Goal: Task Accomplishment & Management: Complete application form

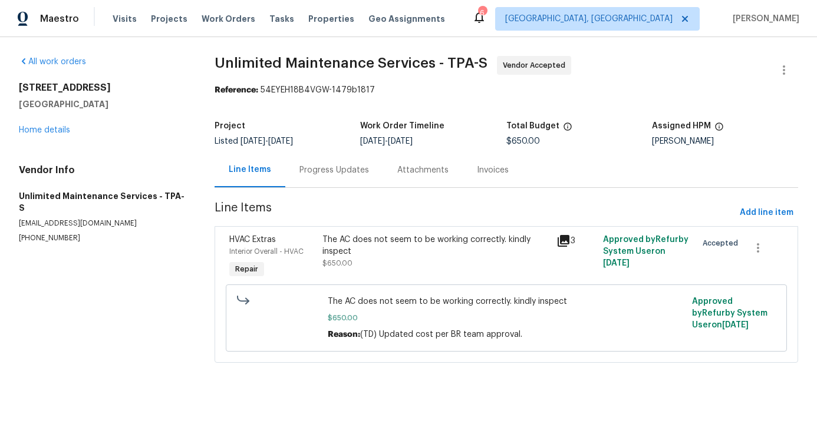
click at [326, 175] on div "Progress Updates" at bounding box center [334, 170] width 70 height 12
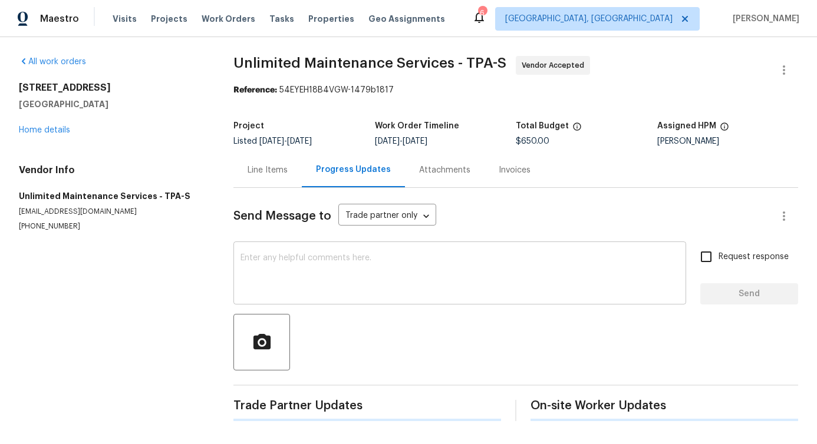
click at [315, 302] on div "x ​" at bounding box center [459, 275] width 452 height 60
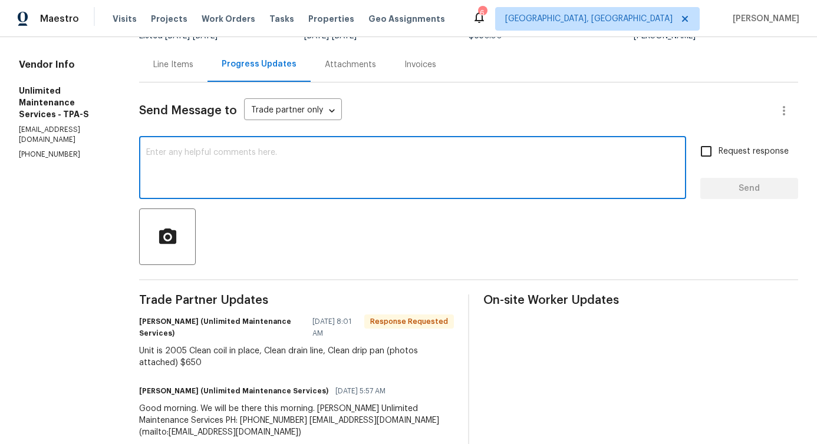
scroll to position [224, 0]
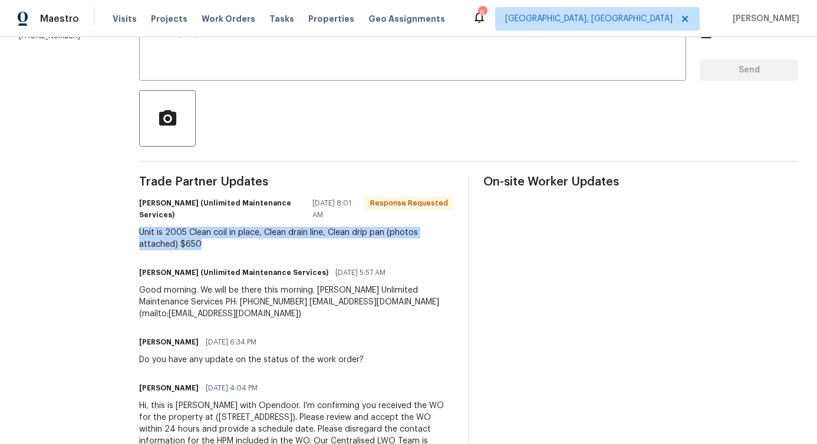
drag, startPoint x: 125, startPoint y: 236, endPoint x: 250, endPoint y: 254, distance: 126.1
click at [250, 254] on div "All work orders 2575 King Ave Auburndale, FL 33823 Home details Vendor Info Unl…" at bounding box center [408, 152] width 817 height 679
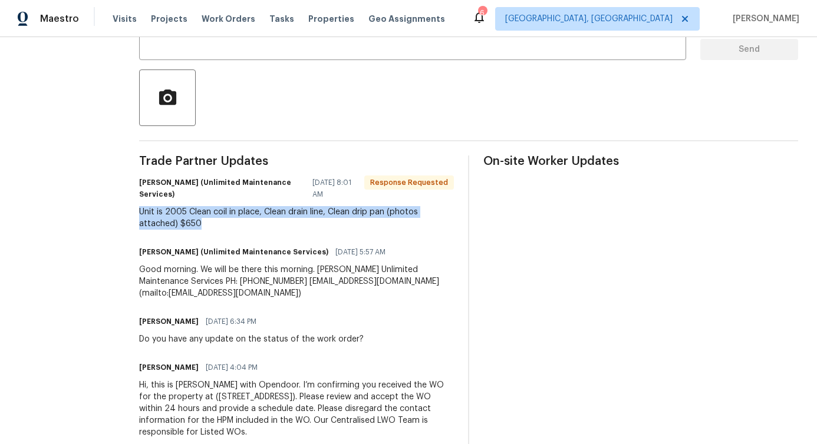
scroll to position [0, 0]
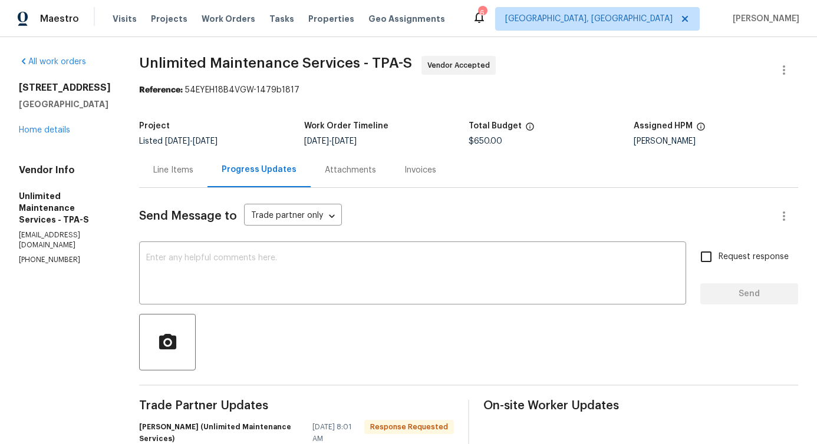
click at [176, 177] on div "Line Items" at bounding box center [173, 170] width 68 height 35
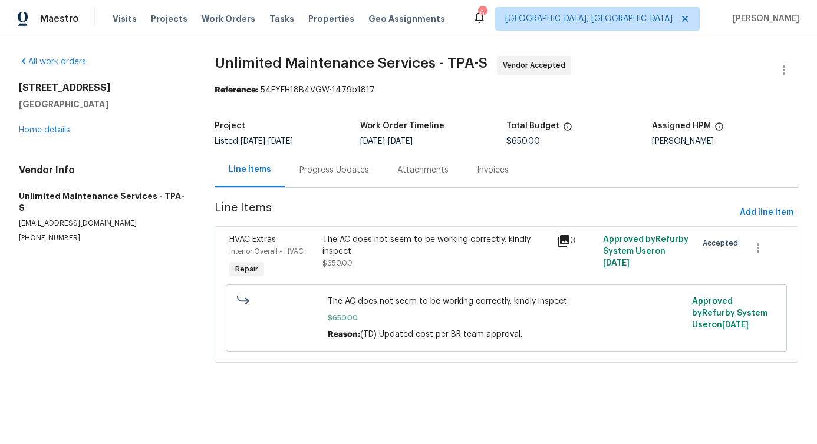
click at [331, 182] on div "Progress Updates" at bounding box center [334, 170] width 98 height 35
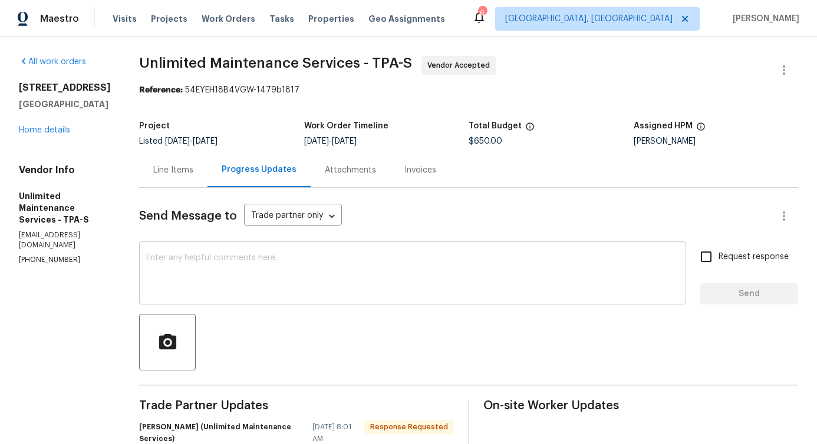
click at [321, 289] on textarea at bounding box center [412, 274] width 533 height 41
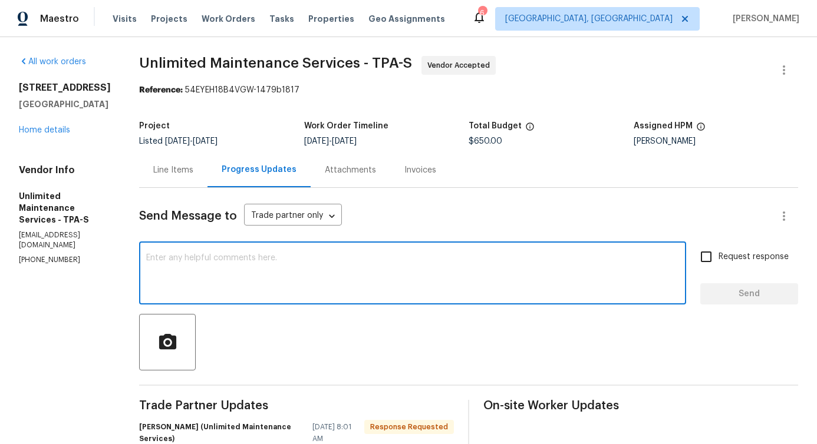
click at [302, 275] on textarea at bounding box center [412, 274] width 533 height 41
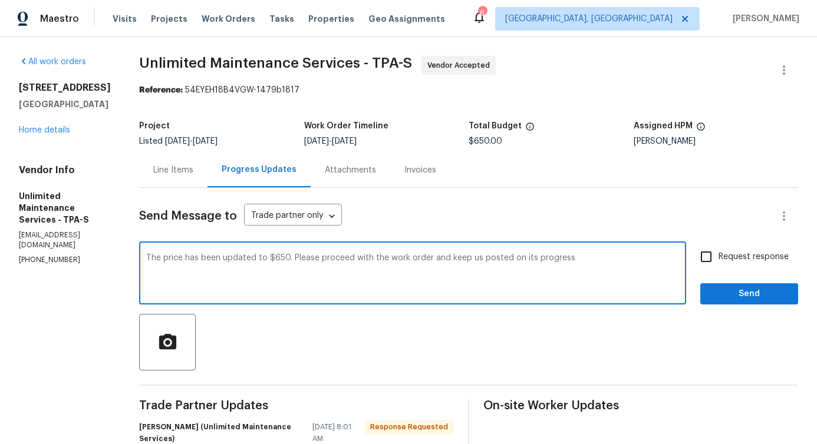
click at [0, 0] on span "progress" at bounding box center [0, 0] width 0 height 0
click at [539, 293] on textarea "The price has been updated to $650. Please proceed with the work order and keep…" at bounding box center [412, 274] width 533 height 41
type textarea "The price has been updated to $650. Please proceed with the work order and keep…"
click at [729, 266] on label "Request response" at bounding box center [740, 257] width 95 height 25
click at [718, 266] on input "Request response" at bounding box center [705, 257] width 25 height 25
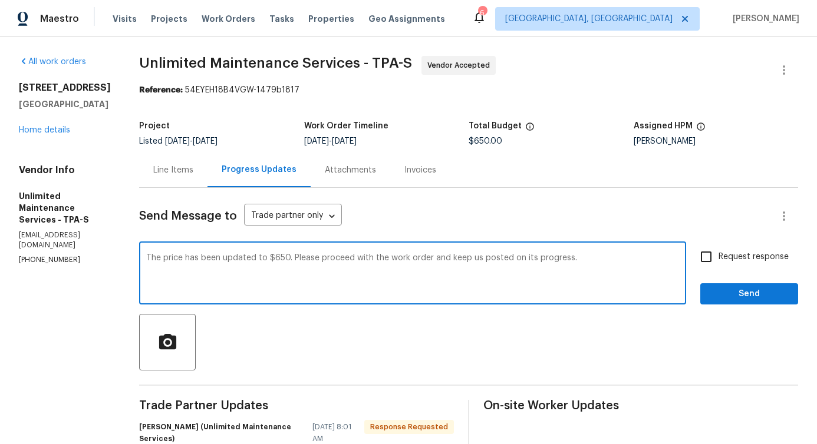
checkbox input "true"
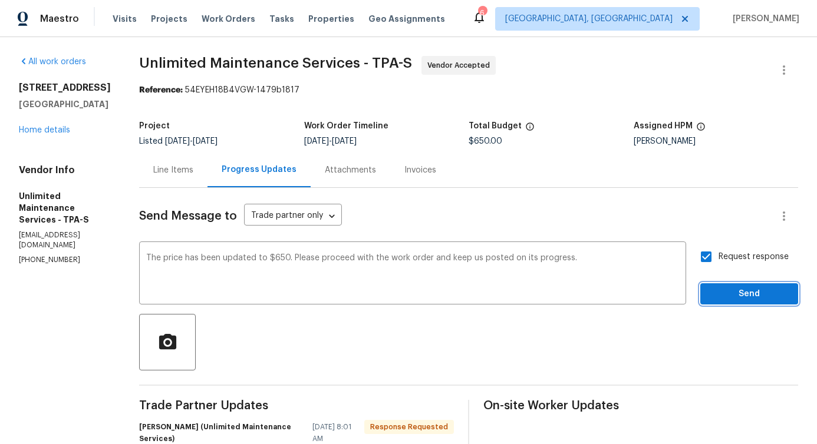
click at [724, 299] on span "Send" at bounding box center [748, 294] width 79 height 15
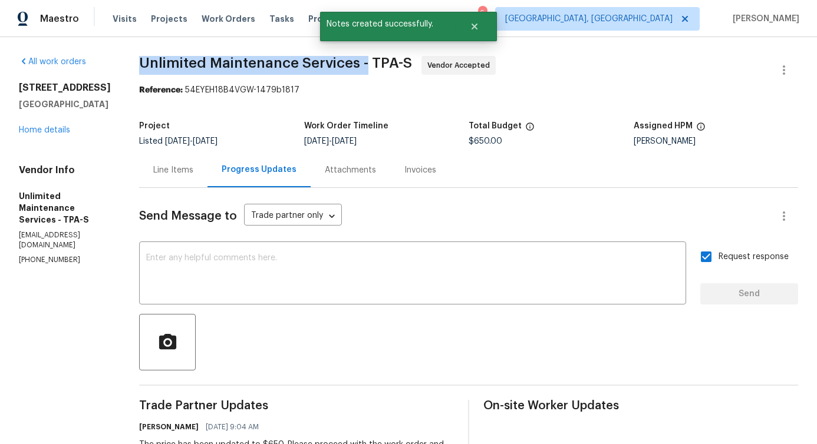
drag, startPoint x: 126, startPoint y: 61, endPoint x: 355, endPoint y: 63, distance: 229.2
click at [355, 63] on div "All work orders 2575 King Ave Auburndale, FL 33823 Home details Vendor Info Unl…" at bounding box center [408, 399] width 817 height 725
copy span "Unlimited Maintenance Services -"
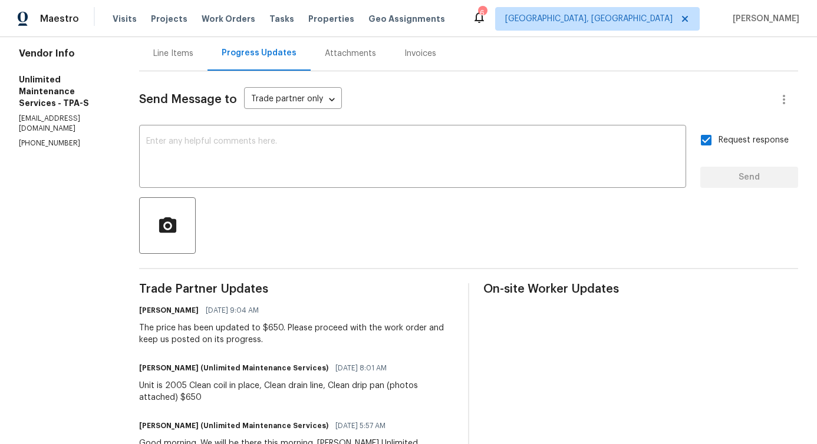
scroll to position [134, 0]
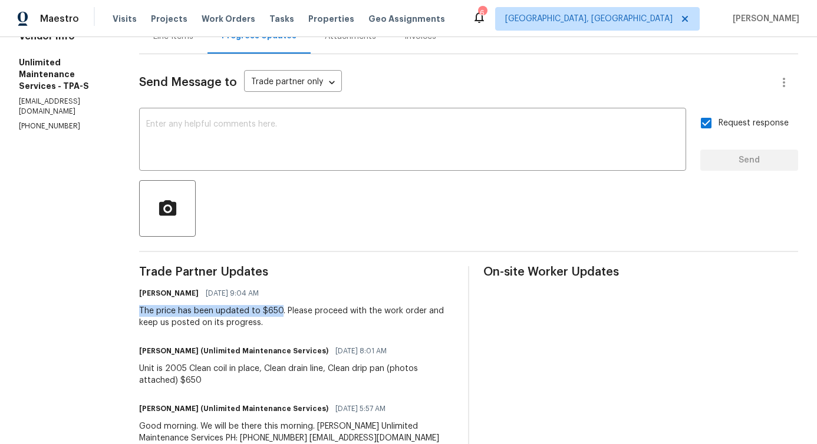
drag, startPoint x: 129, startPoint y: 312, endPoint x: 270, endPoint y: 311, distance: 140.8
click at [270, 311] on div "All work orders 2575 King Ave Auburndale, FL 33823 Home details Vendor Info Unl…" at bounding box center [408, 265] width 817 height 725
copy div "The price has been updated to $650"
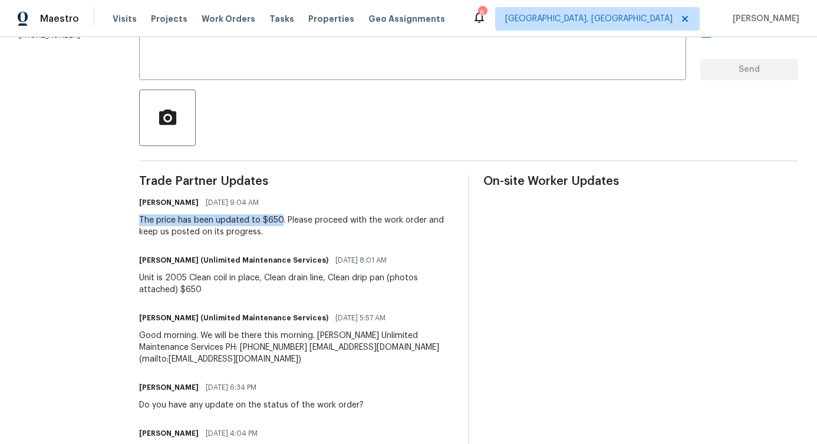
scroll to position [0, 0]
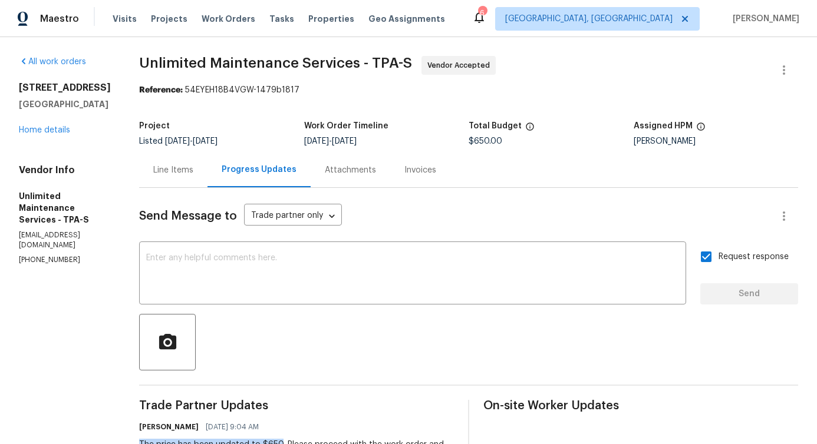
click at [171, 176] on div "Line Items" at bounding box center [173, 170] width 40 height 12
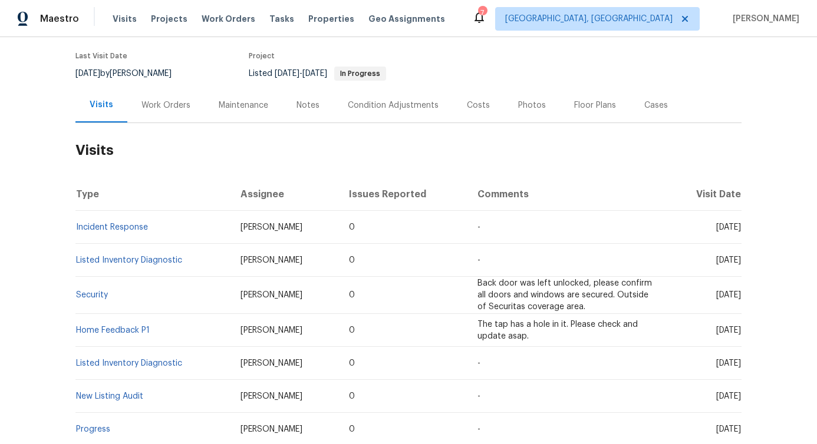
scroll to position [104, 0]
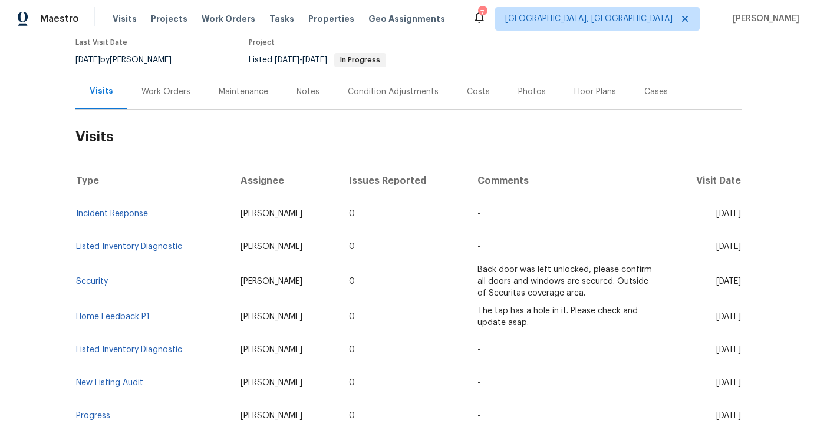
click at [160, 92] on div "Work Orders" at bounding box center [165, 92] width 49 height 12
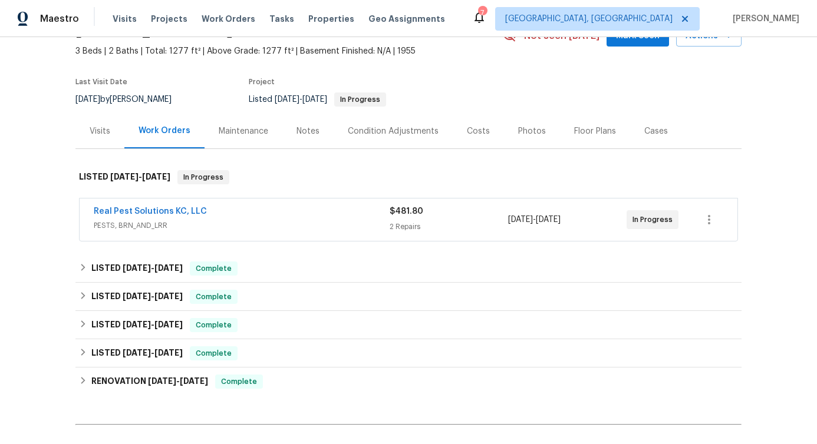
scroll to position [64, 0]
click at [243, 211] on div "Real Pest Solutions KC, LLC" at bounding box center [242, 213] width 296 height 14
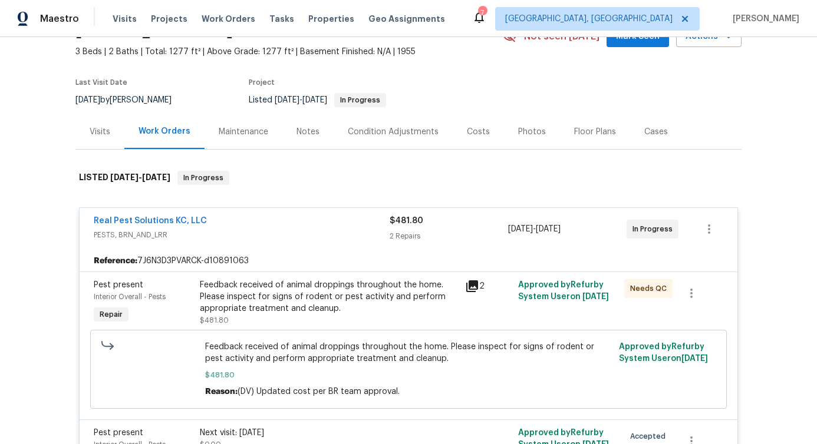
click at [245, 221] on div "Real Pest Solutions KC, LLC" at bounding box center [242, 222] width 296 height 14
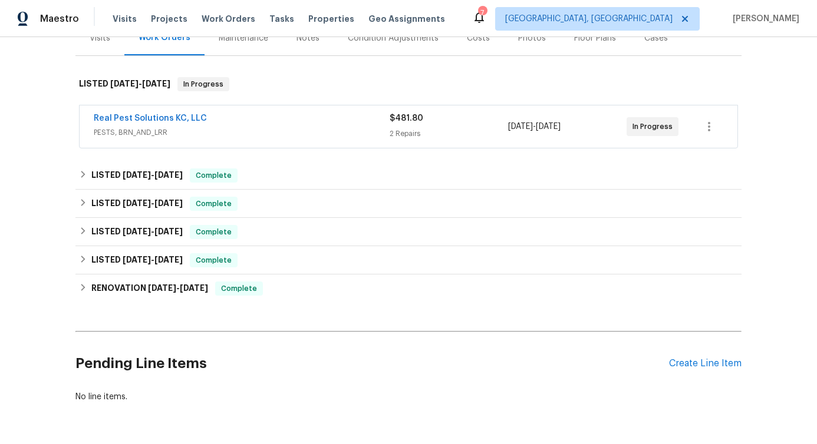
scroll to position [181, 0]
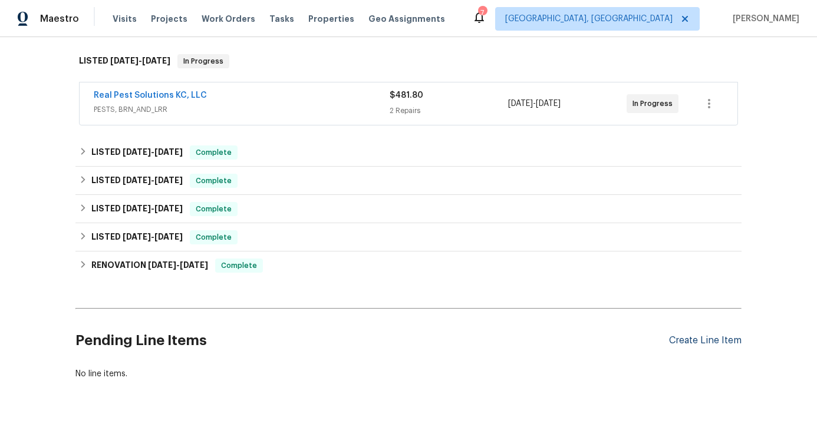
click at [692, 345] on div "Create Line Item" at bounding box center [705, 340] width 72 height 11
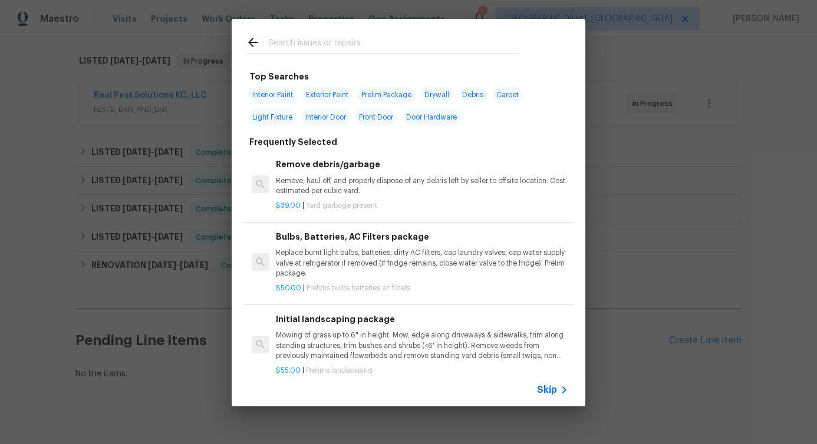
click at [385, 40] on input "text" at bounding box center [393, 44] width 250 height 18
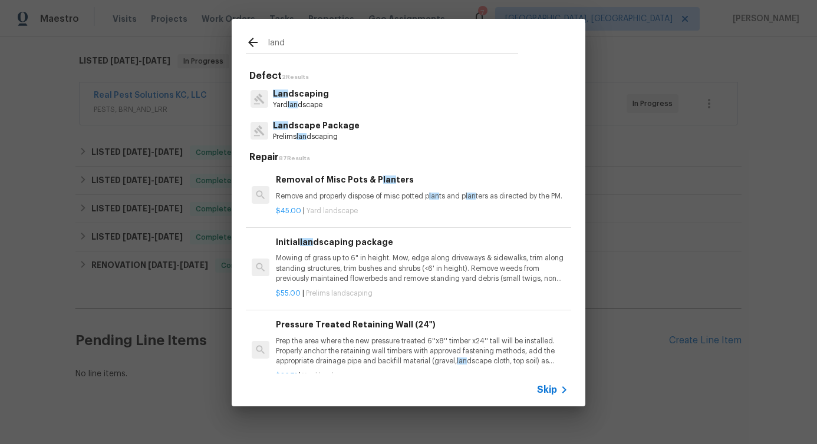
type input "lands"
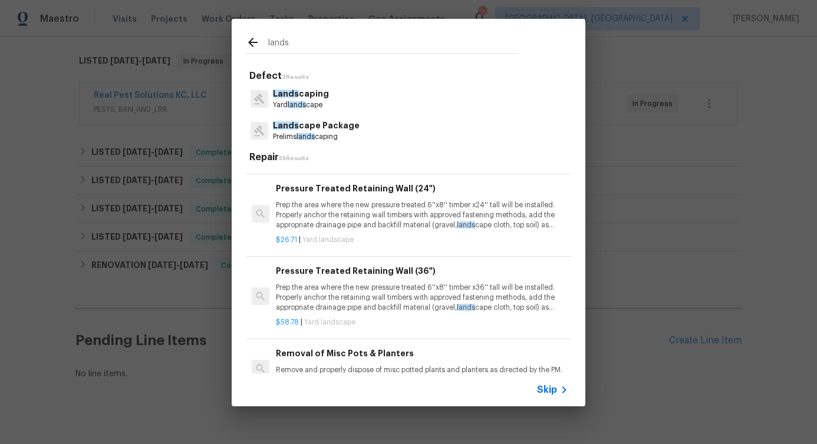
scroll to position [0, 0]
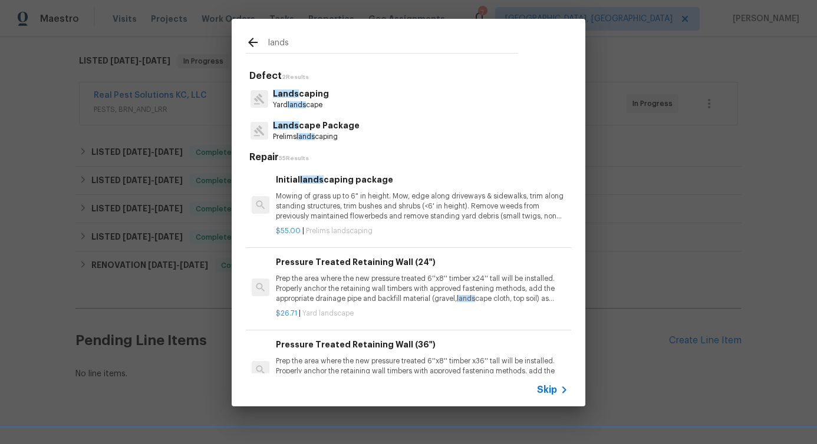
click at [295, 107] on span "lands" at bounding box center [297, 104] width 18 height 7
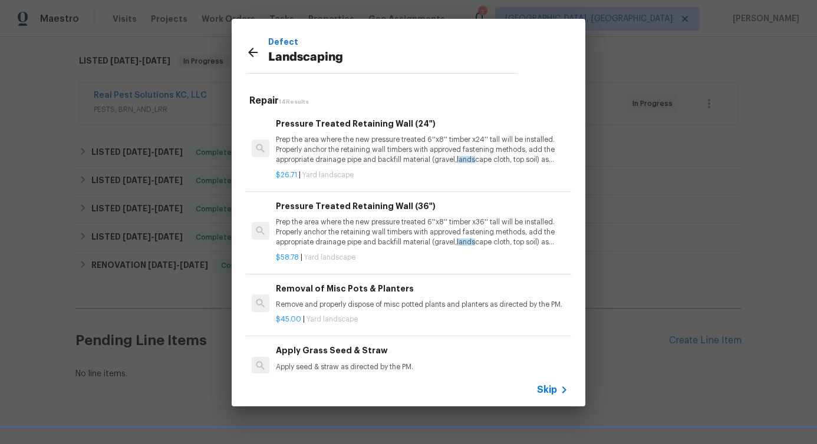
click at [335, 154] on p "Prep the area where the new pressure treated 6''x8'' timber x24'' tall will be …" at bounding box center [422, 150] width 292 height 30
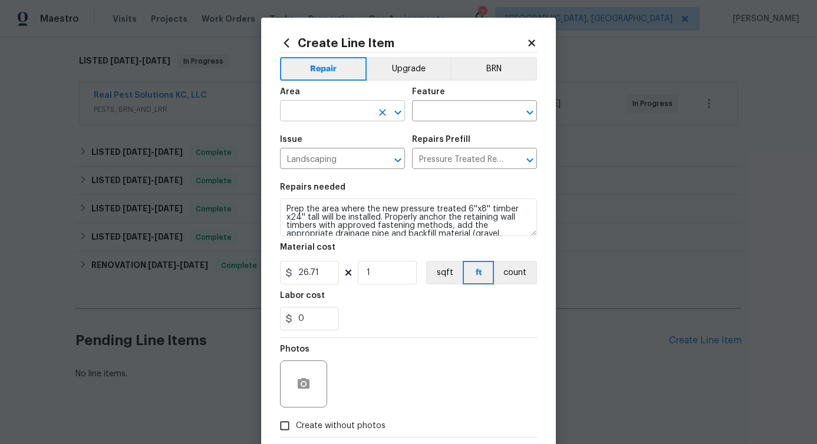
click at [332, 117] on input "text" at bounding box center [326, 112] width 92 height 18
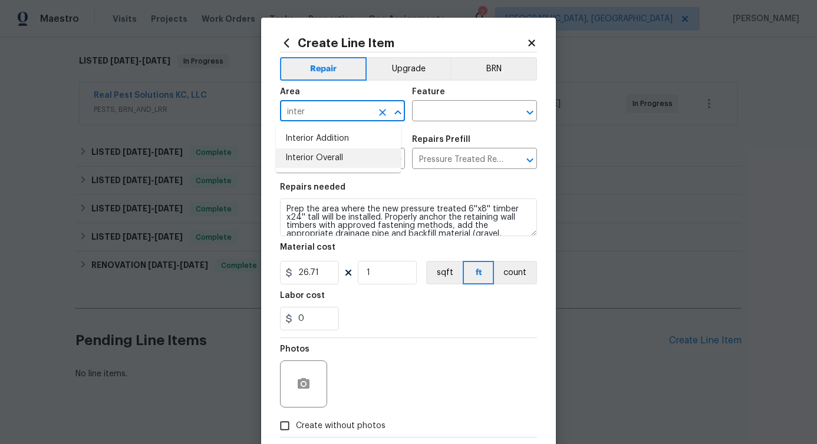
click at [324, 160] on li "Interior Overall" at bounding box center [338, 157] width 125 height 19
type input "Interior Overall"
click at [417, 111] on input "text" at bounding box center [458, 112] width 92 height 18
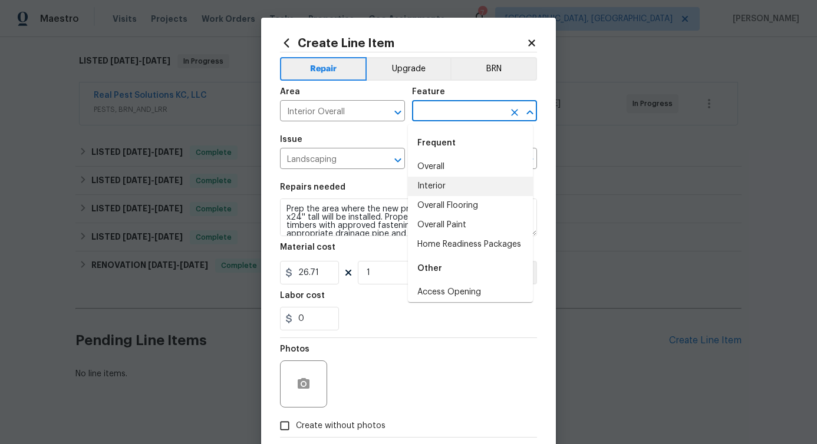
click at [425, 181] on li "Interior" at bounding box center [470, 186] width 125 height 19
type input "Interior"
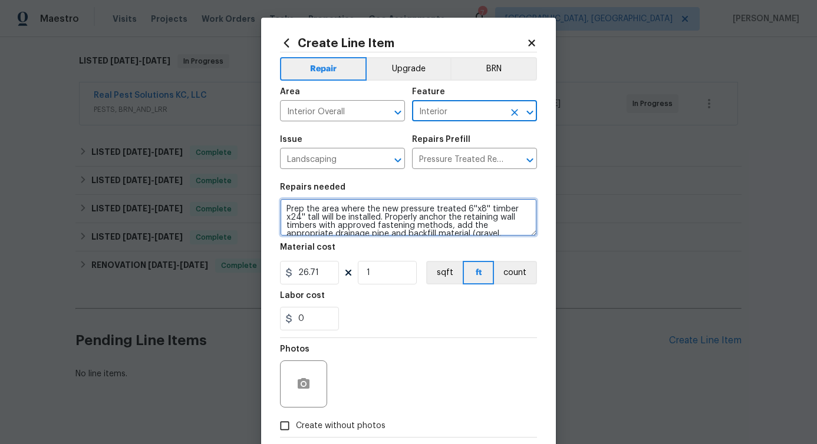
click at [344, 220] on textarea "Prep the area where the new pressure treated 6''x8'' timber x24'' tall will be …" at bounding box center [408, 218] width 257 height 38
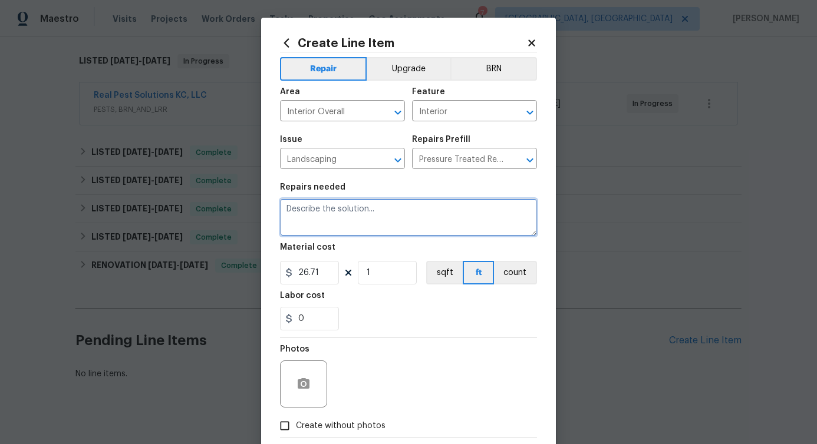
paste textarea "Please provide cost estimate to remove tree branches fallen in the front yard n…"
type textarea "Please provide cost estimate to remove tree branches fallen in the front yard n…"
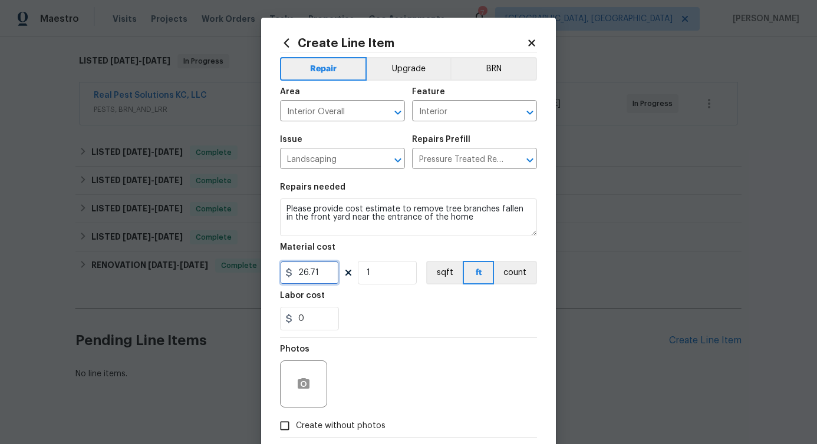
click at [303, 266] on input "26.71" at bounding box center [309, 273] width 59 height 24
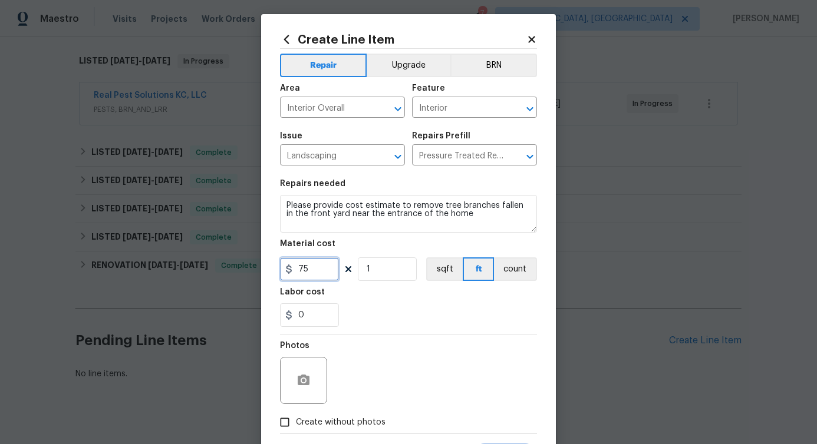
type input "75"
click at [296, 382] on icon "button" at bounding box center [303, 381] width 14 height 14
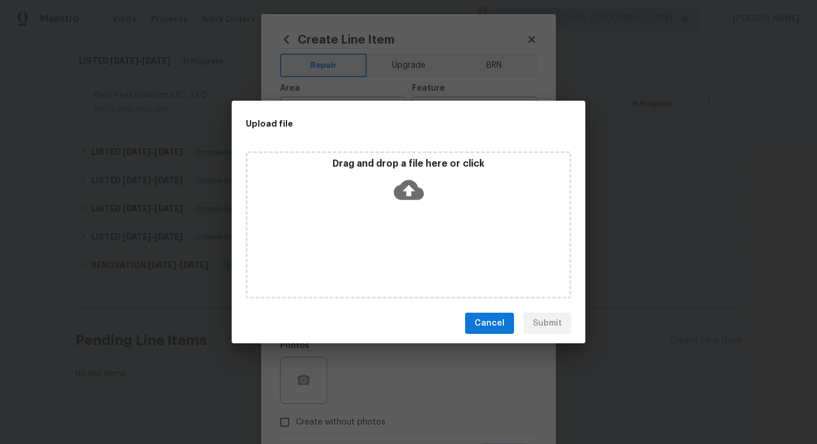
click at [411, 198] on icon at bounding box center [409, 190] width 30 height 20
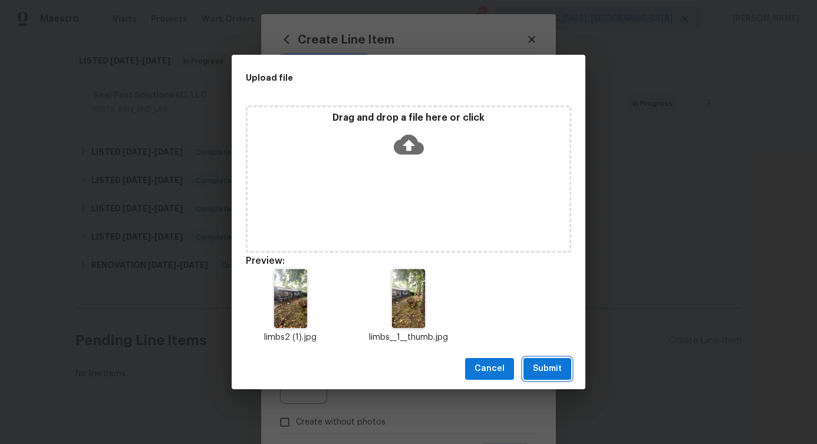
click at [543, 367] on span "Submit" at bounding box center [547, 369] width 29 height 15
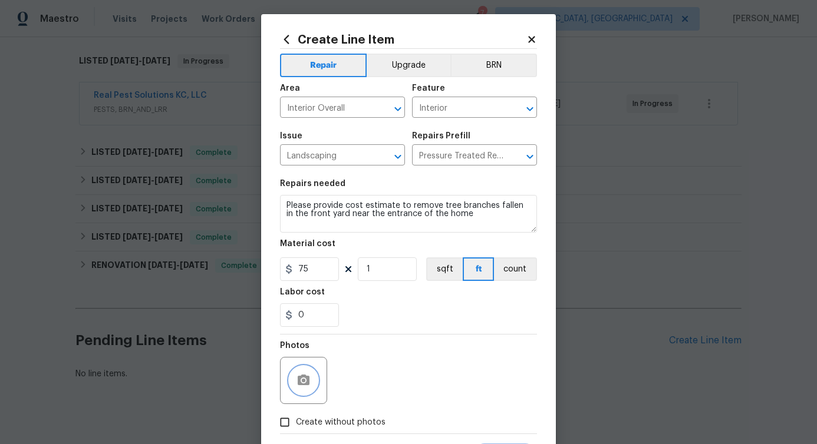
scroll to position [64, 0]
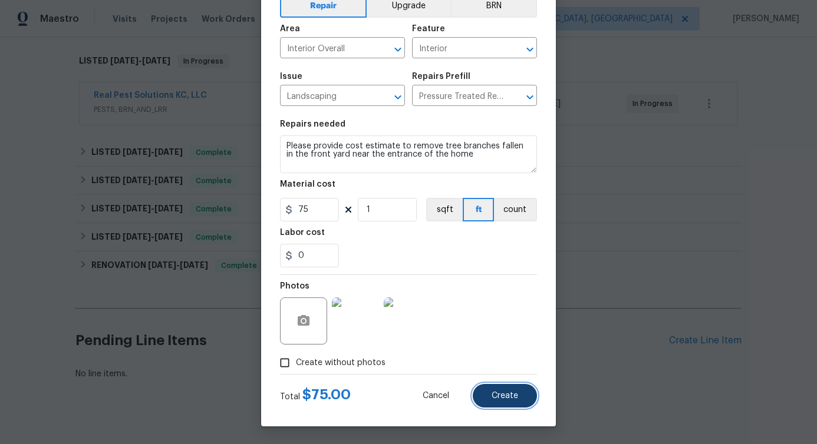
click at [506, 403] on button "Create" at bounding box center [505, 396] width 64 height 24
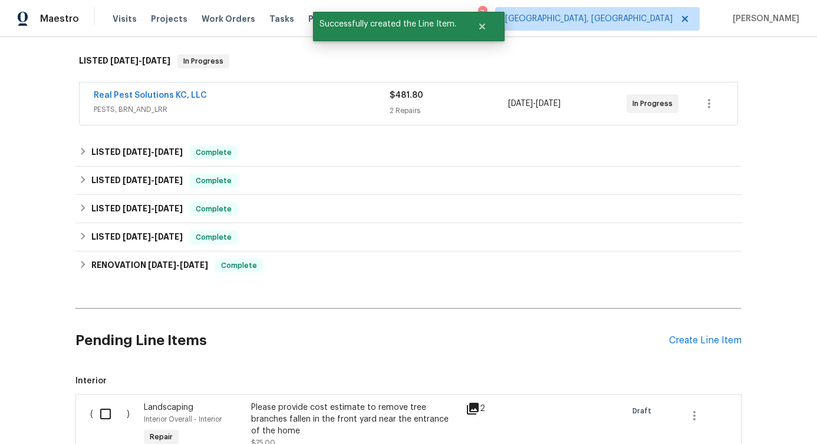
scroll to position [352, 0]
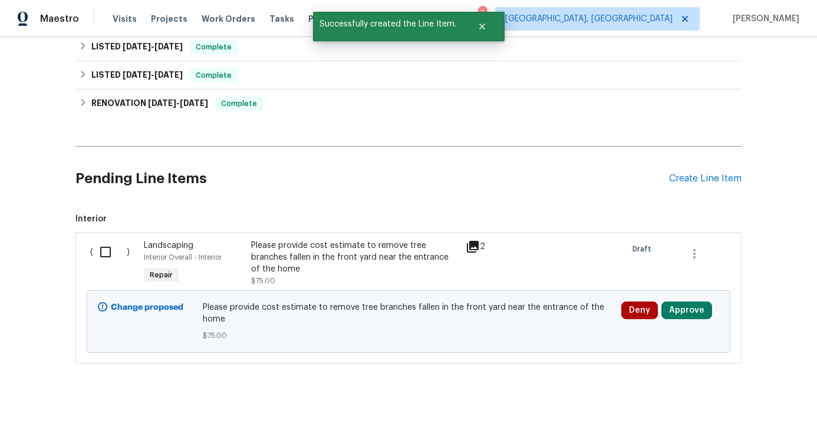
click at [100, 242] on input "checkbox" at bounding box center [110, 252] width 34 height 25
checkbox input "true"
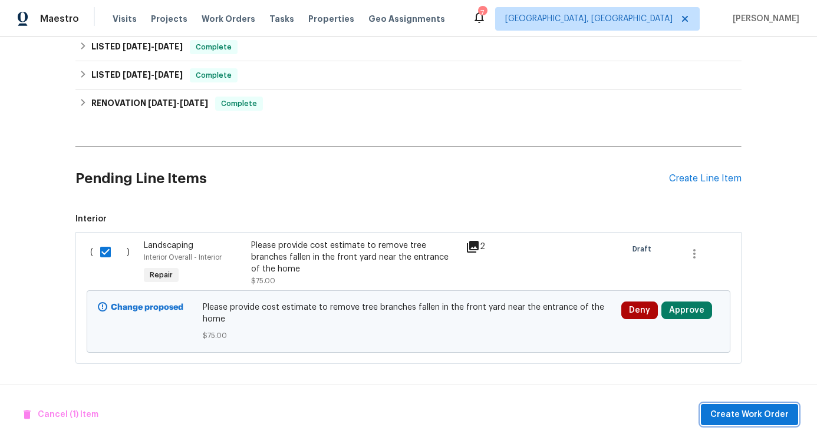
click at [754, 418] on span "Create Work Order" at bounding box center [749, 415] width 78 height 15
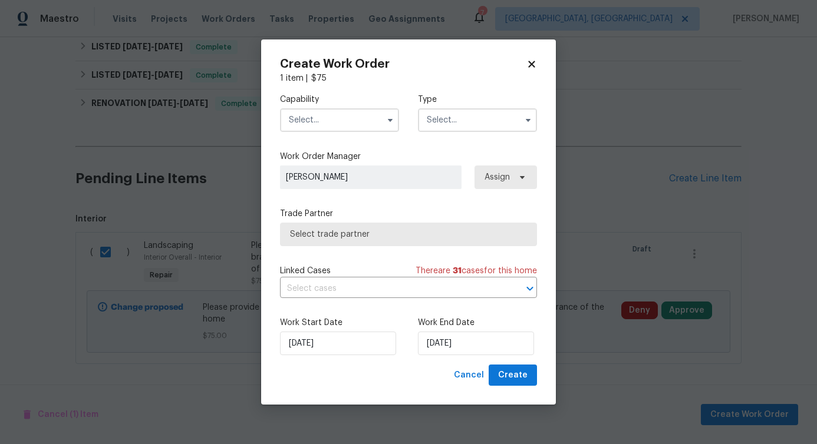
click at [315, 121] on input "text" at bounding box center [339, 120] width 119 height 24
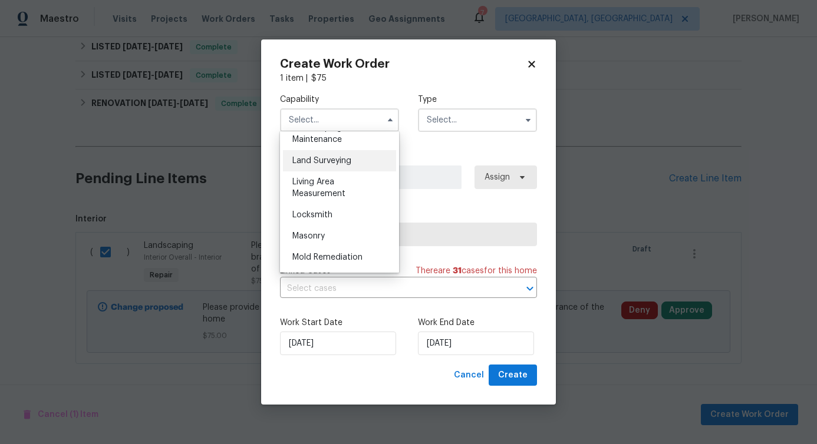
scroll to position [789, 0]
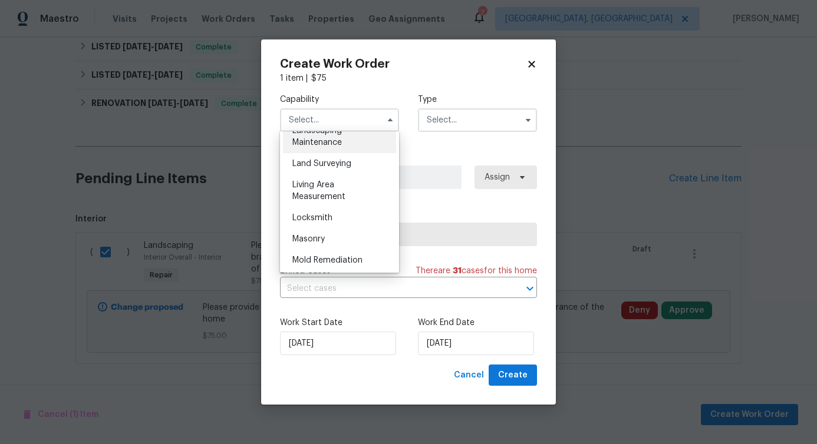
click at [343, 153] on div "Landscaping Maintenance" at bounding box center [339, 136] width 113 height 33
type input "Landscaping Maintenance"
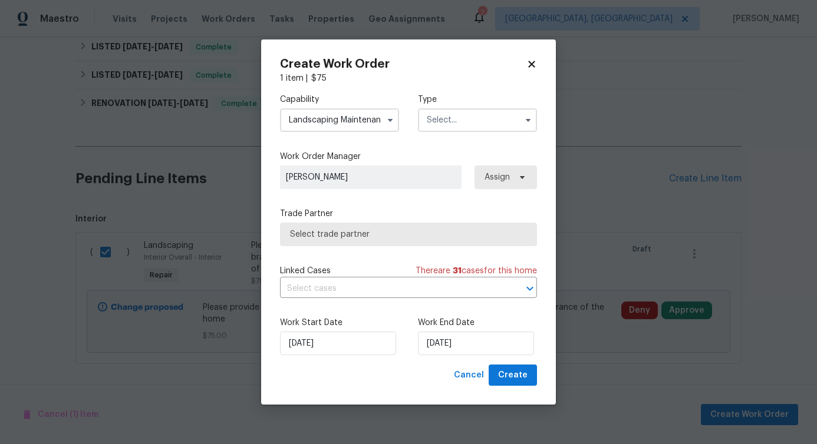
click at [459, 123] on input "text" at bounding box center [477, 120] width 119 height 24
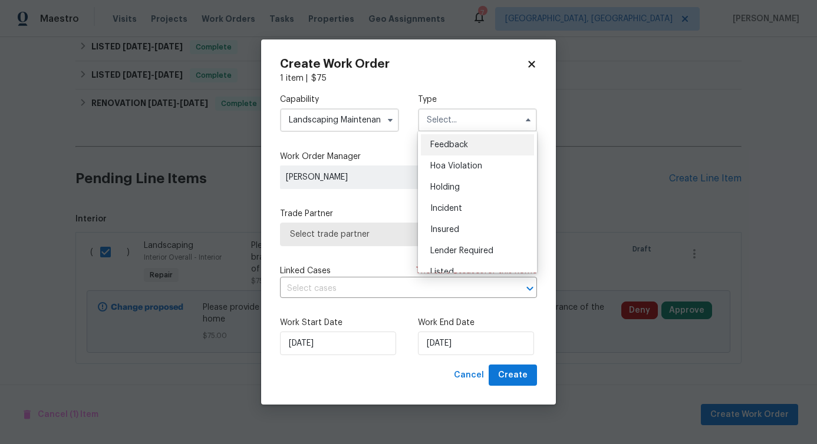
click at [457, 138] on div "Feedback" at bounding box center [477, 144] width 113 height 21
type input "Feedback"
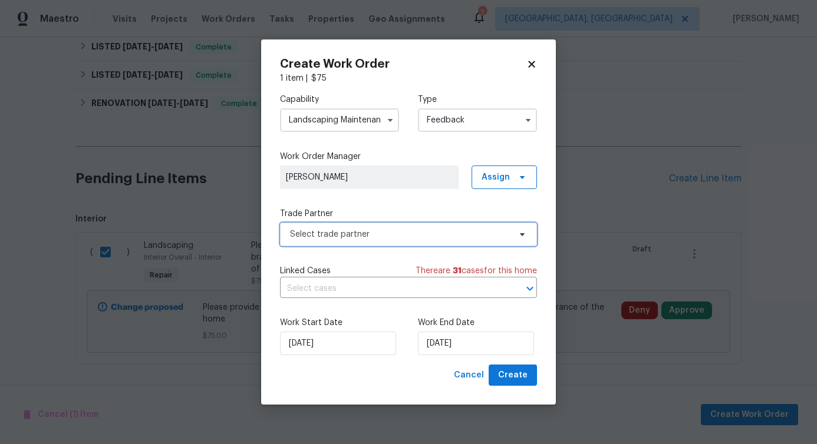
click at [362, 236] on span "Select trade partner" at bounding box center [400, 235] width 220 height 12
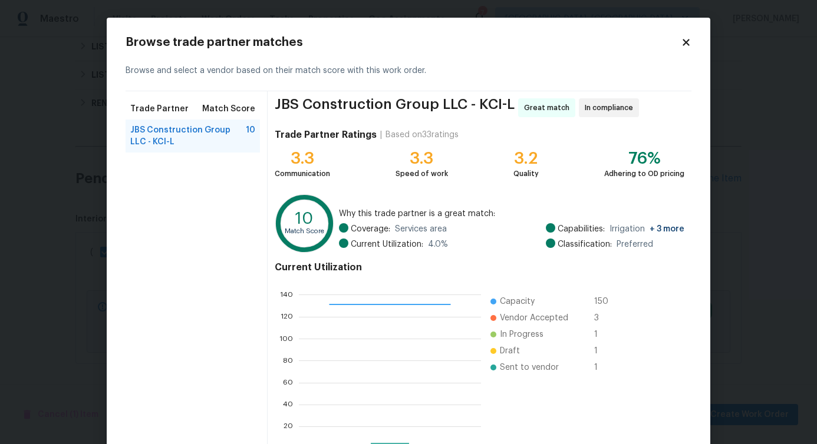
scroll to position [75, 0]
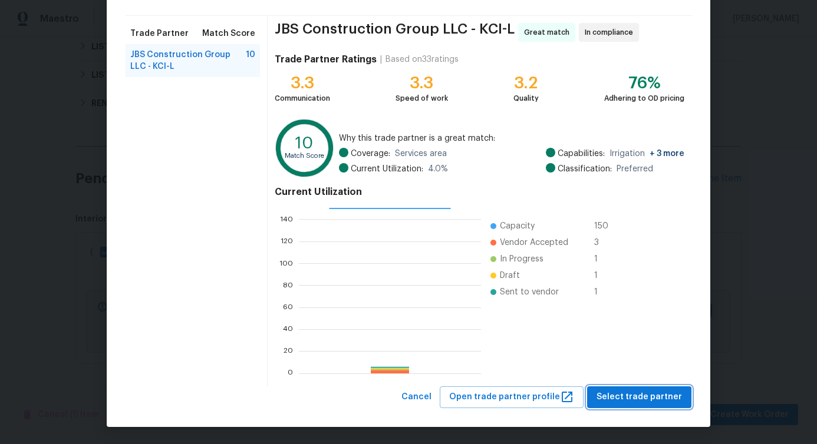
click at [637, 397] on span "Select trade partner" at bounding box center [638, 397] width 85 height 15
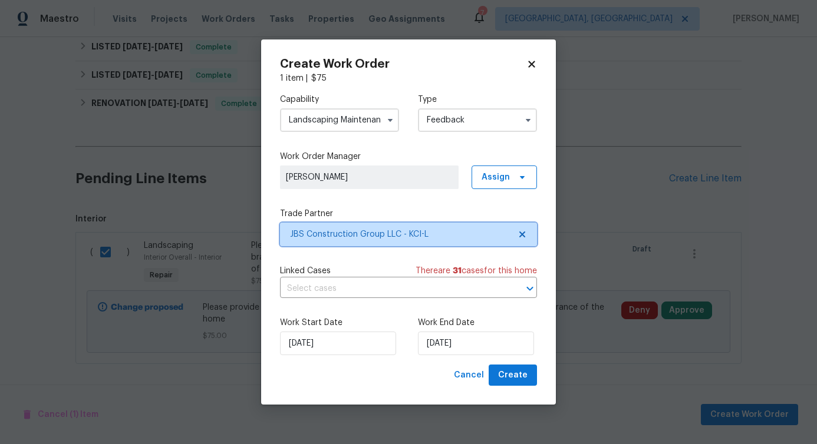
scroll to position [0, 0]
click at [335, 292] on input "text" at bounding box center [392, 289] width 224 height 18
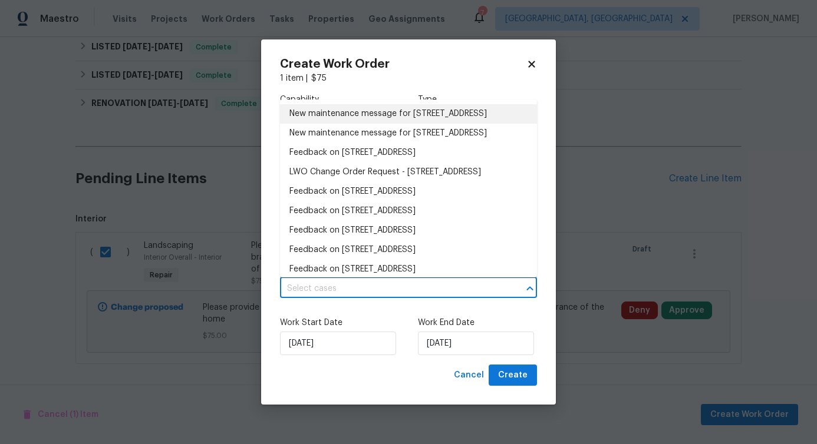
click at [375, 118] on li "New maintenance message for 7139 Hardy St , Overland Park, KS 66204" at bounding box center [408, 113] width 257 height 19
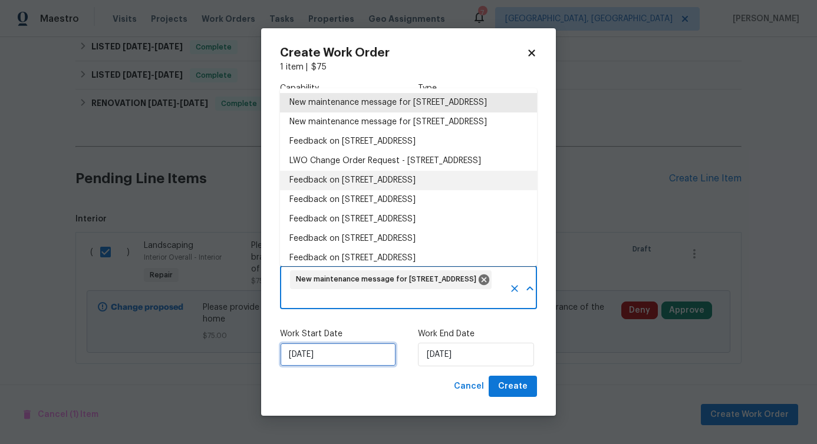
click at [321, 352] on input "[DATE]" at bounding box center [338, 355] width 116 height 24
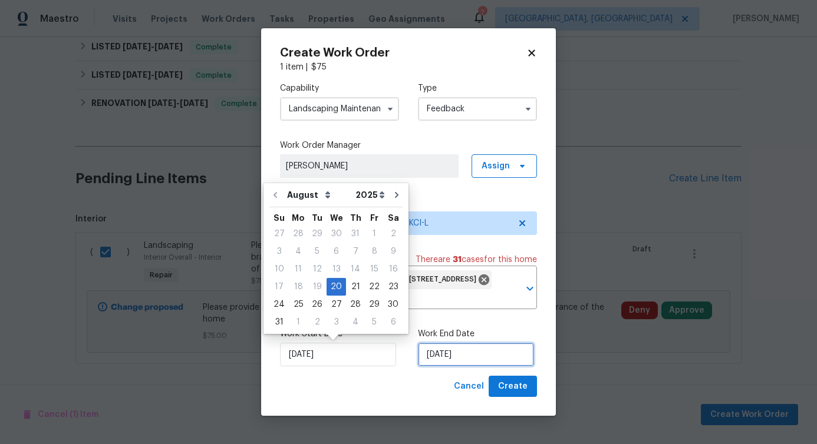
click at [441, 348] on input "[DATE]" at bounding box center [476, 355] width 116 height 24
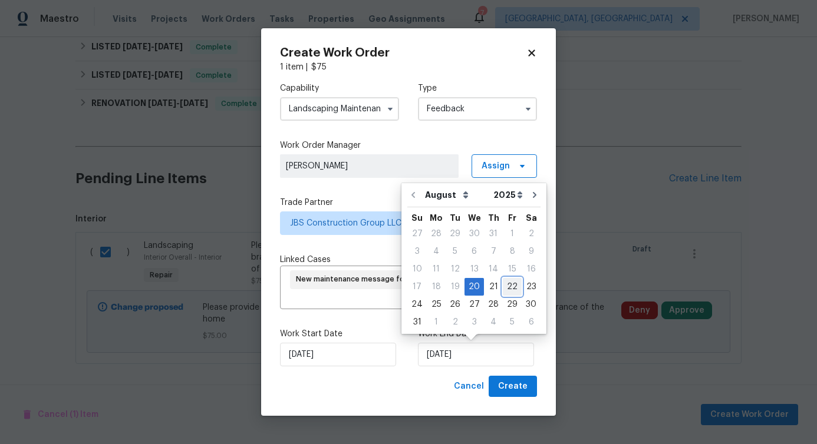
click at [503, 289] on div "22" at bounding box center [512, 287] width 19 height 16
type input "[DATE]"
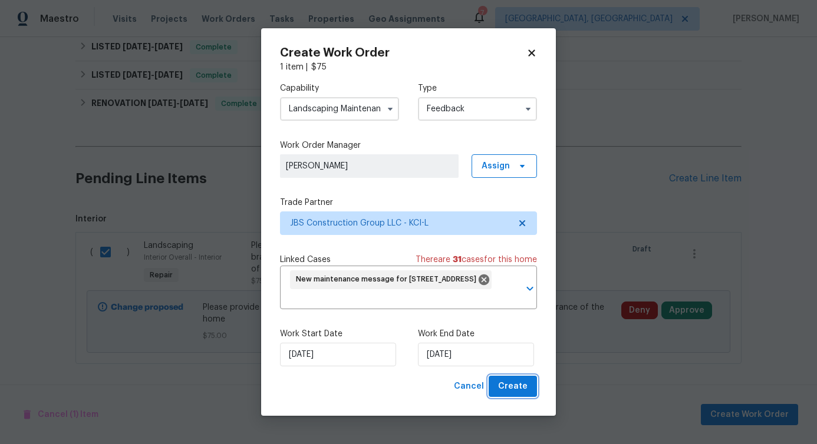
click at [520, 382] on span "Create" at bounding box center [512, 386] width 29 height 15
checkbox input "false"
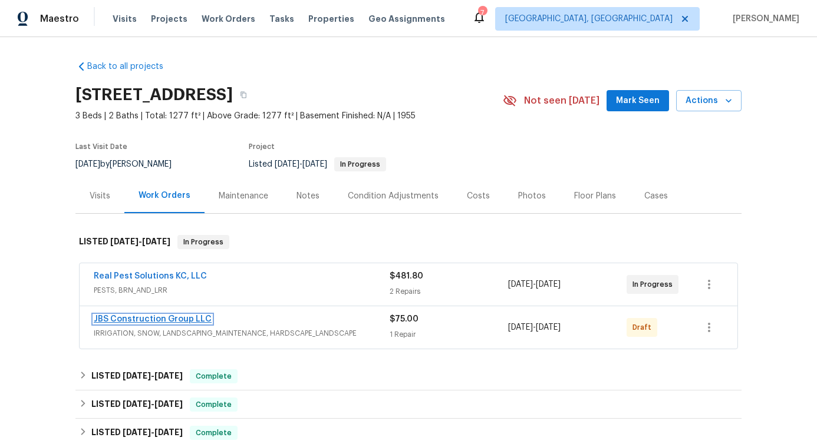
click at [117, 322] on link "JBS Construction Group LLC" at bounding box center [153, 319] width 118 height 8
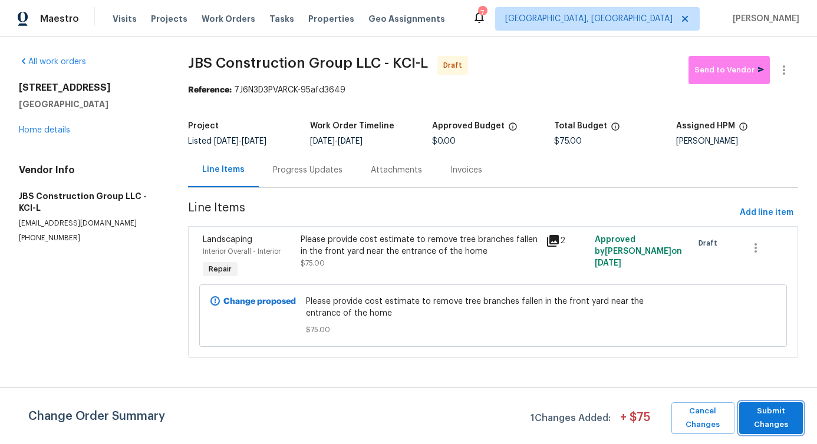
click at [767, 418] on span "Submit Changes" at bounding box center [771, 418] width 52 height 27
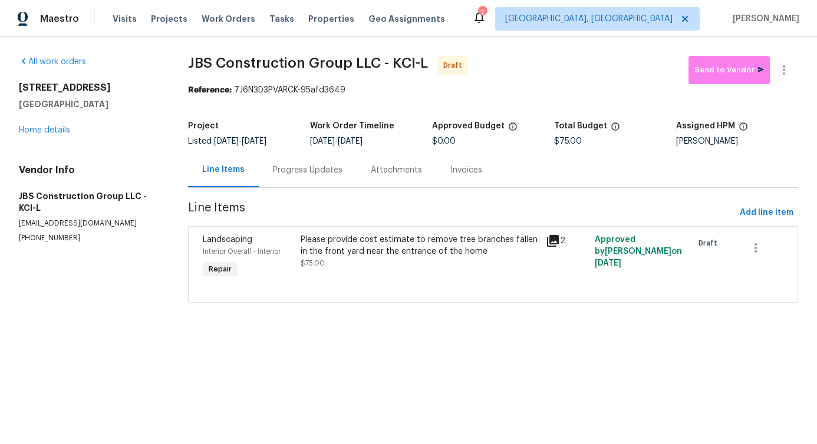
click at [380, 191] on section "JBS Construction Group LLC - KCI-L Draft Send to Vendor Reference: 7J6N3D3PVARC…" at bounding box center [493, 186] width 610 height 261
click at [308, 163] on div "Progress Updates" at bounding box center [308, 170] width 98 height 35
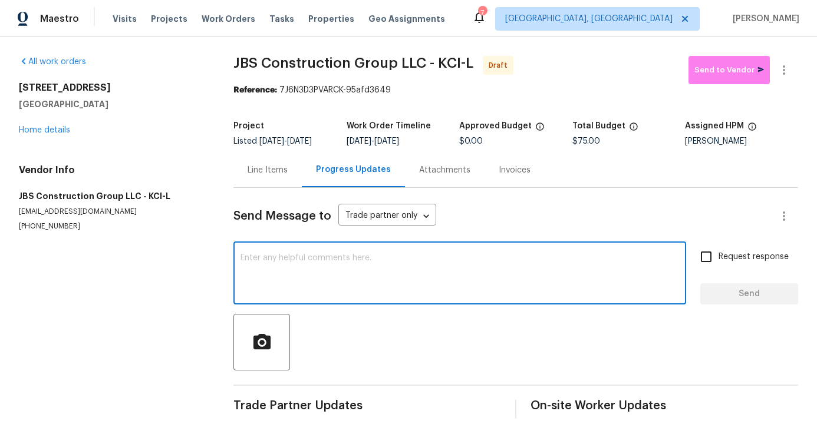
click at [292, 270] on textarea at bounding box center [459, 274] width 438 height 41
paste textarea "Hi, this is [PERSON_NAME] with Opendoor. I’m confirming you received the WO for…"
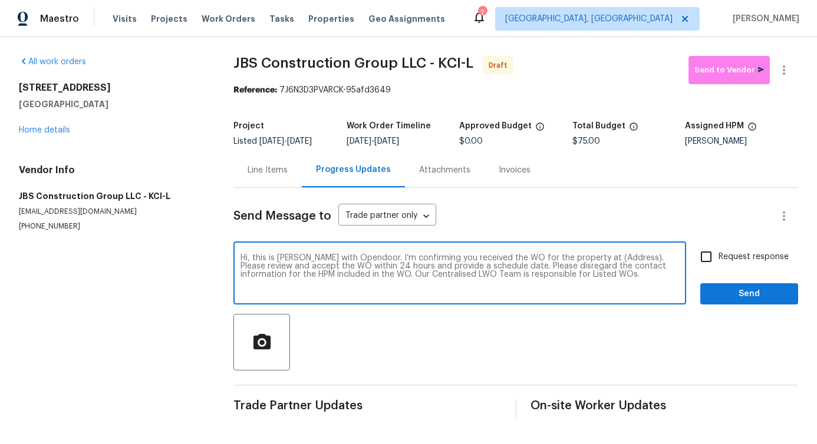
click at [596, 256] on textarea "Hi, this is [PERSON_NAME] with Opendoor. I’m confirming you received the WO for…" at bounding box center [459, 274] width 438 height 41
paste textarea "7139 Hardy St, Overland Park, KS 66204"
type textarea "Hi, this is Pavithra with Opendoor. I’m confirming you received the WO for the …"
click at [704, 257] on input "Request response" at bounding box center [705, 257] width 25 height 25
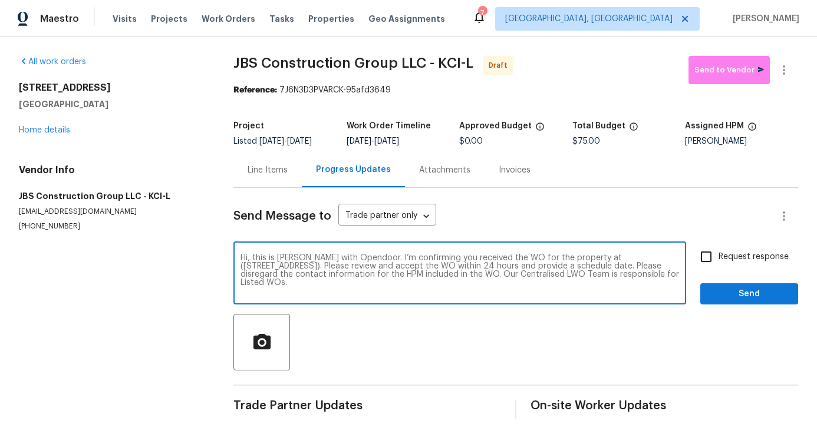
checkbox input "true"
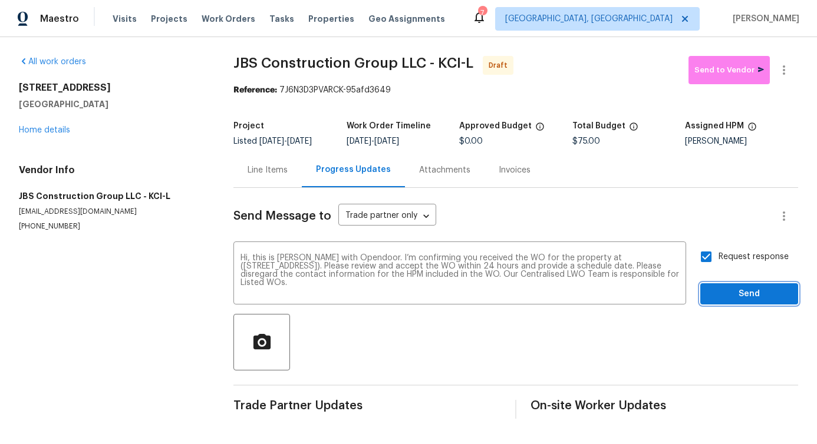
click at [729, 297] on span "Send" at bounding box center [748, 294] width 79 height 15
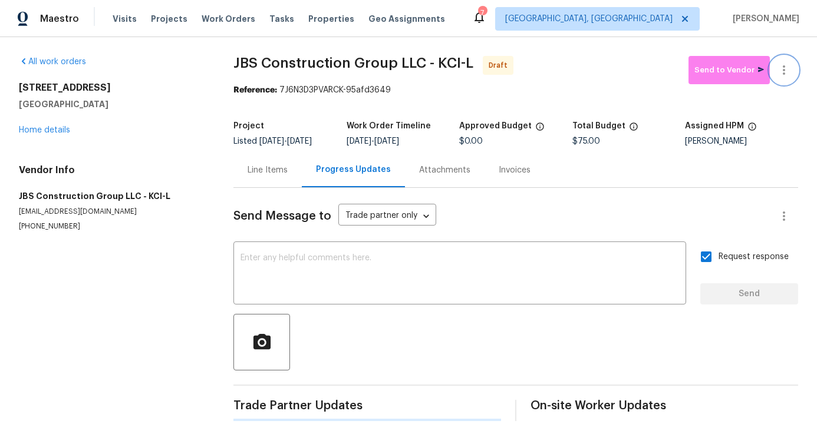
click at [777, 71] on icon "button" at bounding box center [784, 70] width 14 height 14
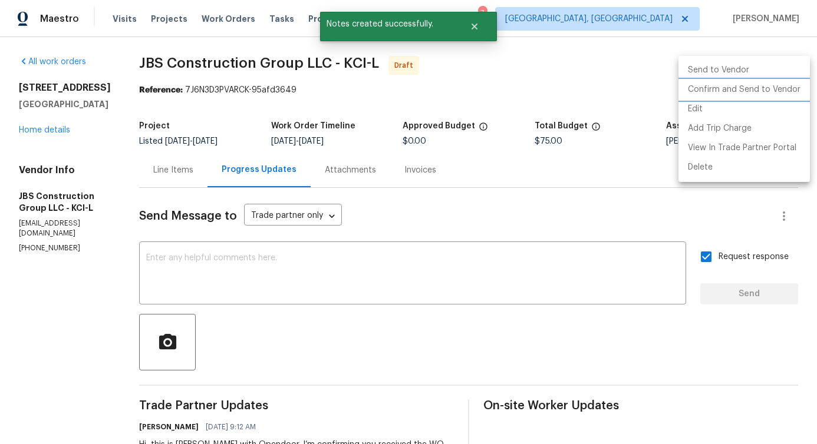
click at [725, 94] on li "Confirm and Send to Vendor" at bounding box center [743, 89] width 131 height 19
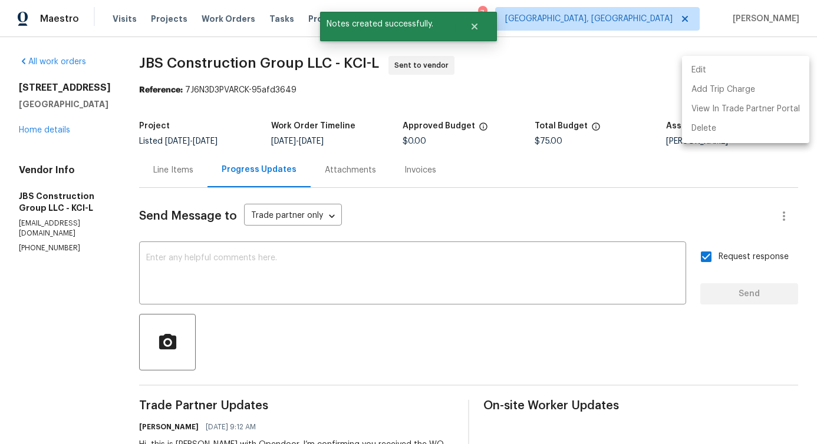
click at [439, 246] on div at bounding box center [408, 222] width 817 height 444
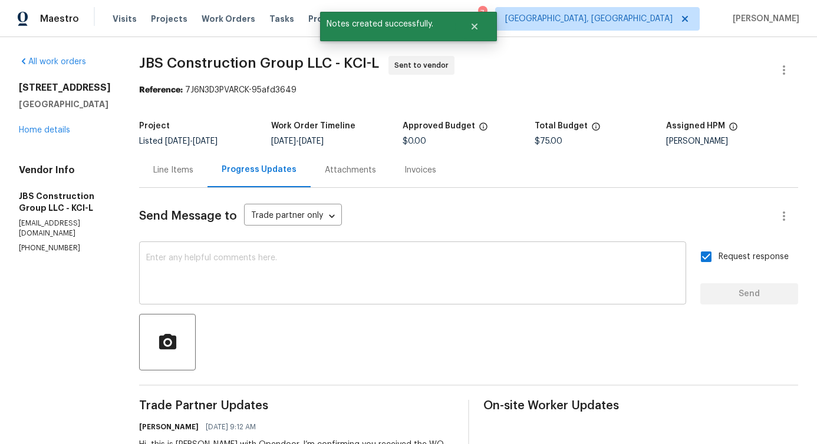
click at [343, 259] on textarea at bounding box center [412, 274] width 533 height 41
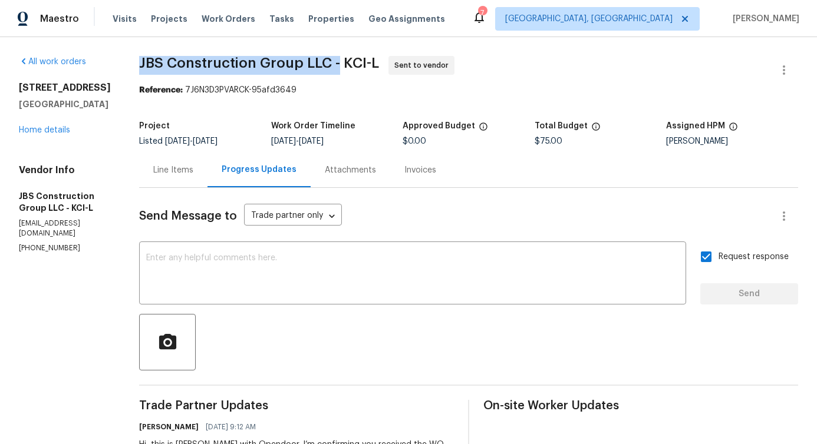
drag, startPoint x: 177, startPoint y: 64, endPoint x: 373, endPoint y: 68, distance: 196.3
click at [373, 68] on span "JBS Construction Group LLC - KCI-L" at bounding box center [259, 63] width 240 height 14
click at [351, 282] on textarea at bounding box center [412, 274] width 533 height 41
drag, startPoint x: 174, startPoint y: 60, endPoint x: 362, endPoint y: 64, distance: 187.4
click at [362, 64] on span "JBS Construction Group LLC - KCI-L" at bounding box center [259, 63] width 240 height 14
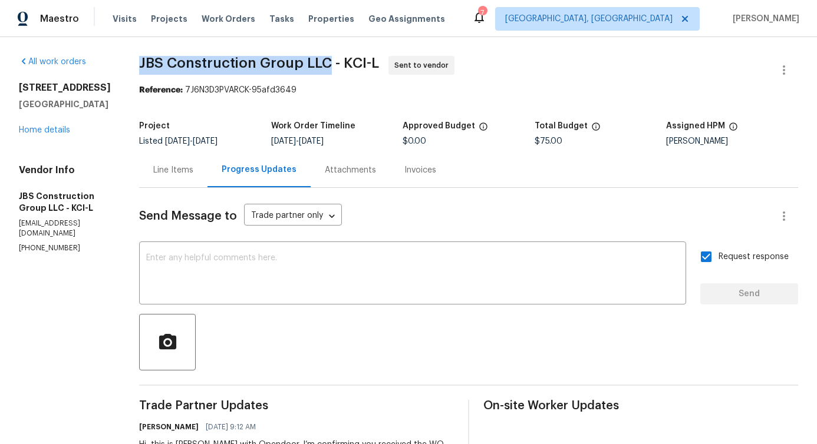
copy span "JBS Construction Group LLC"
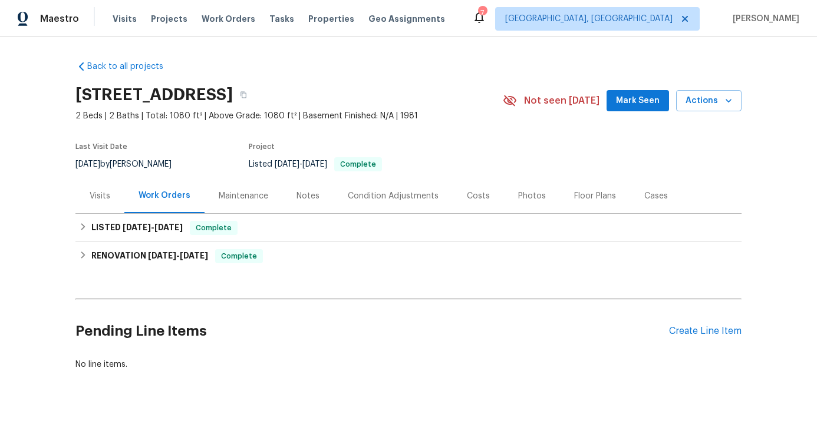
scroll to position [15, 0]
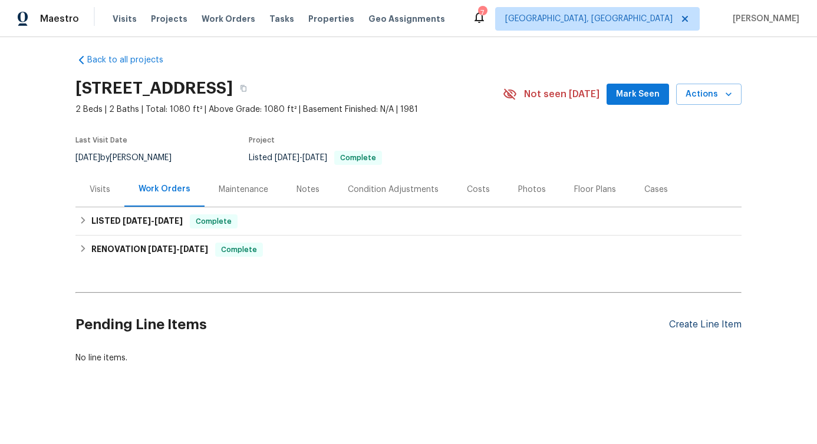
click at [698, 319] on div "Create Line Item" at bounding box center [705, 324] width 72 height 11
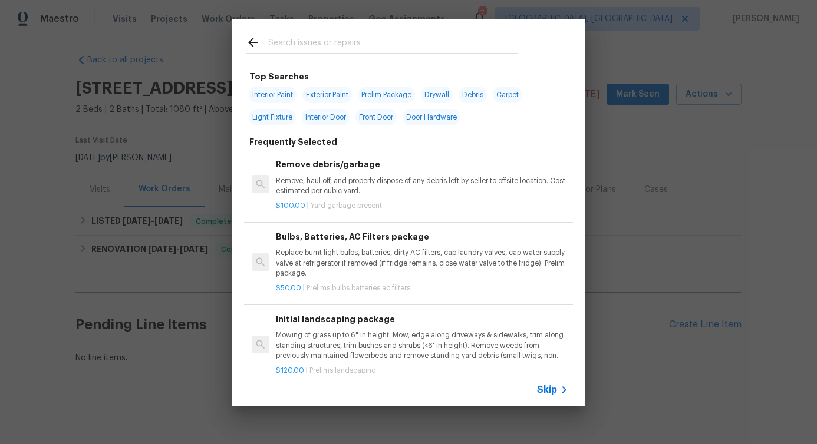
click at [296, 31] on div at bounding box center [382, 42] width 300 height 47
click at [287, 46] on input "text" at bounding box center [393, 44] width 250 height 18
click at [296, 49] on input "text" at bounding box center [393, 44] width 250 height 18
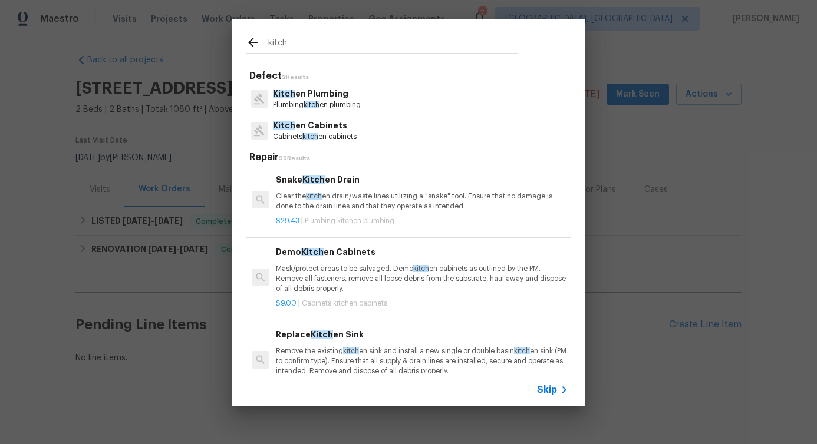
type input "kitch"
click at [308, 142] on div "Kitch en Cabinets Cabinets kitch en cabinets" at bounding box center [408, 131] width 325 height 32
click at [313, 132] on p "Cabinets kitch en cabinets" at bounding box center [315, 137] width 84 height 10
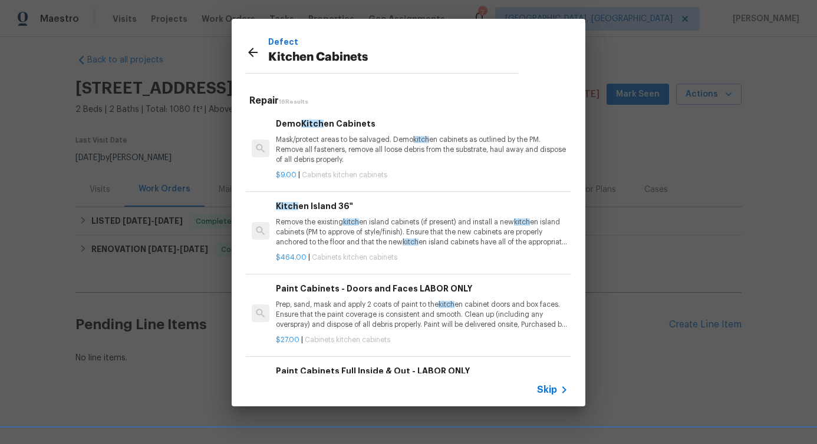
click at [319, 154] on p "Mask/protect areas to be salvaged. Demo kitch en cabinets as outlined by the PM…" at bounding box center [422, 150] width 292 height 30
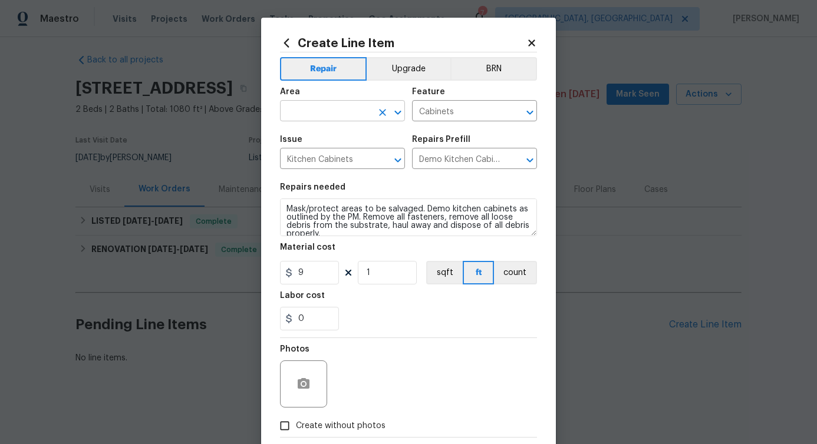
click at [324, 111] on input "text" at bounding box center [326, 112] width 92 height 18
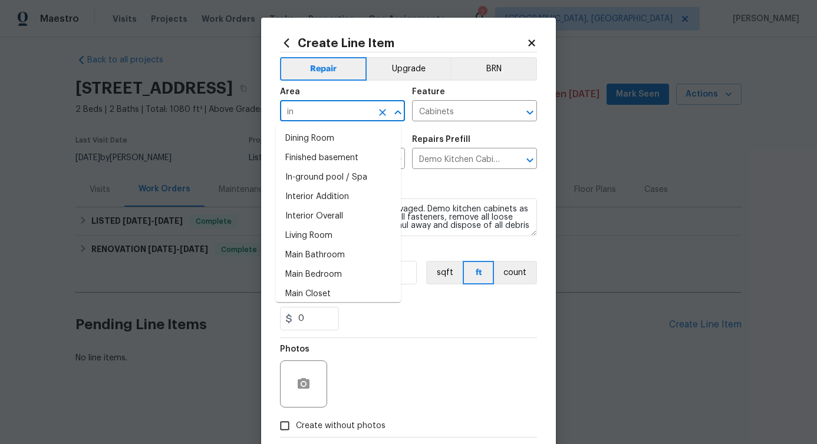
type input "int"
type input "er"
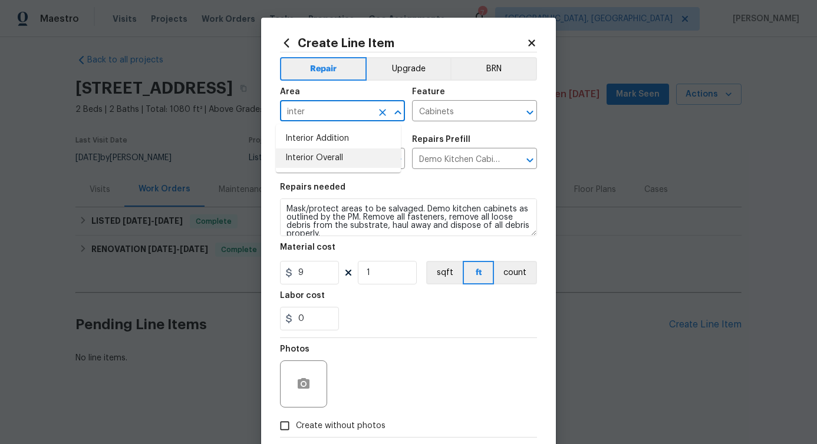
click at [328, 161] on li "Interior Overall" at bounding box center [338, 157] width 125 height 19
type input "Interior Overall"
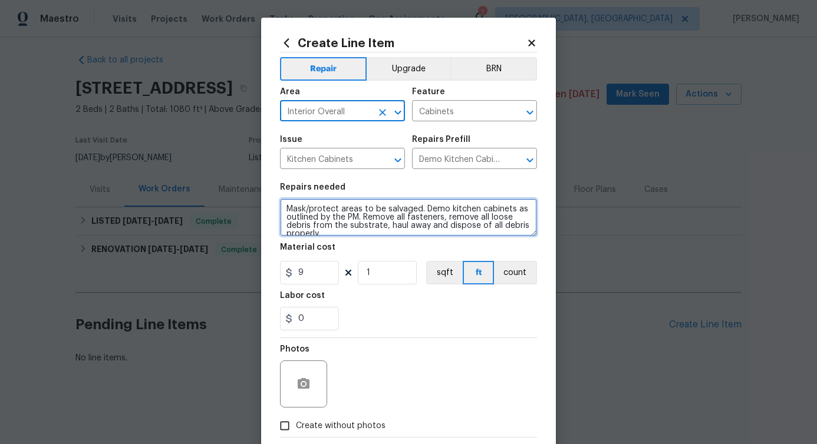
click at [329, 216] on textarea "Mask/protect areas to be salvaged. Demo kitchen cabinets as outlined by the PM.…" at bounding box center [408, 218] width 257 height 38
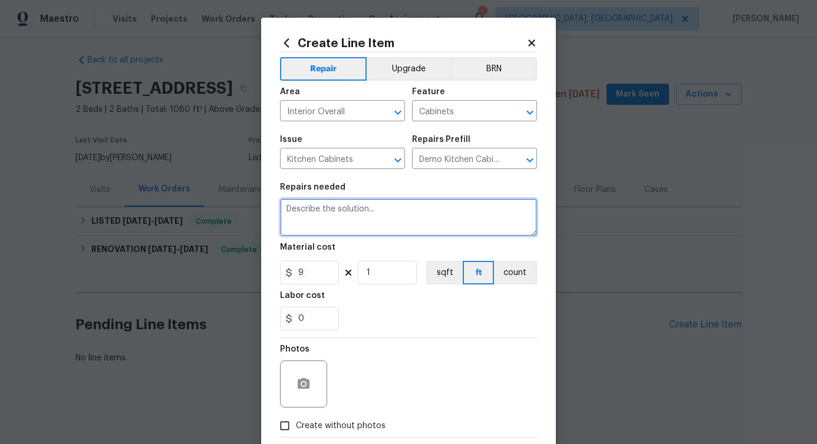
paste textarea "Please check all countertops in the kitchen and ensure they are attached to the…"
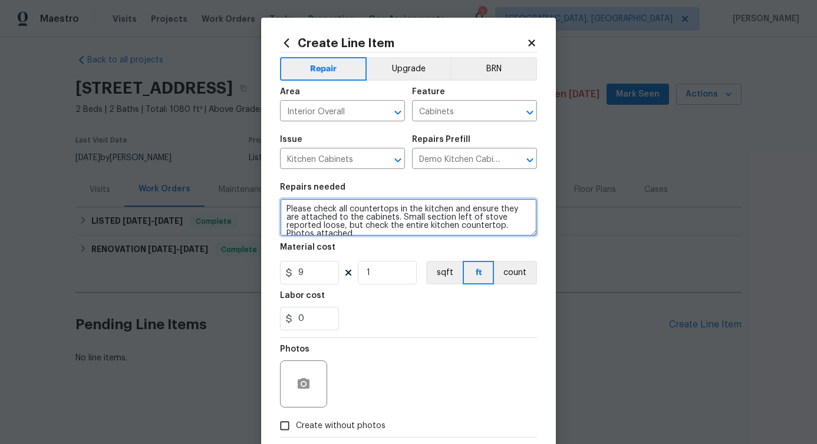
scroll to position [2, 0]
type textarea "Please check all countertops in the kitchen and ensure they are attached to the…"
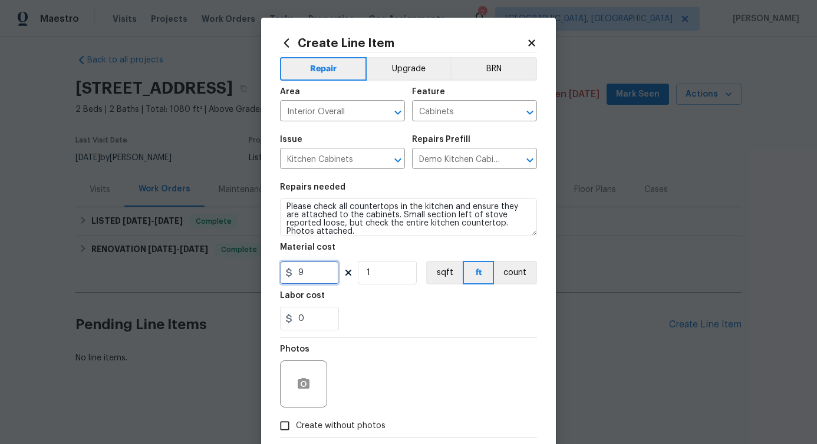
click at [303, 274] on input "9" at bounding box center [309, 273] width 59 height 24
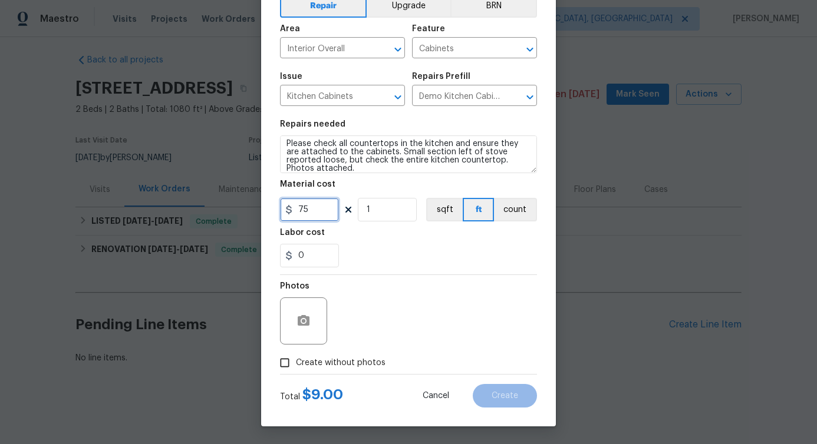
type input "75"
click at [300, 323] on icon "button" at bounding box center [304, 320] width 12 height 11
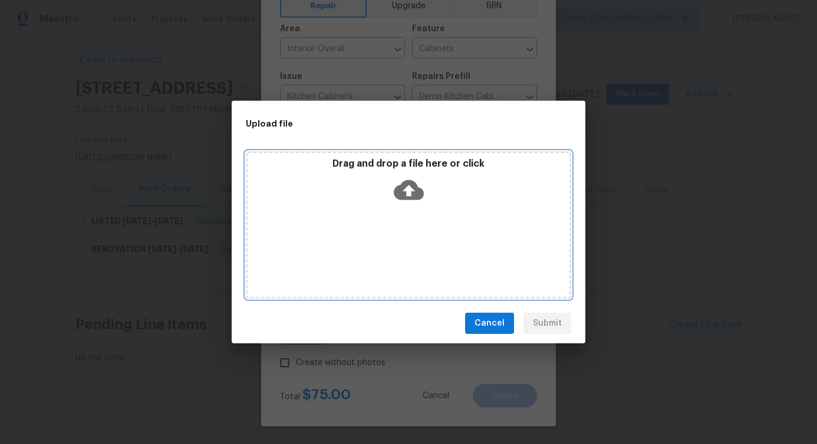
click at [405, 196] on icon at bounding box center [409, 190] width 30 height 20
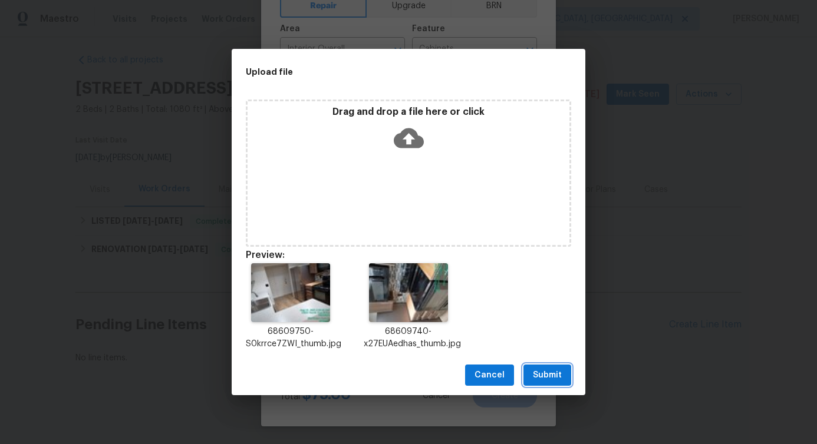
click at [553, 376] on span "Submit" at bounding box center [547, 375] width 29 height 15
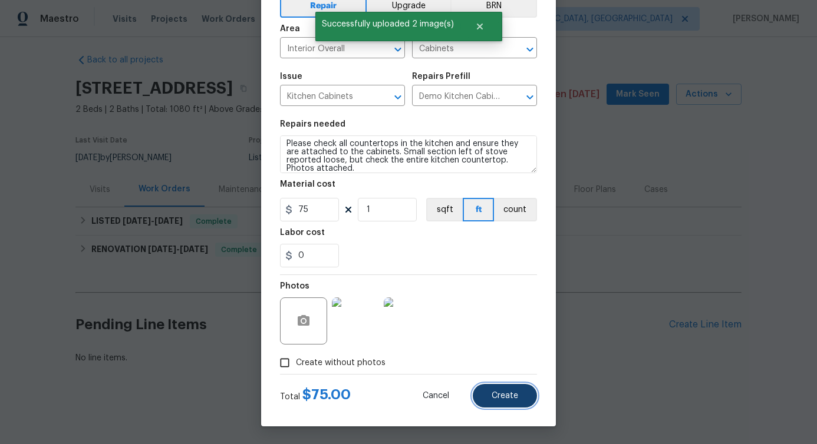
click at [503, 403] on button "Create" at bounding box center [505, 396] width 64 height 24
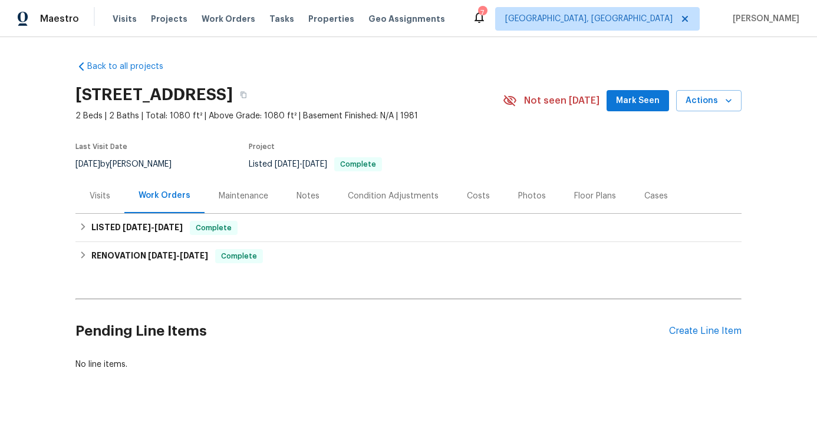
scroll to position [15, 0]
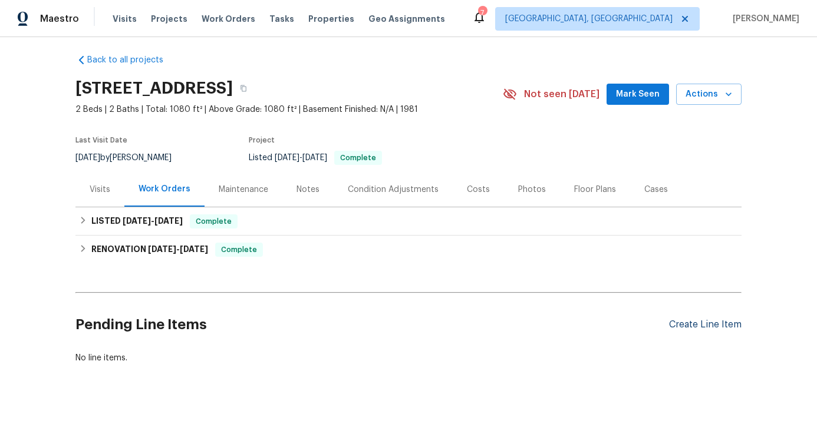
click at [687, 319] on div "Create Line Item" at bounding box center [705, 324] width 72 height 11
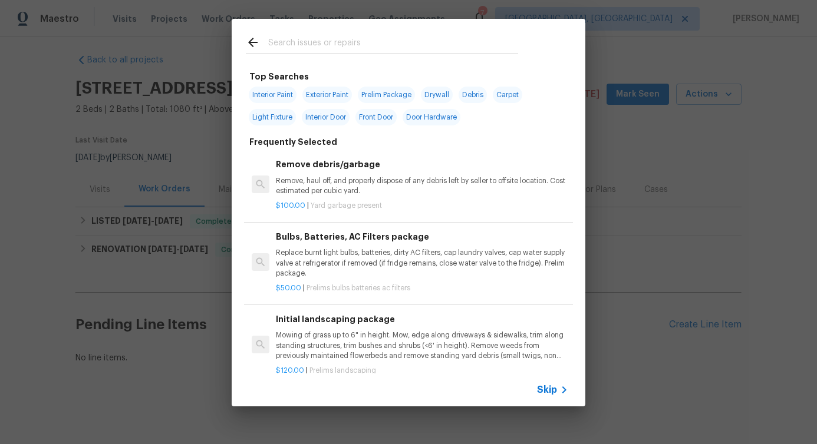
click at [316, 43] on input "text" at bounding box center [393, 44] width 250 height 18
type input "kitchen"
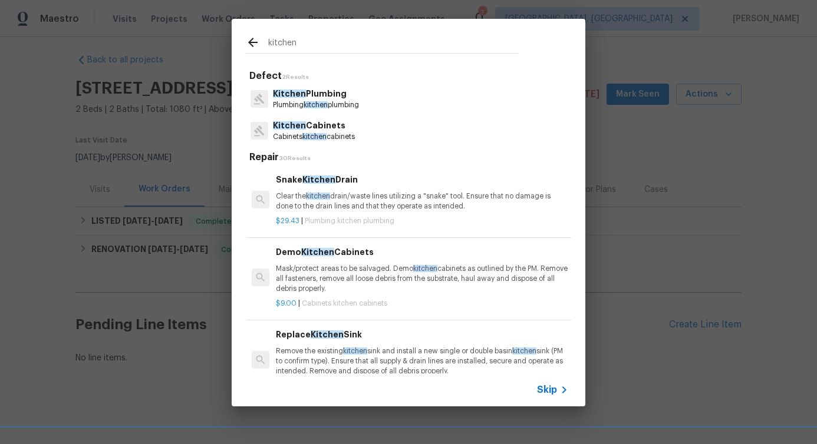
click at [310, 126] on p "Kitchen Cabinets" at bounding box center [314, 126] width 82 height 12
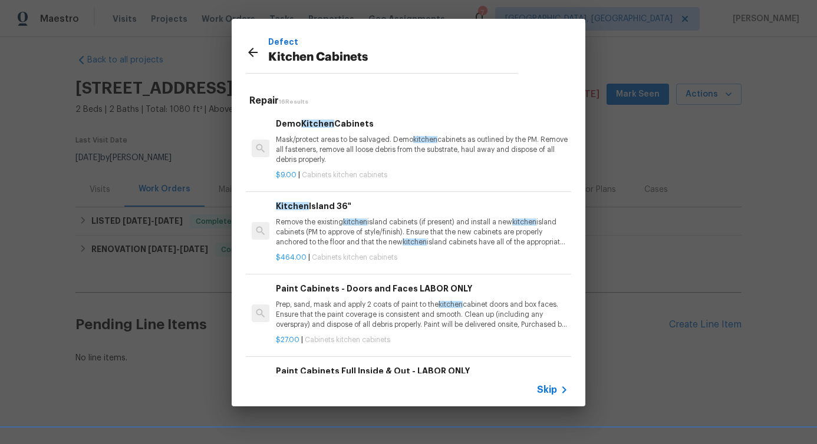
click at [321, 147] on p "Mask/protect areas to be salvaged. Demo kitchen cabinets as outlined by the PM.…" at bounding box center [422, 150] width 292 height 30
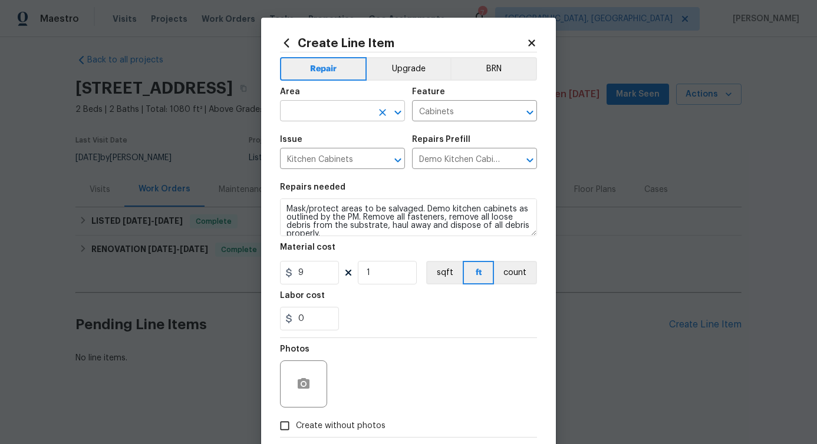
click at [308, 110] on input "text" at bounding box center [326, 112] width 92 height 18
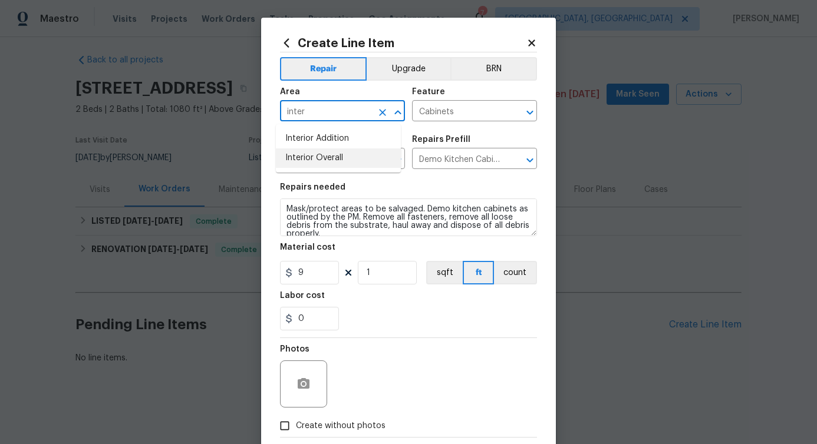
click at [308, 164] on li "Interior Overall" at bounding box center [338, 157] width 125 height 19
type input "Interior Overall"
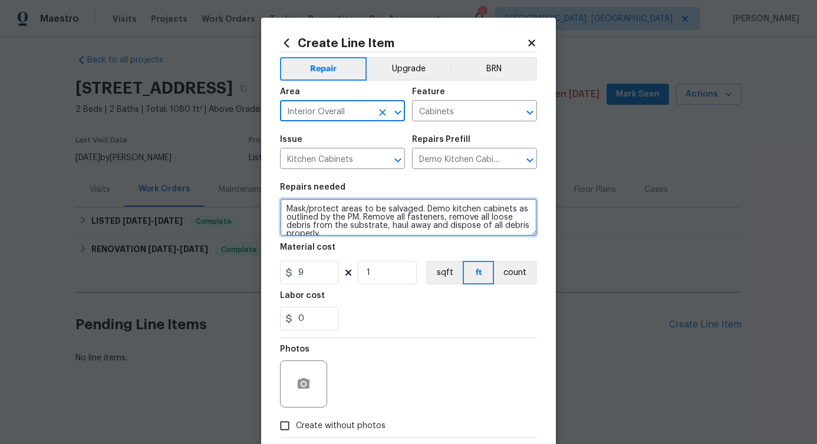
click at [321, 220] on textarea "Mask/protect areas to be salvaged. Demo kitchen cabinets as outlined by the PM.…" at bounding box center [408, 218] width 257 height 38
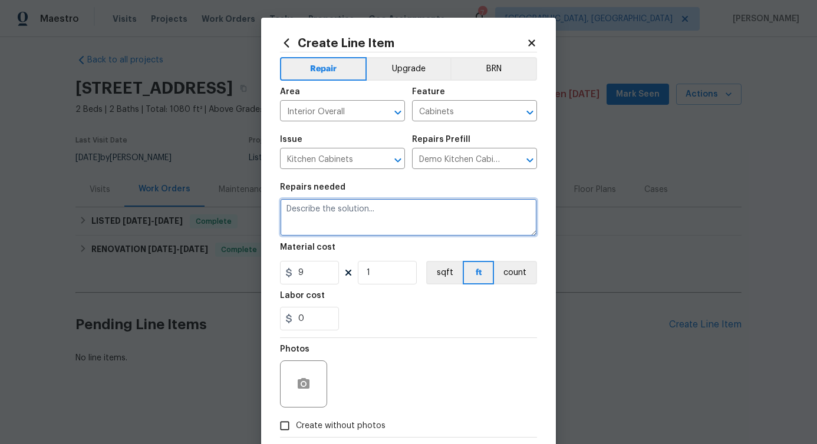
paste textarea "Please check all countertops in the kitchen and ensure they are attached to the…"
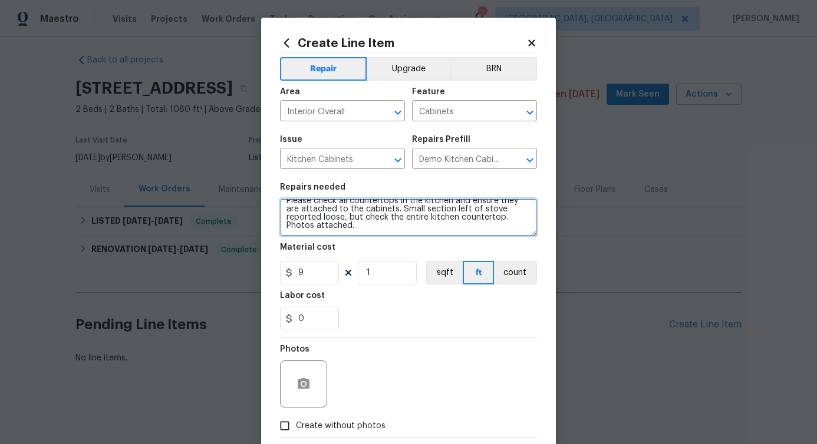
scroll to position [0, 0]
type textarea "Please check all countertops in the kitchen and ensure they are attached to the…"
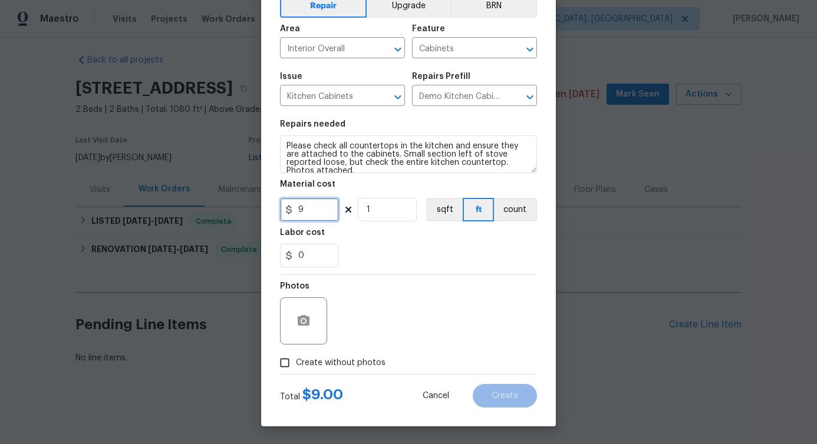
click at [310, 213] on input "9" at bounding box center [309, 210] width 59 height 24
type input "75"
click at [291, 324] on button "button" at bounding box center [303, 321] width 28 height 28
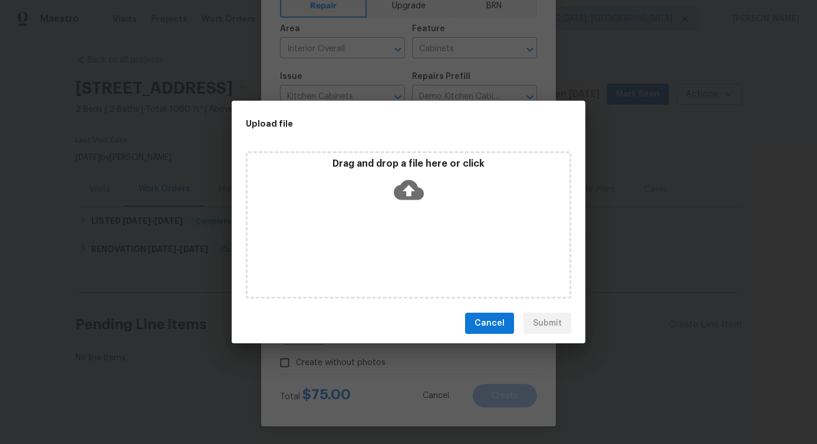
click at [405, 192] on icon at bounding box center [409, 190] width 30 height 20
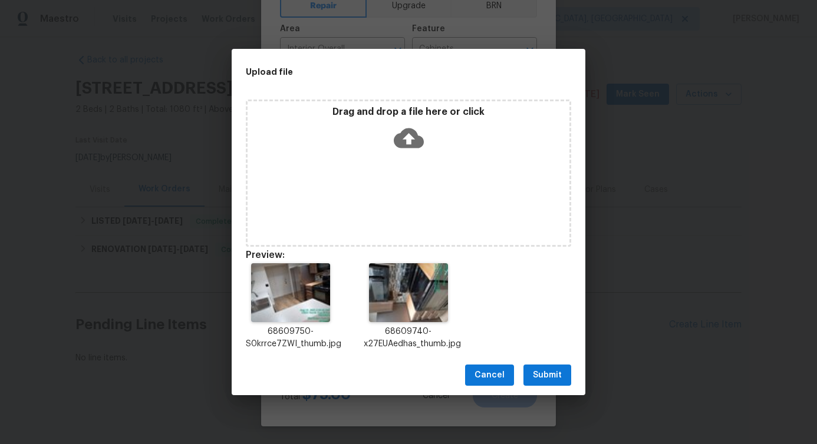
click at [560, 382] on button "Submit" at bounding box center [547, 376] width 48 height 22
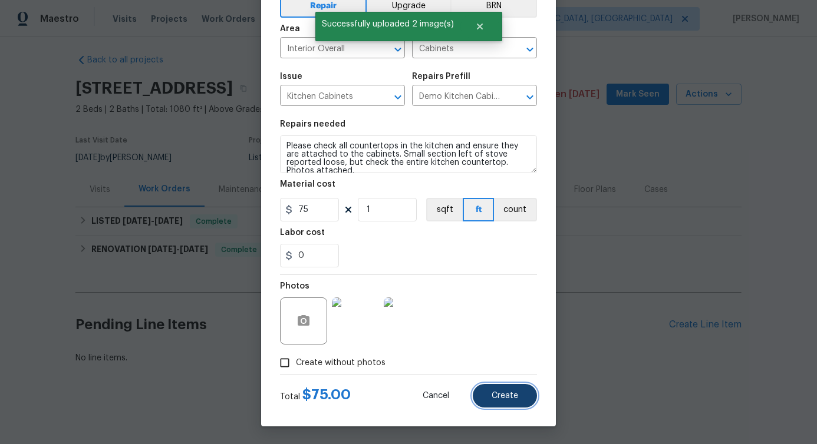
click at [503, 397] on span "Create" at bounding box center [504, 396] width 27 height 9
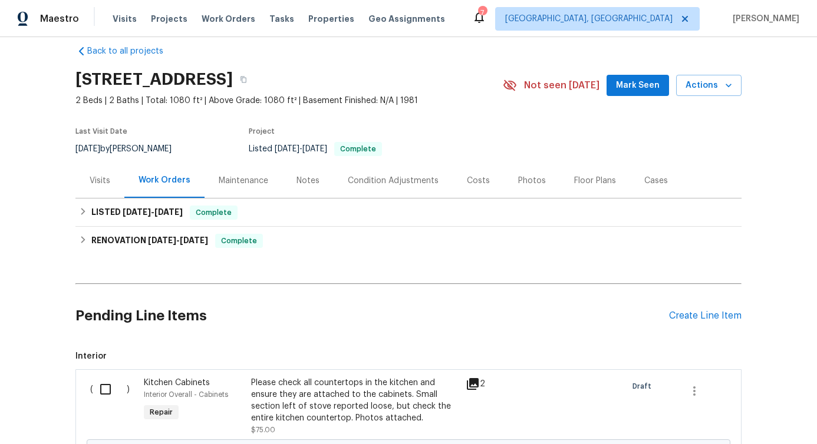
scroll to position [173, 0]
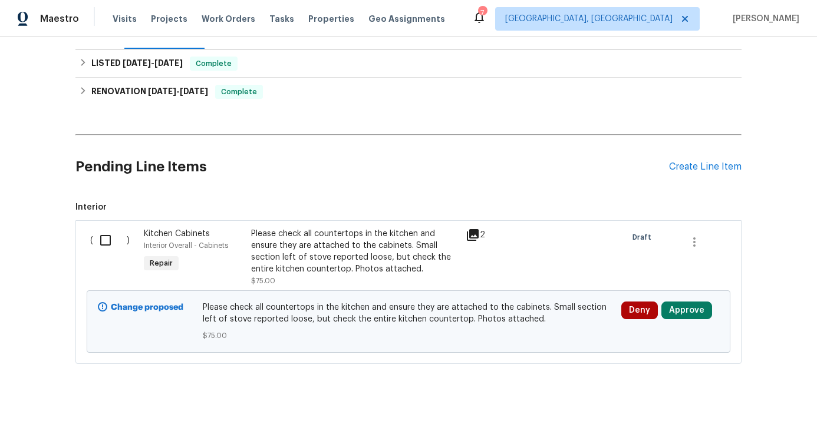
click at [100, 235] on input "checkbox" at bounding box center [110, 240] width 34 height 25
checkbox input "true"
click at [735, 418] on span "Create Work Order" at bounding box center [749, 415] width 78 height 15
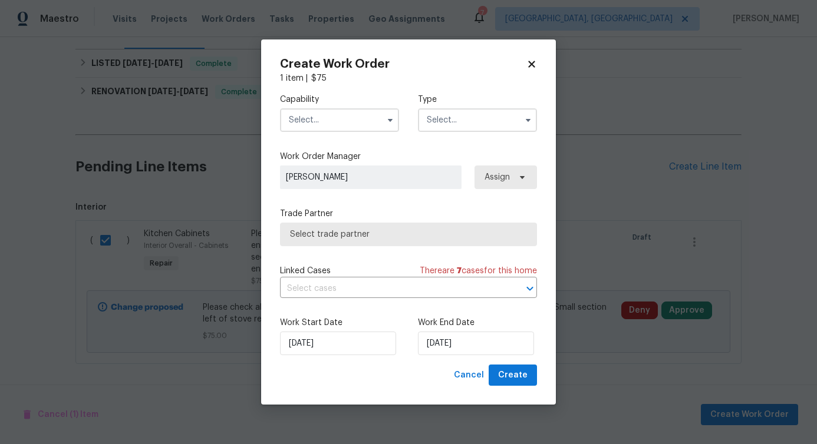
click at [337, 111] on input "text" at bounding box center [339, 120] width 119 height 24
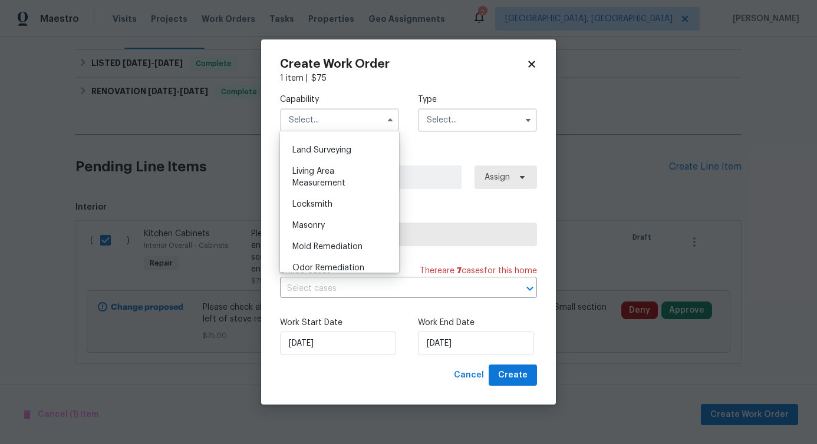
scroll to position [801, 0]
click at [333, 135] on span "Landscaping Maintenance" at bounding box center [316, 125] width 49 height 20
type input "Landscaping Maintenance"
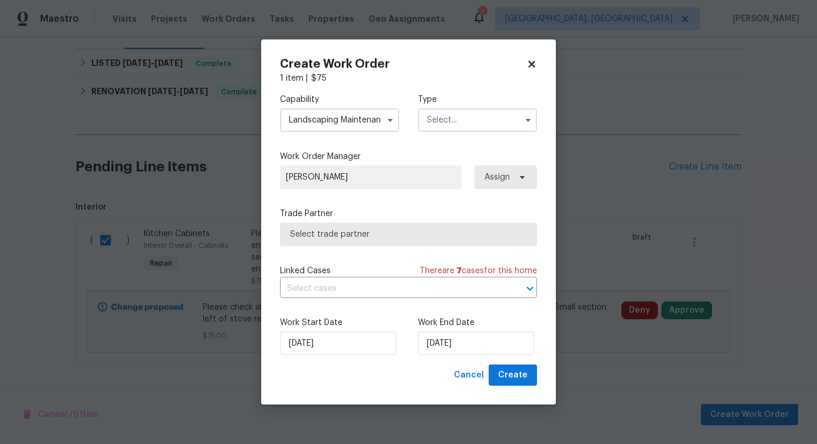
click at [474, 129] on input "text" at bounding box center [477, 120] width 119 height 24
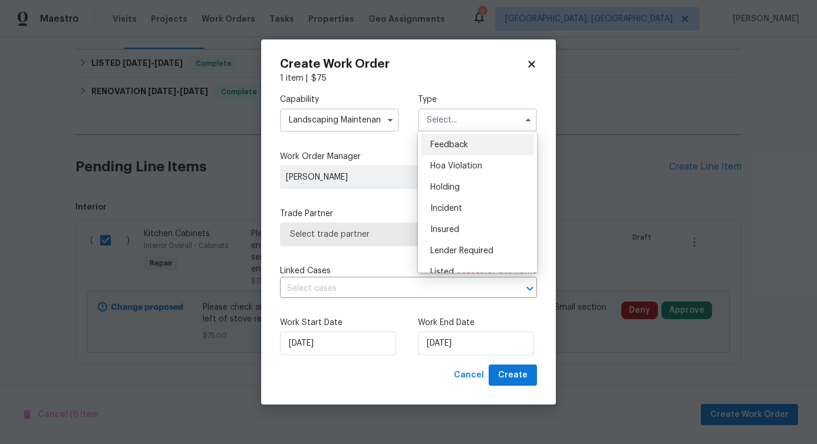
click at [460, 143] on span "Feedback" at bounding box center [449, 145] width 38 height 8
type input "Feedback"
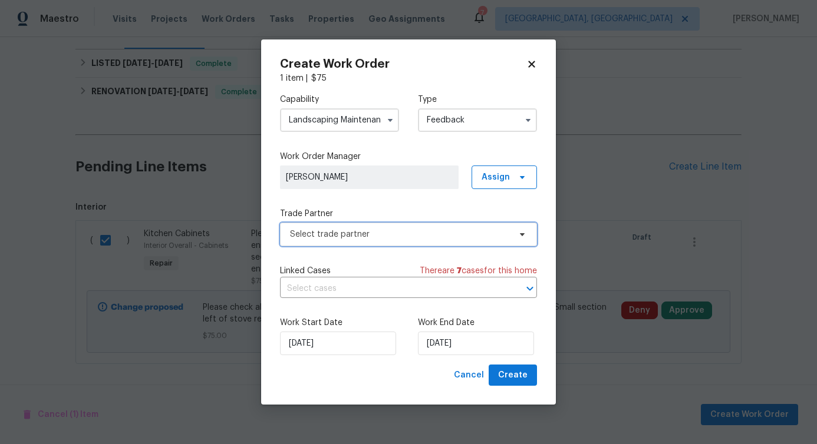
click at [323, 239] on span "Select trade partner" at bounding box center [400, 235] width 220 height 12
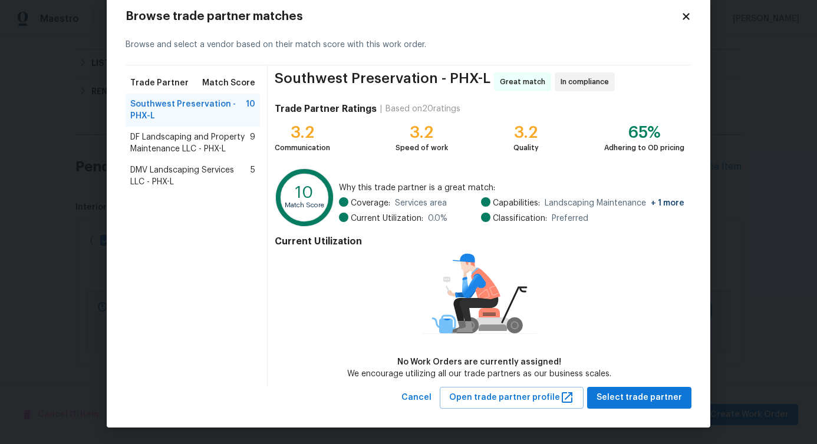
scroll to position [0, 0]
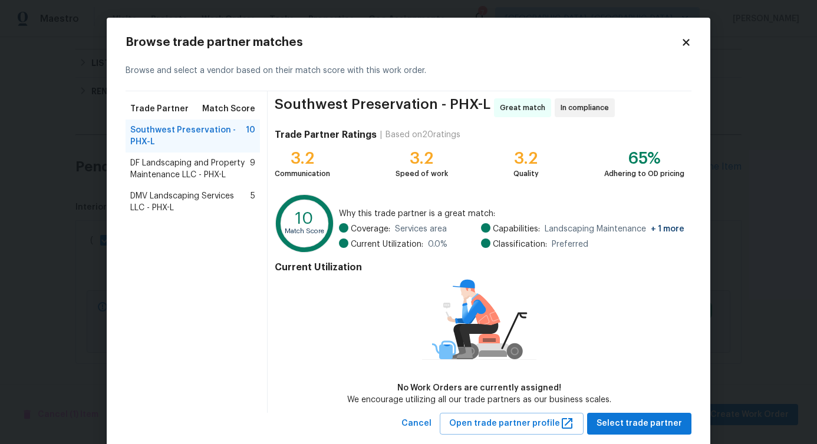
click at [179, 166] on span "DF Landscaping and Property Maintenance LLC - PHX-L" at bounding box center [190, 169] width 120 height 24
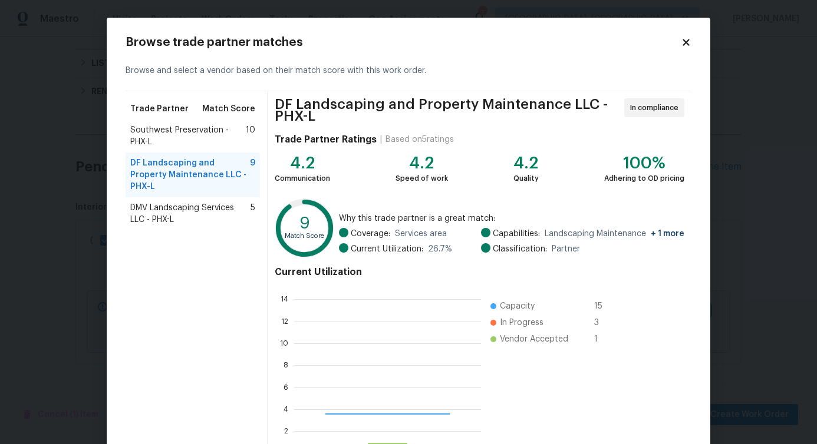
scroll to position [156, 178]
click at [183, 202] on span "DMV Landscaping Services LLC - PHX-L" at bounding box center [190, 214] width 120 height 24
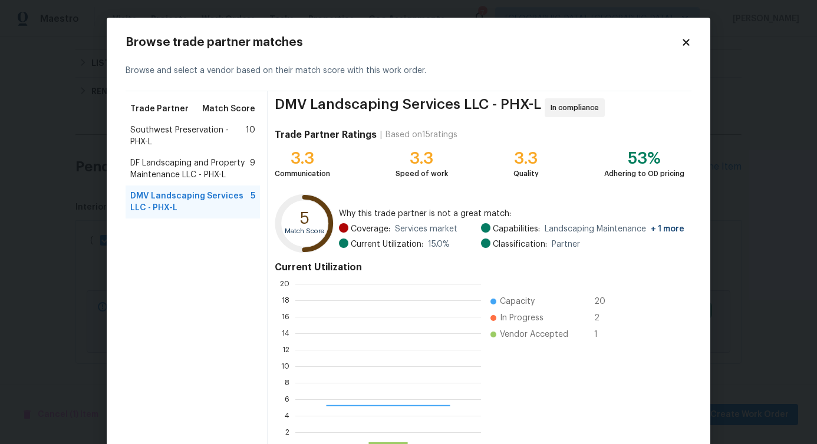
scroll to position [156, 177]
click at [177, 161] on span "DF Landscaping and Property Maintenance LLC - PHX-L" at bounding box center [190, 169] width 120 height 24
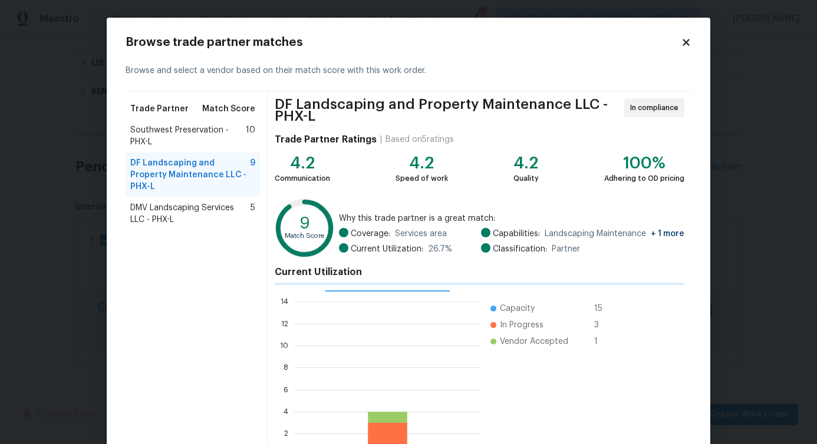
scroll to position [156, 178]
click at [171, 139] on span "Southwest Preservation - PHX-L" at bounding box center [187, 136] width 115 height 24
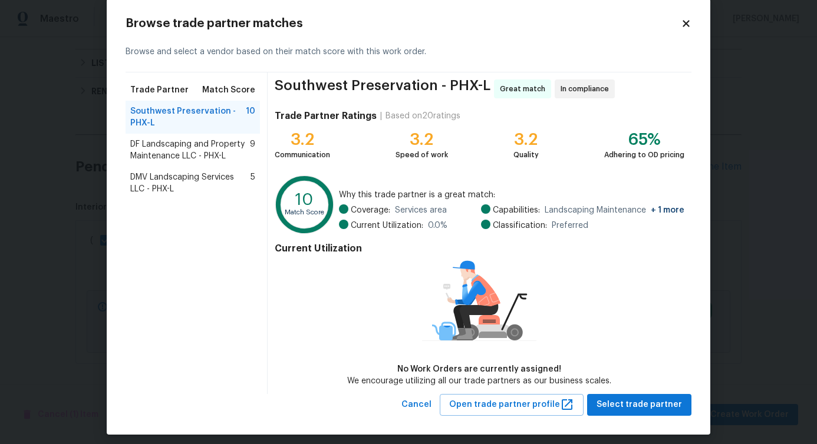
scroll to position [0, 0]
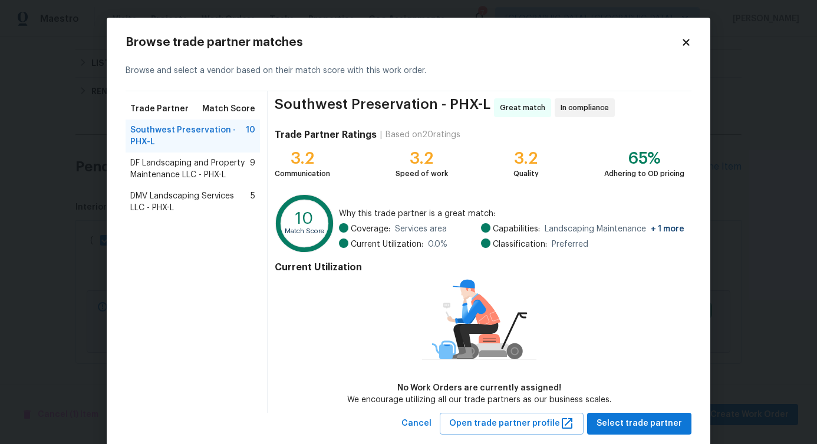
click at [173, 166] on span "DF Landscaping and Property Maintenance LLC - PHX-L" at bounding box center [190, 169] width 120 height 24
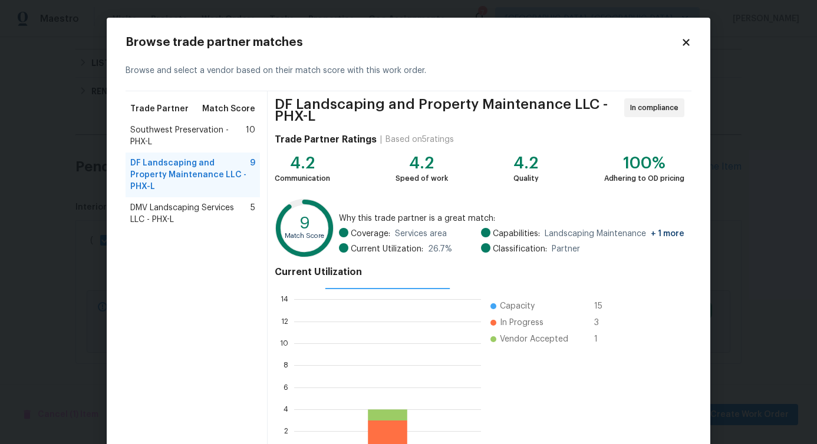
scroll to position [80, 0]
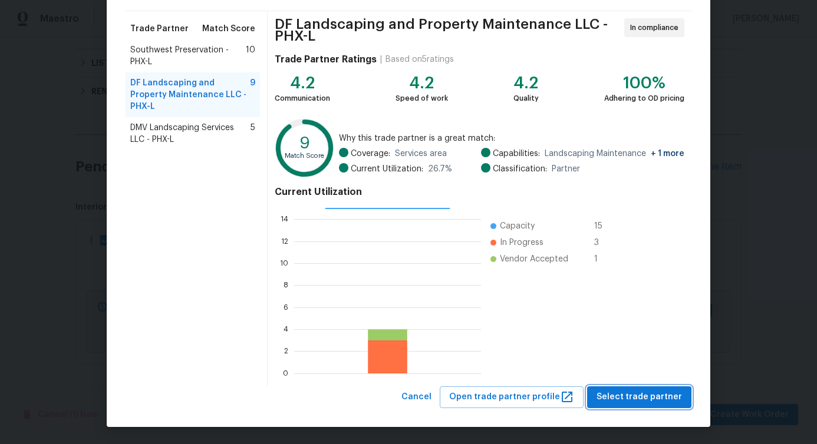
click at [620, 404] on span "Select trade partner" at bounding box center [638, 397] width 85 height 15
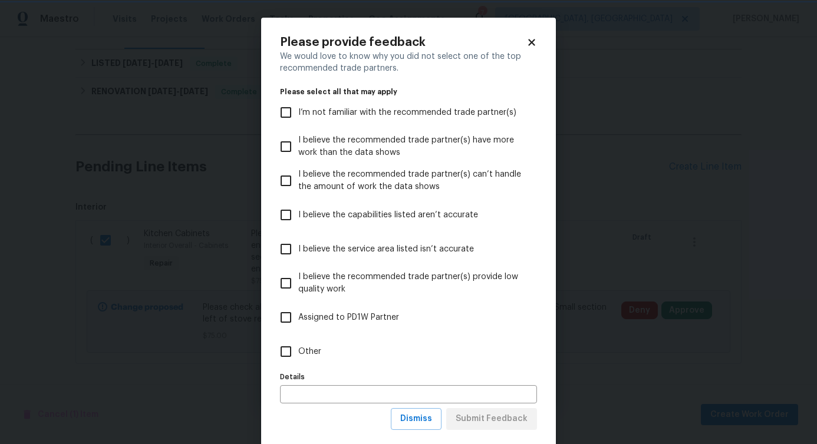
scroll to position [0, 0]
click at [283, 351] on input "Other" at bounding box center [285, 351] width 25 height 25
checkbox input "true"
click at [495, 419] on span "Submit Feedback" at bounding box center [491, 419] width 72 height 15
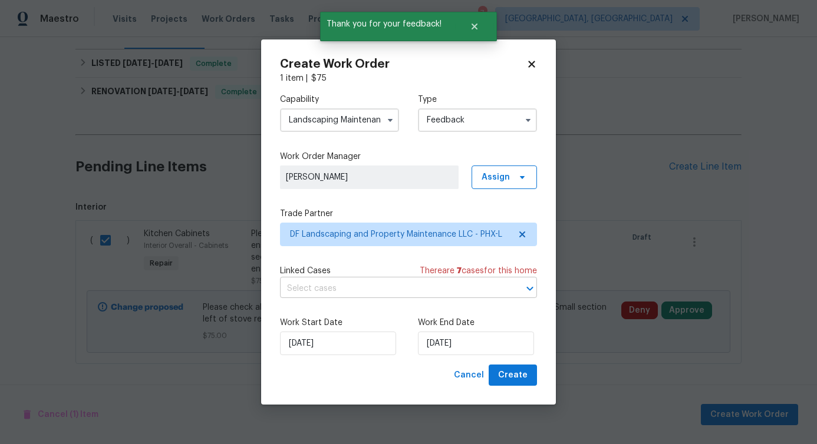
click at [303, 290] on input "text" at bounding box center [392, 289] width 224 height 18
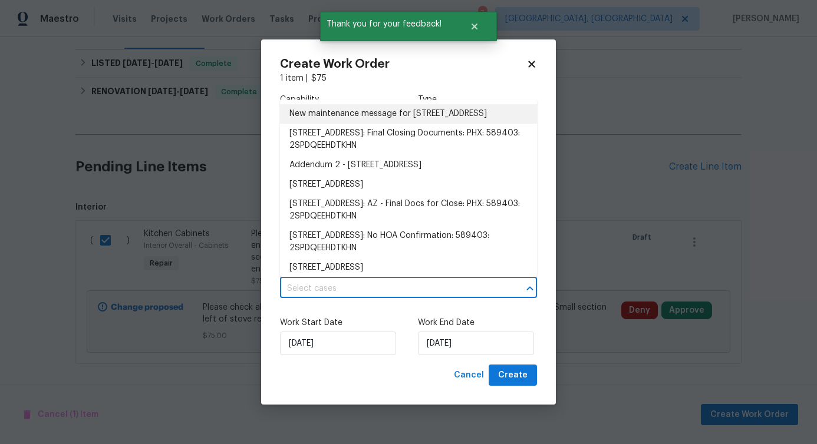
click at [332, 124] on li "New maintenance message for 13223 N 51st Dr , Glendale, AZ 85304" at bounding box center [408, 113] width 257 height 19
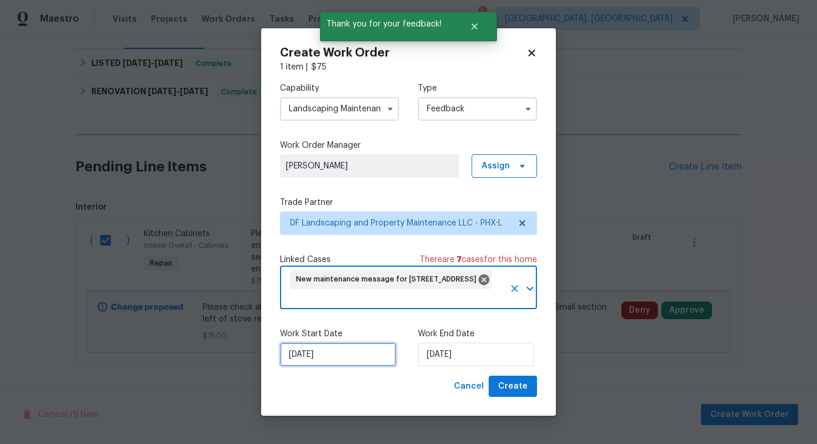
click at [325, 348] on input "[DATE]" at bounding box center [338, 355] width 116 height 24
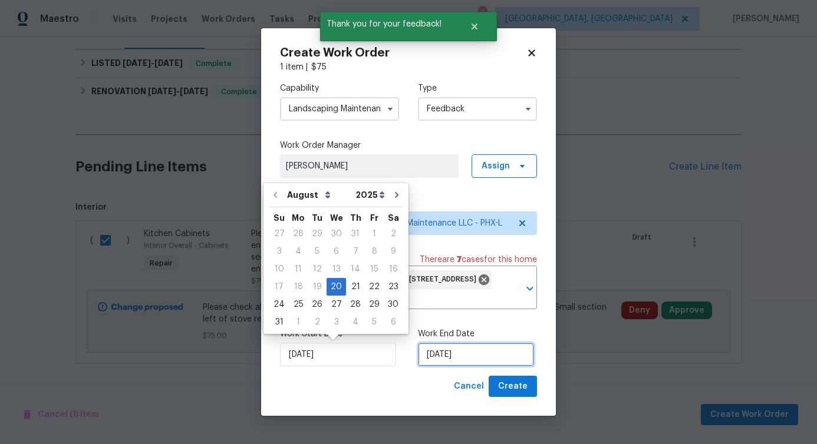
click at [450, 362] on input "[DATE]" at bounding box center [476, 355] width 116 height 24
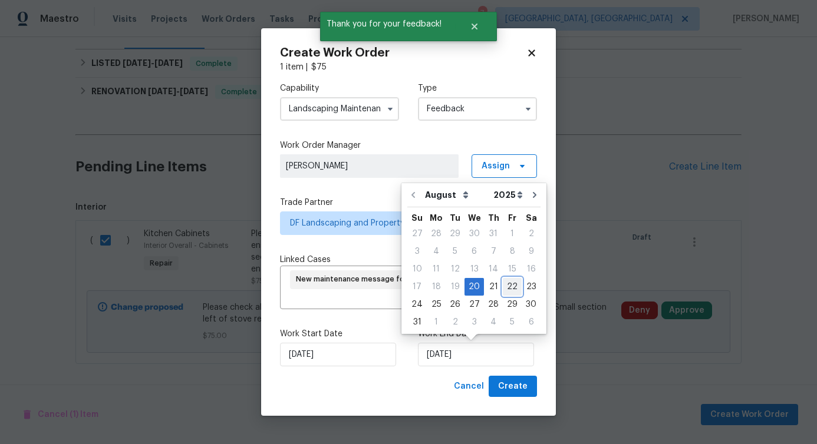
click at [503, 291] on div "22" at bounding box center [512, 287] width 19 height 16
type input "[DATE]"
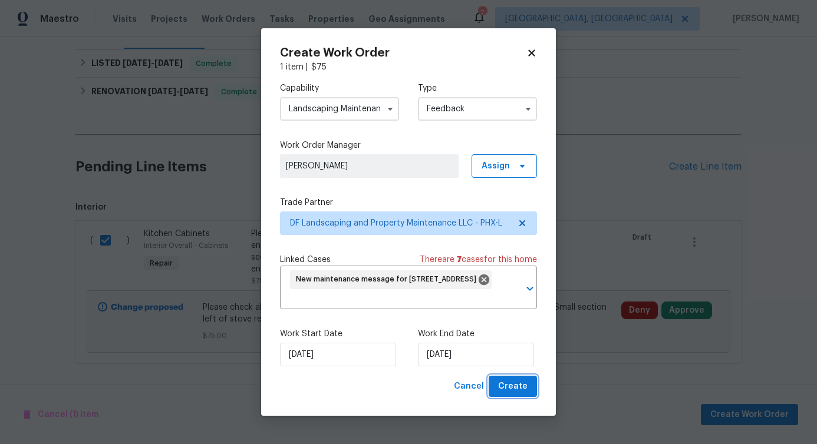
click at [518, 385] on span "Create" at bounding box center [512, 386] width 29 height 15
checkbox input "false"
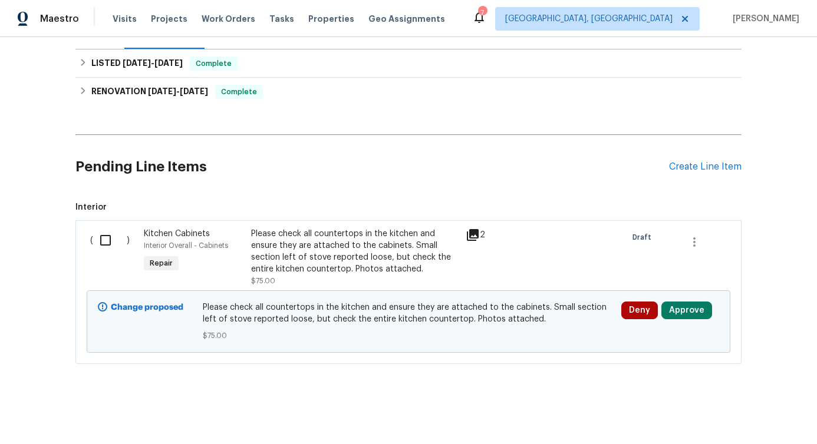
click at [37, 222] on div "Back to all projects 13223 N 51st Dr, Glendale, AZ 85304 2 Beds | 2 Baths | Tot…" at bounding box center [408, 240] width 817 height 407
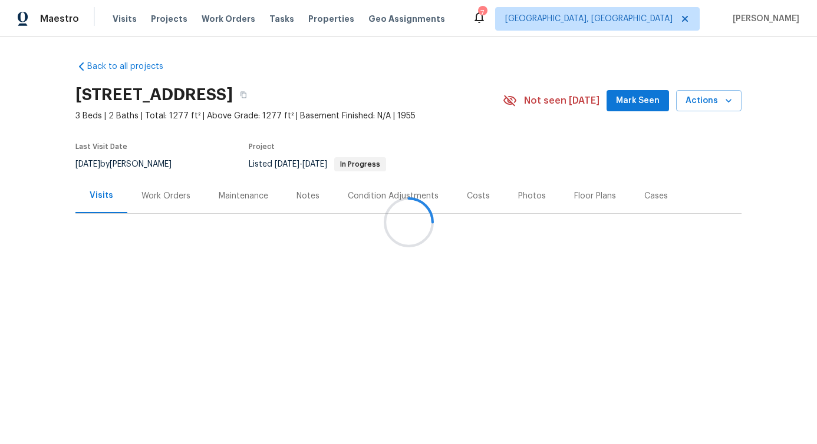
click at [147, 209] on div at bounding box center [408, 222] width 817 height 444
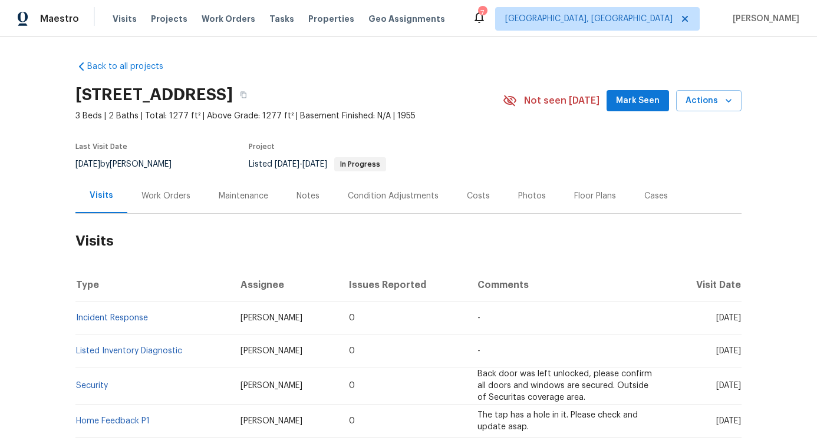
click at [146, 198] on div "Work Orders" at bounding box center [165, 196] width 49 height 12
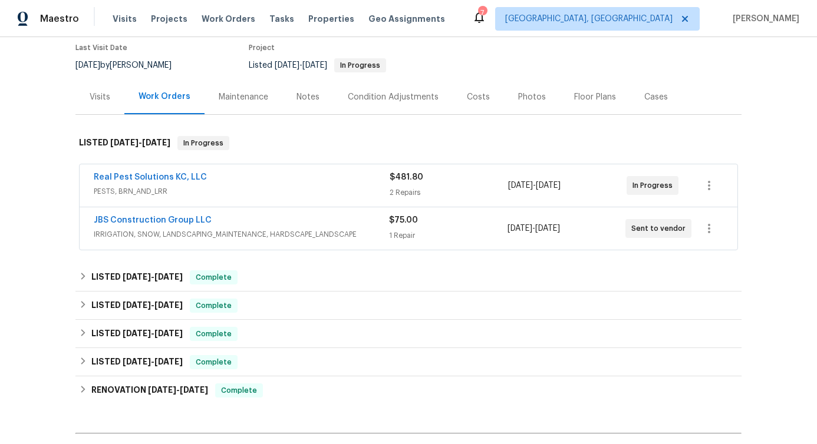
scroll to position [98, 0]
click at [147, 220] on link "JBS Construction Group LLC" at bounding box center [153, 221] width 118 height 8
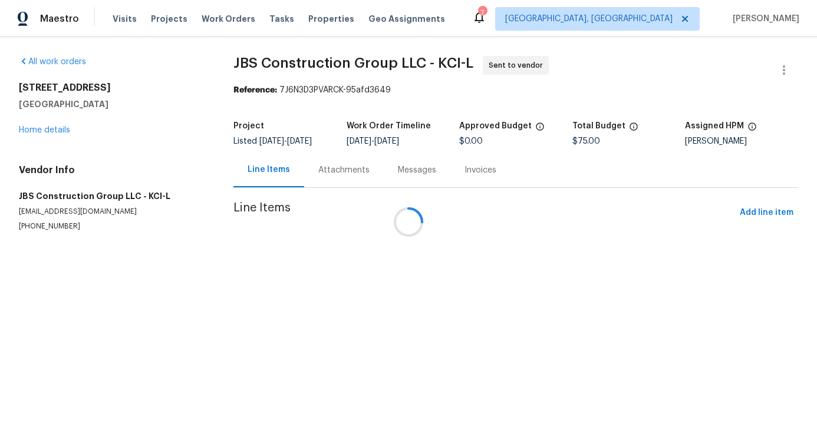
click at [325, 166] on div at bounding box center [408, 222] width 817 height 444
click at [325, 173] on div at bounding box center [408, 222] width 817 height 444
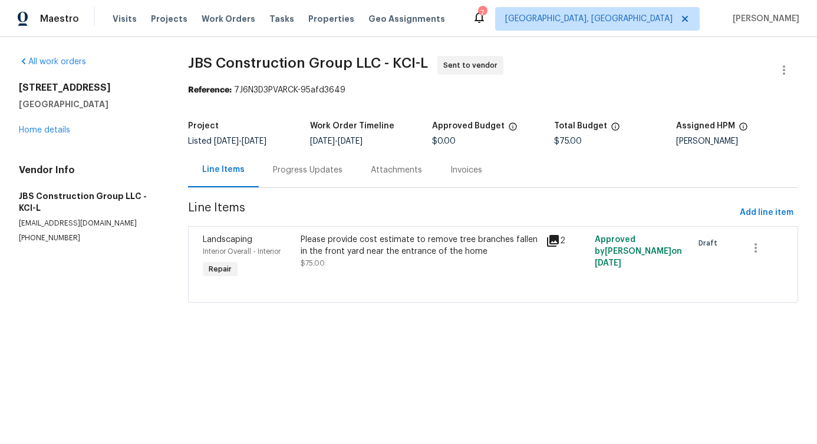
click at [312, 177] on div "Progress Updates" at bounding box center [308, 170] width 98 height 35
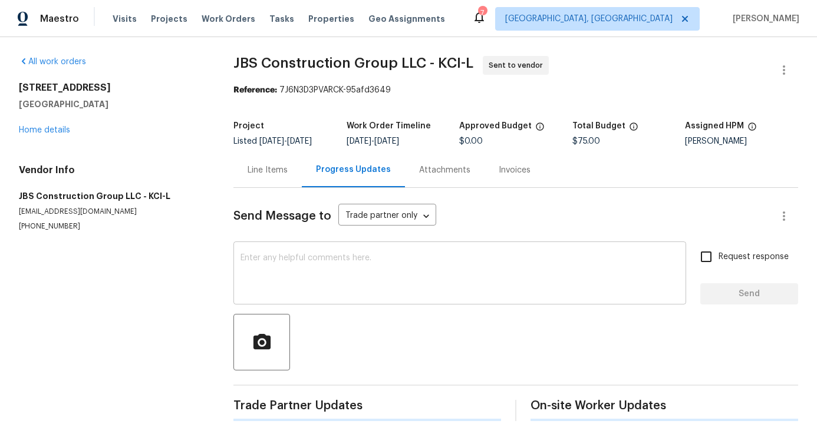
click at [312, 296] on div "x ​" at bounding box center [459, 275] width 452 height 60
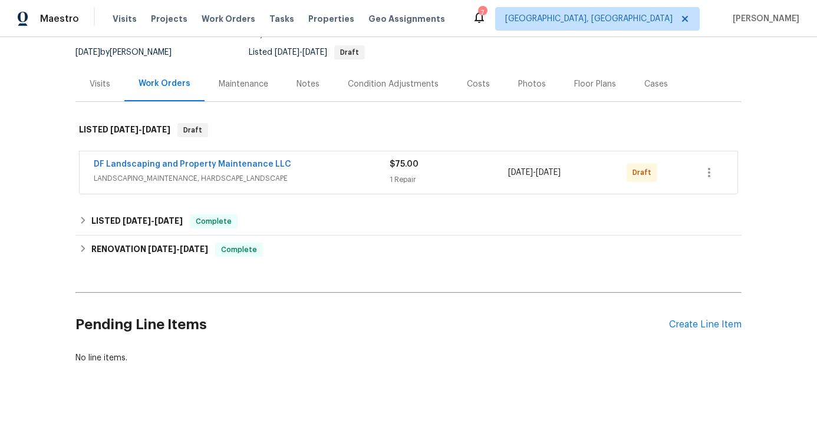
scroll to position [121, 0]
click at [210, 160] on link "DF Landscaping and Property Maintenance LLC" at bounding box center [192, 164] width 197 height 8
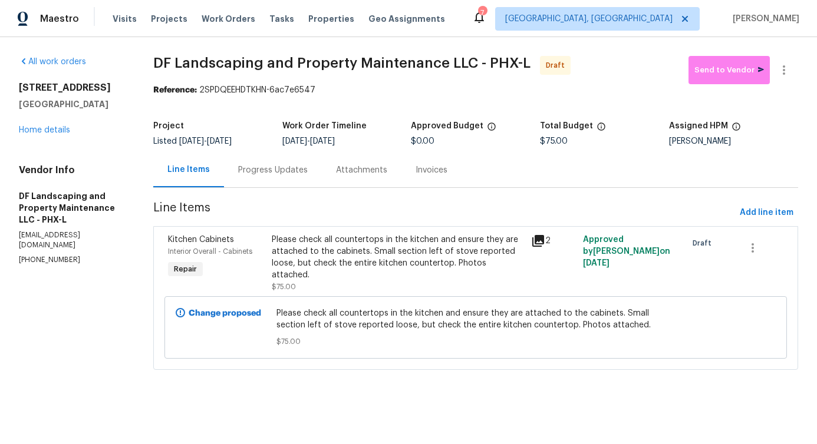
click at [294, 182] on div "Progress Updates" at bounding box center [273, 170] width 98 height 35
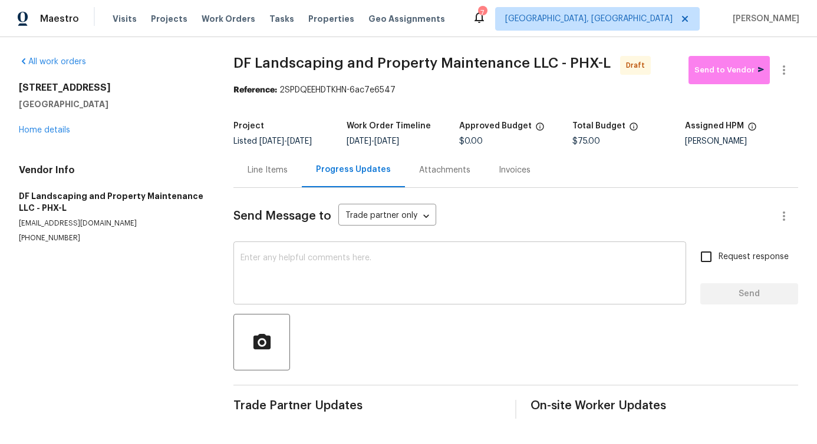
click at [310, 276] on textarea at bounding box center [459, 274] width 438 height 41
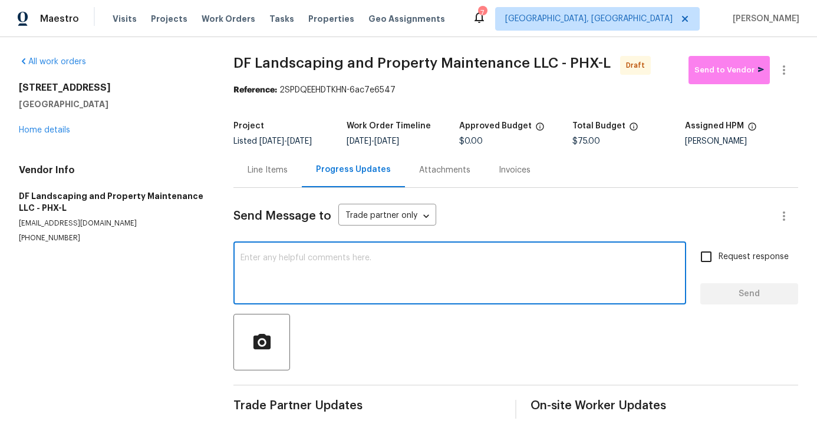
click at [356, 270] on textarea at bounding box center [459, 274] width 438 height 41
paste textarea "Hi, this is [PERSON_NAME] with Opendoor. I’m confirming you received the WO for…"
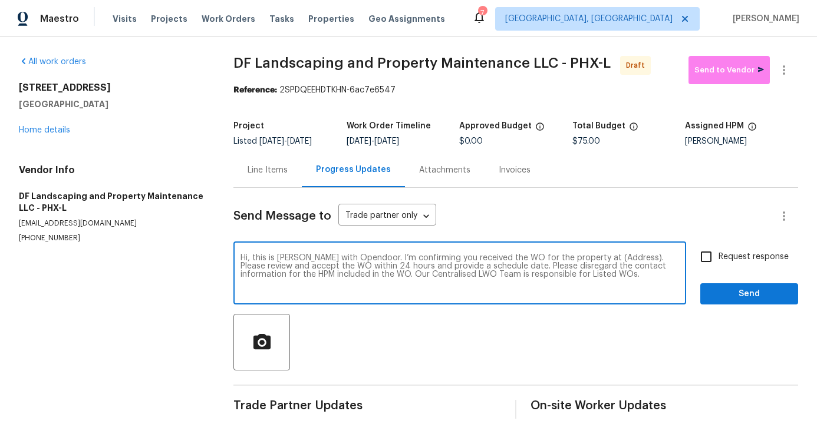
click at [600, 269] on textarea "Hi, this is [PERSON_NAME] with Opendoor. I’m confirming you received the WO for…" at bounding box center [459, 274] width 438 height 41
paste textarea "[STREET_ADDRESS]"
type textarea "Hi, this is [PERSON_NAME] with Opendoor. I’m confirming you received the WO for…"
click at [702, 265] on input "Request response" at bounding box center [705, 257] width 25 height 25
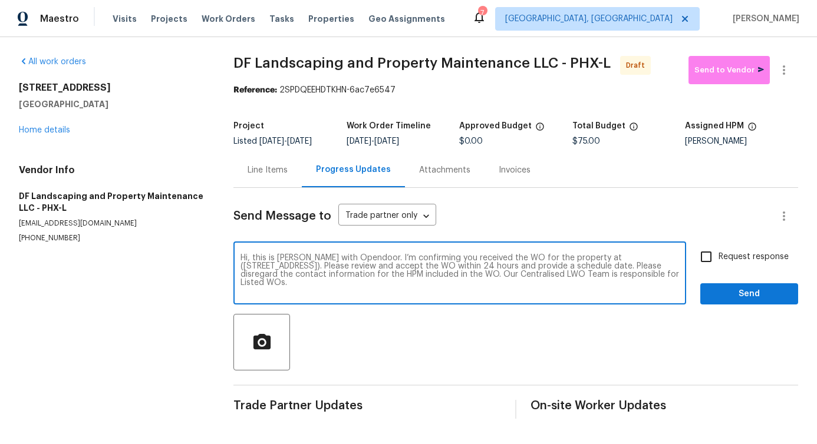
checkbox input "true"
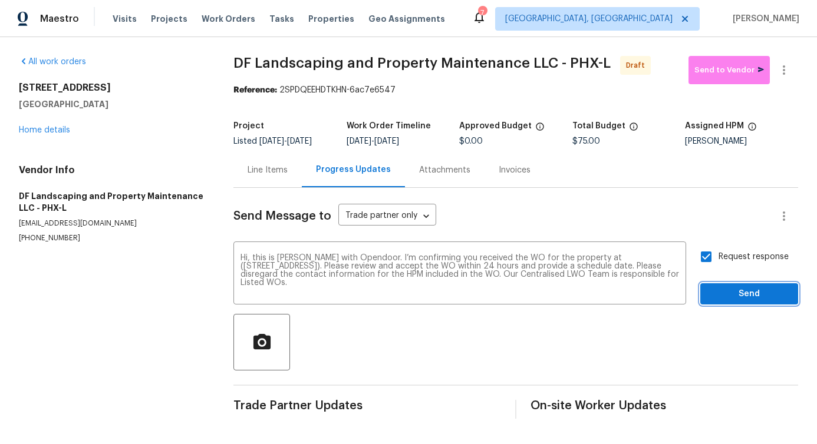
click at [723, 298] on span "Send" at bounding box center [748, 294] width 79 height 15
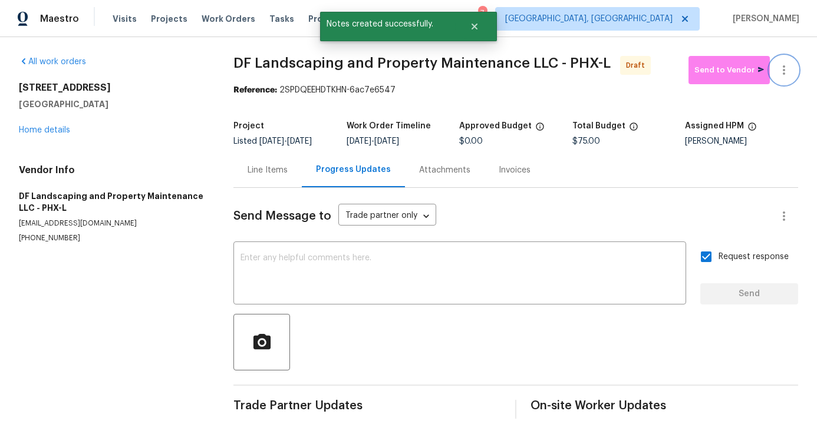
click at [777, 68] on icon "button" at bounding box center [784, 70] width 14 height 14
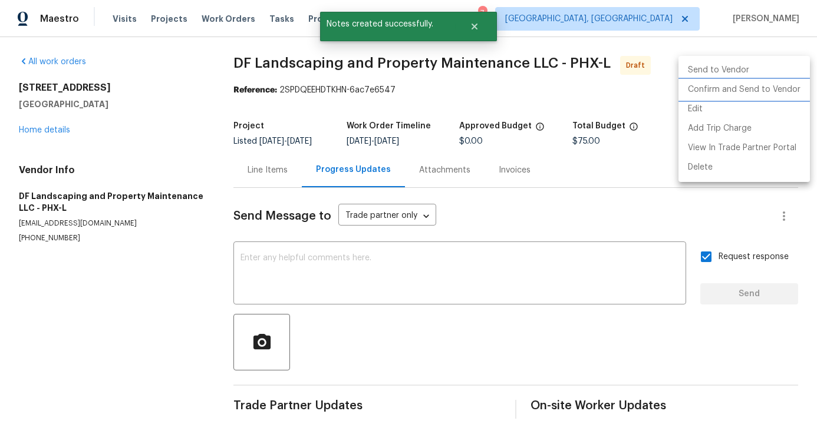
click at [745, 87] on li "Confirm and Send to Vendor" at bounding box center [743, 89] width 131 height 19
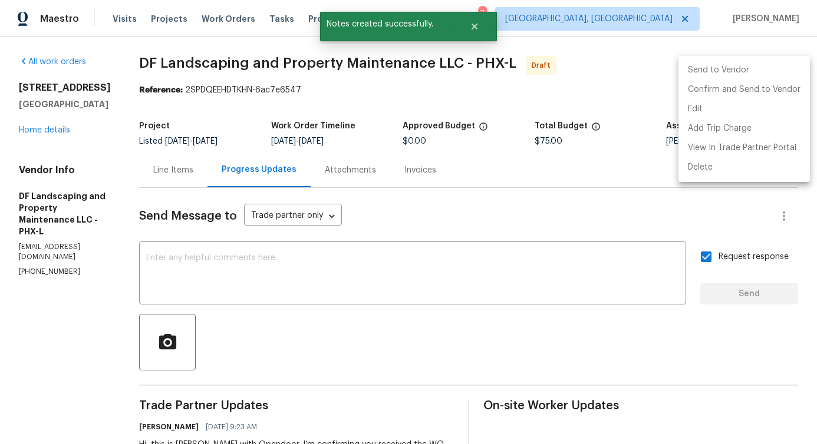
click at [333, 100] on div at bounding box center [408, 222] width 817 height 444
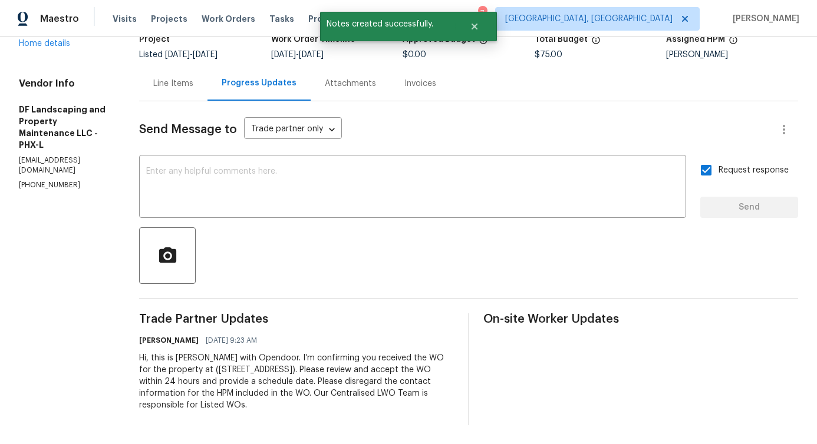
scroll to position [91, 0]
click at [180, 84] on div "Line Items" at bounding box center [173, 84] width 40 height 12
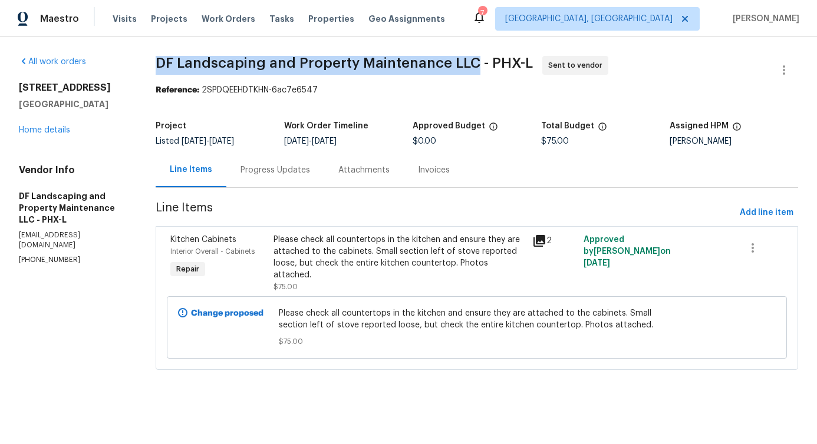
drag, startPoint x: 155, startPoint y: 57, endPoint x: 470, endPoint y: 61, distance: 315.2
click at [470, 61] on span "DF Landscaping and Property Maintenance LLC - PHX-L" at bounding box center [344, 63] width 377 height 14
copy span "DF Landscaping and Property Maintenance LLC"
click at [46, 129] on link "Home details" at bounding box center [44, 130] width 51 height 8
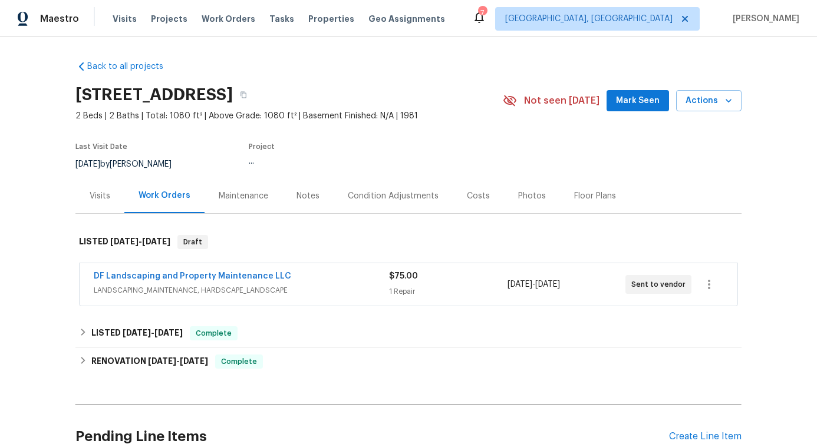
scroll to position [15, 0]
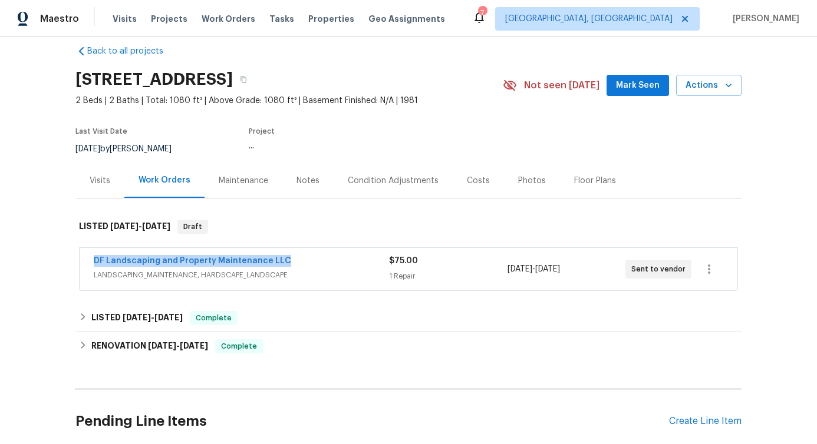
drag, startPoint x: 83, startPoint y: 263, endPoint x: 339, endPoint y: 263, distance: 255.7
click at [339, 263] on div "DF Landscaping and Property Maintenance LLC LANDSCAPING_MAINTENANCE, HARDSCAPE_…" at bounding box center [409, 269] width 658 height 42
copy link "DF Landscaping and Property Maintenance LLC"
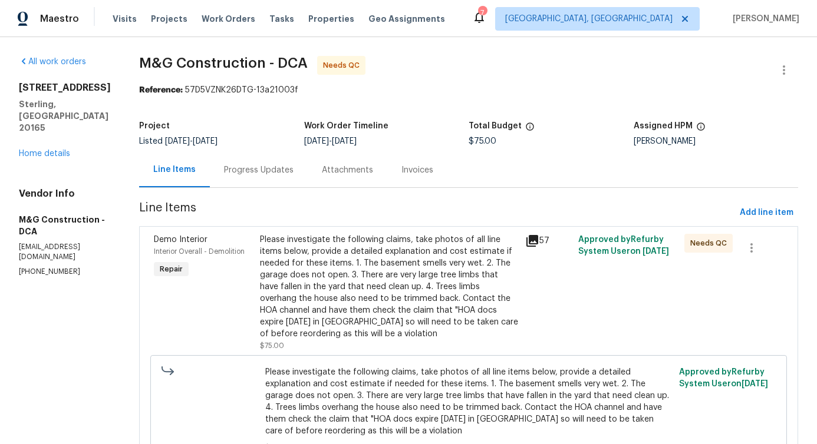
click at [239, 179] on div "Progress Updates" at bounding box center [259, 170] width 98 height 35
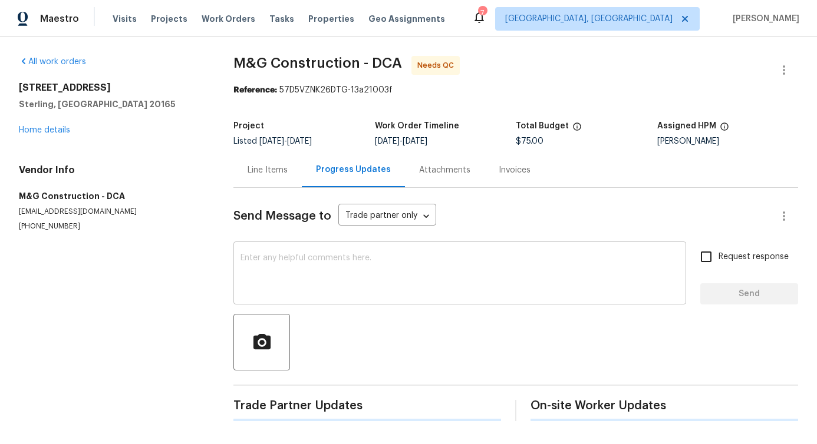
click at [273, 263] on textarea at bounding box center [459, 274] width 438 height 41
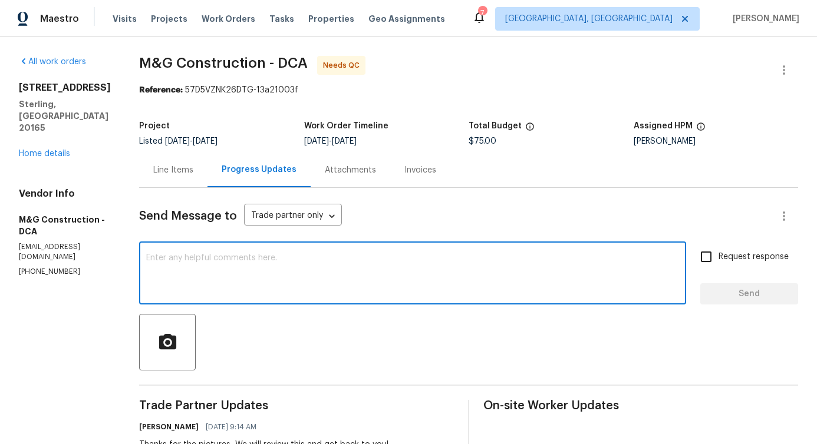
click at [170, 177] on div "Line Items" at bounding box center [173, 170] width 68 height 35
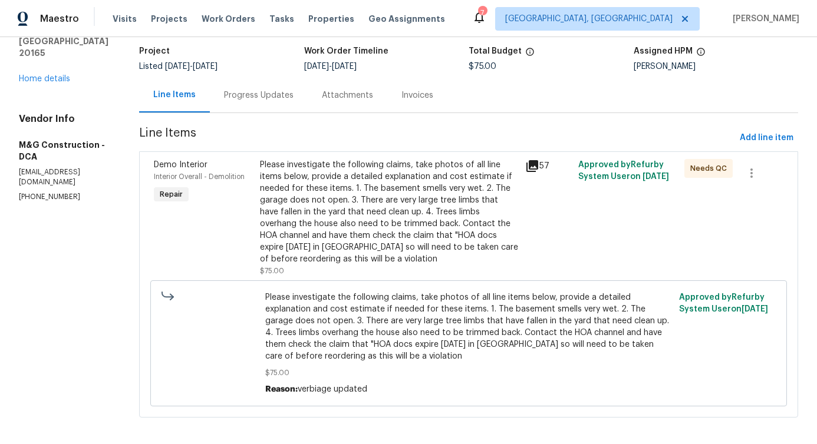
scroll to position [91, 0]
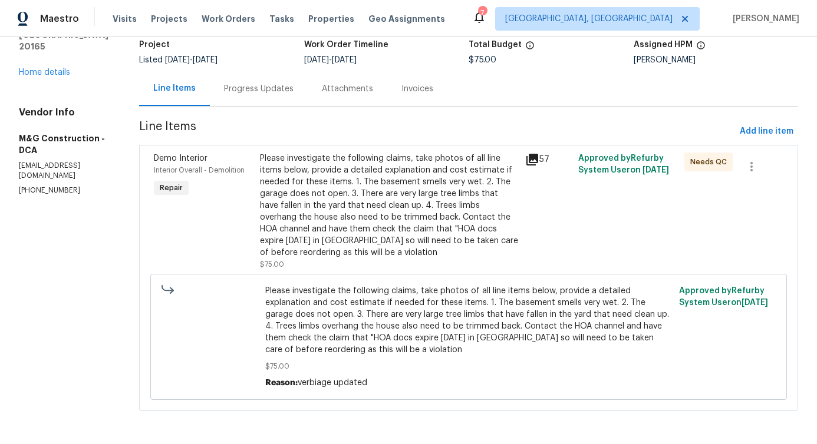
click at [387, 178] on div "Please investigate the following claims, take photos of all line items below, p…" at bounding box center [389, 206] width 258 height 106
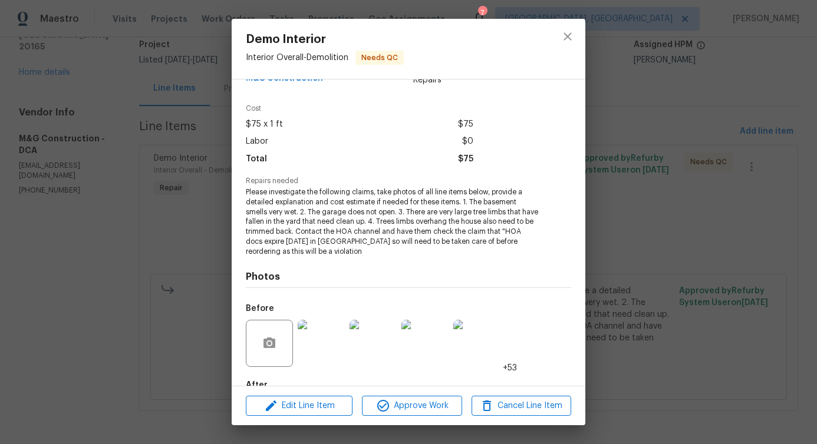
scroll to position [98, 0]
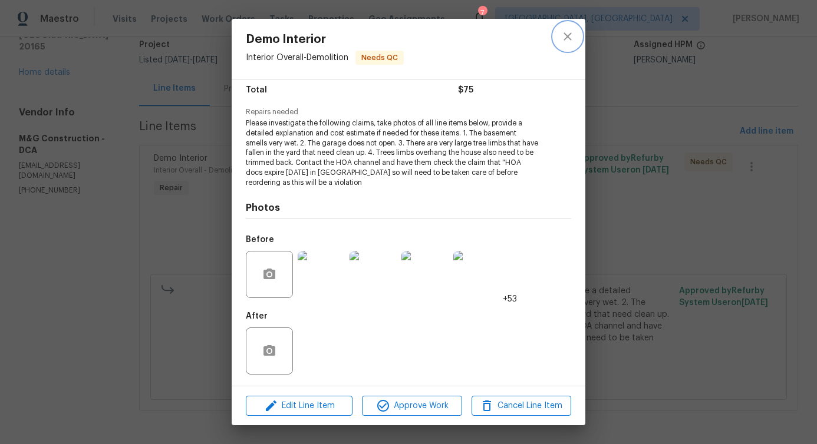
click at [563, 37] on icon "close" at bounding box center [567, 36] width 14 height 14
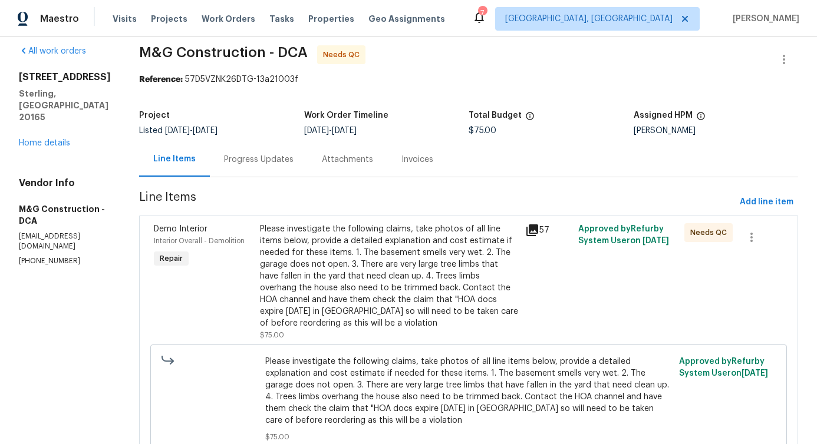
scroll to position [0, 0]
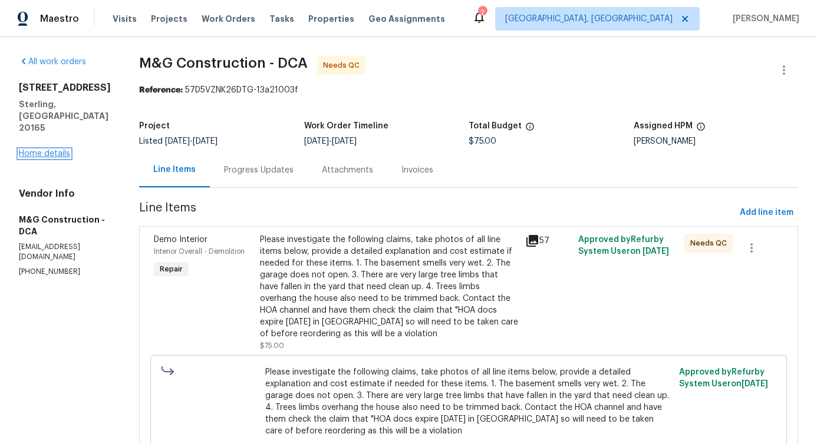
click at [35, 150] on link "Home details" at bounding box center [44, 154] width 51 height 8
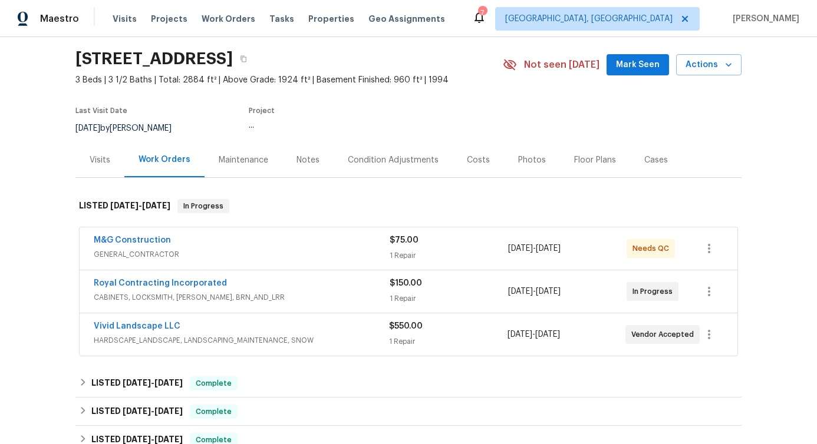
scroll to position [29, 0]
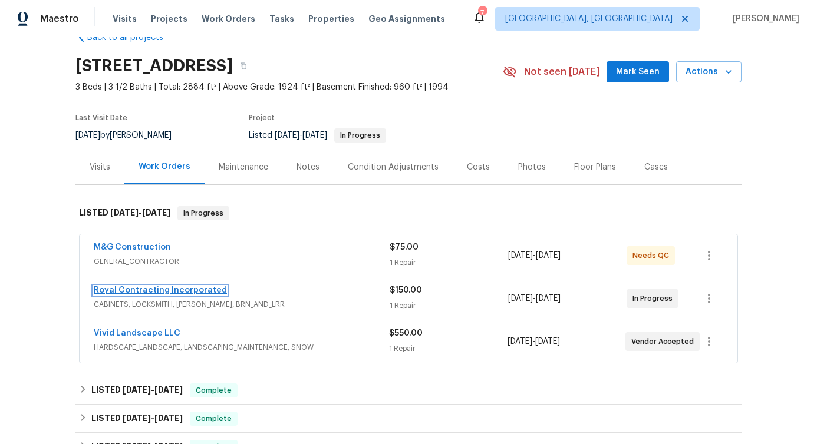
click at [211, 294] on link "Royal Contracting Incorporated" at bounding box center [160, 290] width 133 height 8
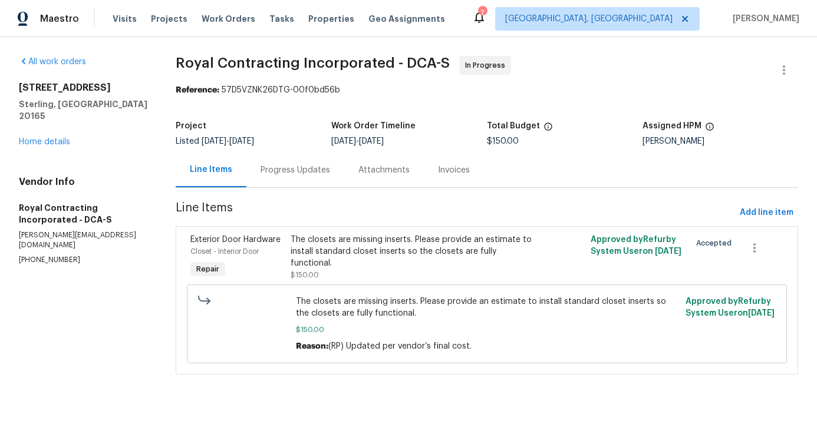
click at [285, 170] on div "Progress Updates" at bounding box center [295, 170] width 70 height 12
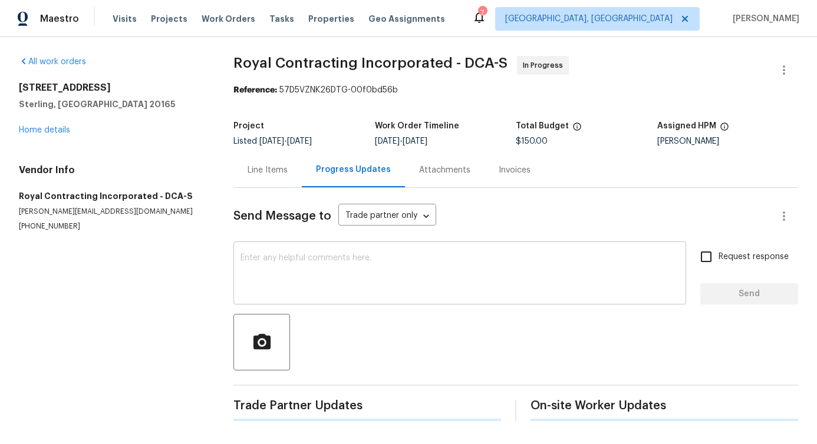
scroll to position [5, 0]
click at [290, 265] on textarea at bounding box center [459, 274] width 438 height 41
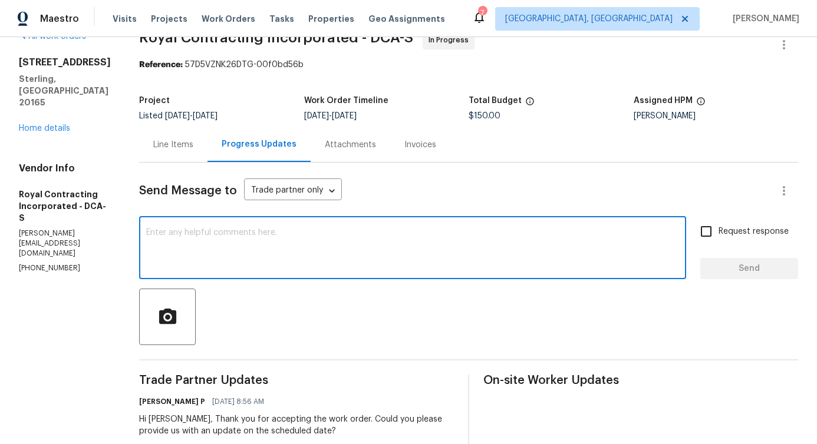
scroll to position [0, 0]
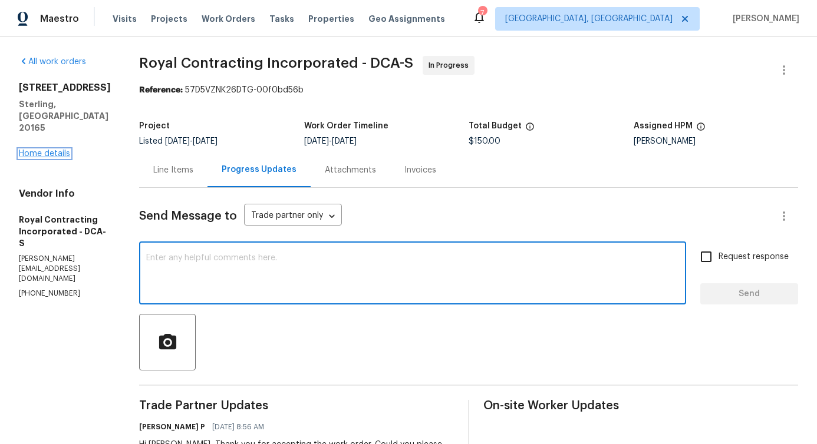
click at [60, 150] on link "Home details" at bounding box center [44, 154] width 51 height 8
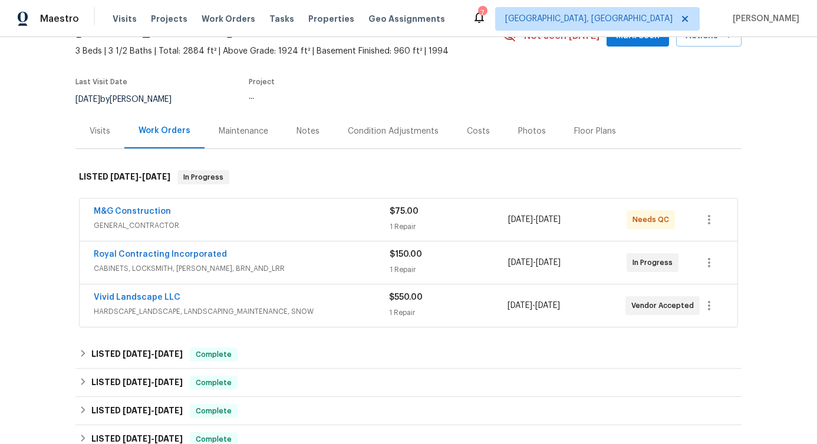
scroll to position [82, 0]
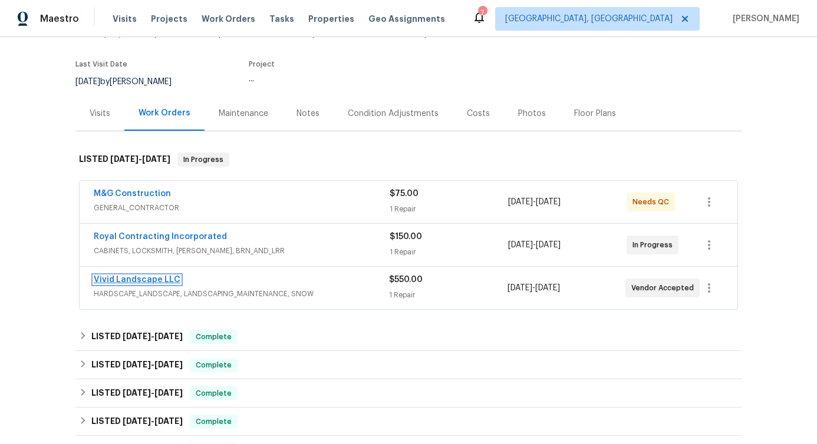
click at [126, 280] on link "Vivid Landscape LLC" at bounding box center [137, 280] width 87 height 8
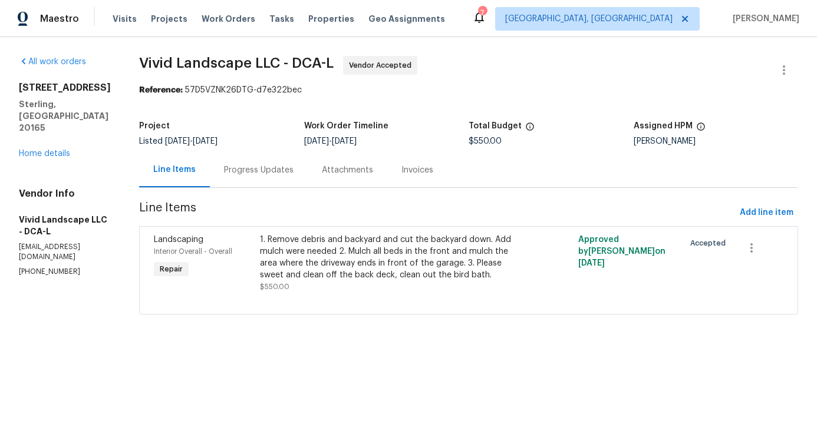
click at [270, 169] on div "Progress Updates" at bounding box center [259, 170] width 70 height 12
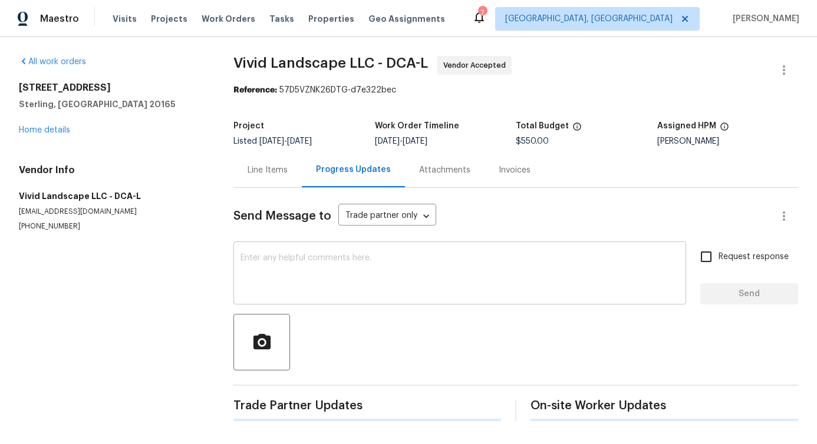
click at [300, 283] on textarea at bounding box center [459, 274] width 438 height 41
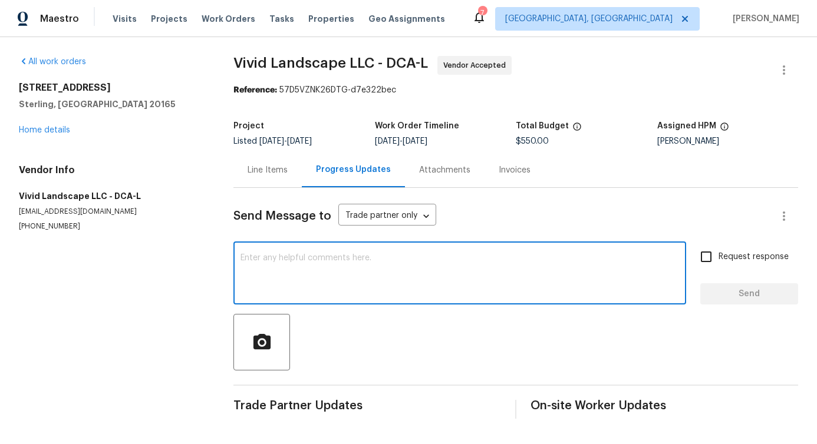
scroll to position [2, 0]
click at [256, 266] on textarea at bounding box center [459, 274] width 438 height 41
click at [49, 128] on link "Home details" at bounding box center [44, 130] width 51 height 8
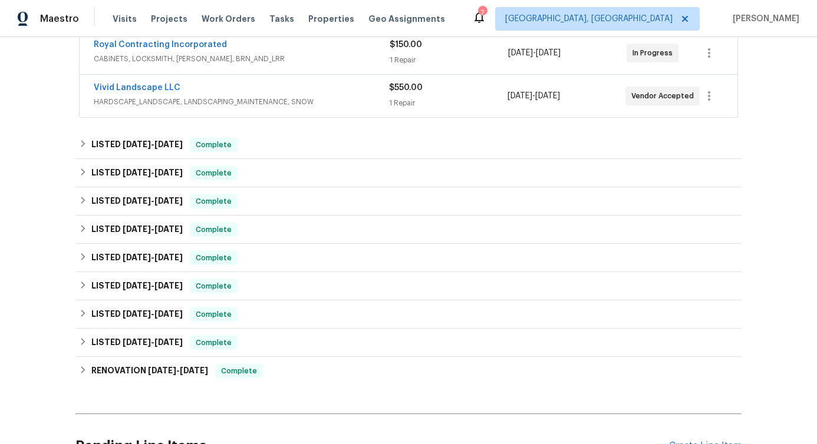
scroll to position [347, 0]
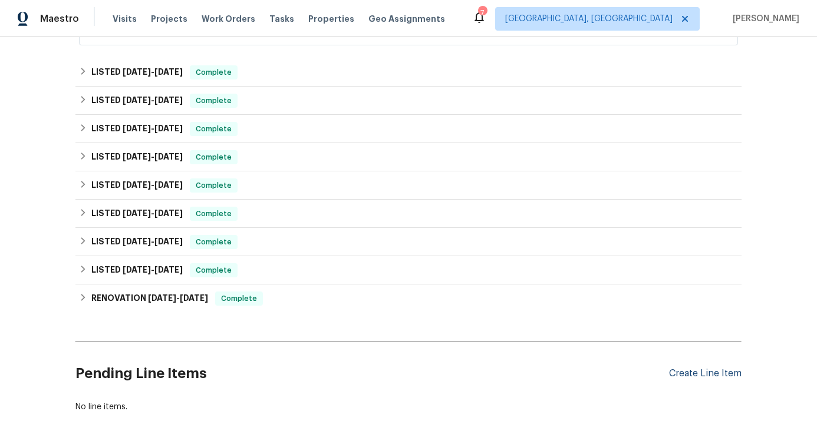
click at [706, 372] on div "Create Line Item" at bounding box center [705, 373] width 72 height 11
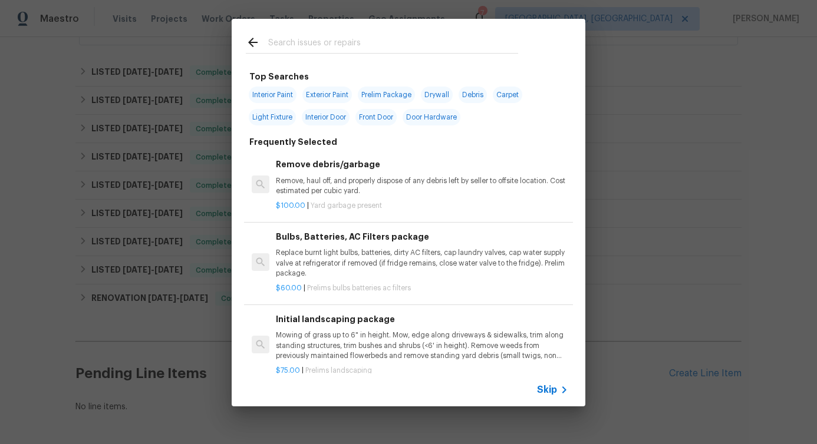
click at [348, 46] on input "text" at bounding box center [393, 44] width 250 height 18
click at [326, 56] on div at bounding box center [382, 42] width 300 height 47
click at [328, 47] on input "text" at bounding box center [393, 44] width 250 height 18
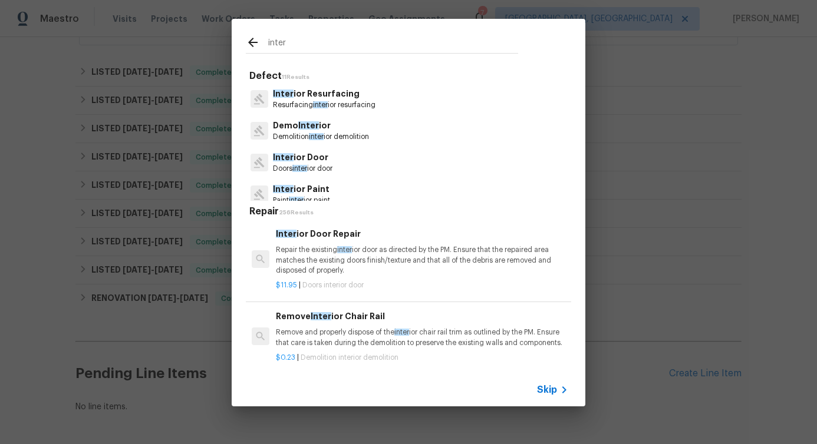
type input "inter"
click at [312, 104] on p "Resurfacing inter ior resurfacing" at bounding box center [324, 105] width 103 height 10
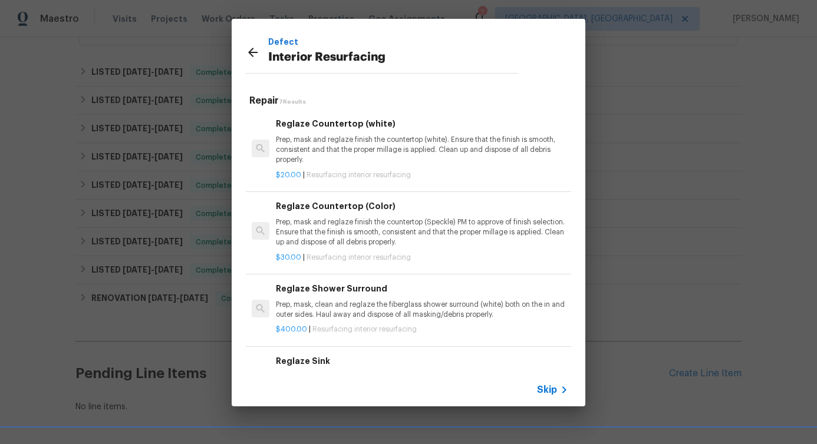
click at [334, 158] on p "Prep, mask and reglaze finish the countertop (white). Ensure that the finish is…" at bounding box center [422, 150] width 292 height 30
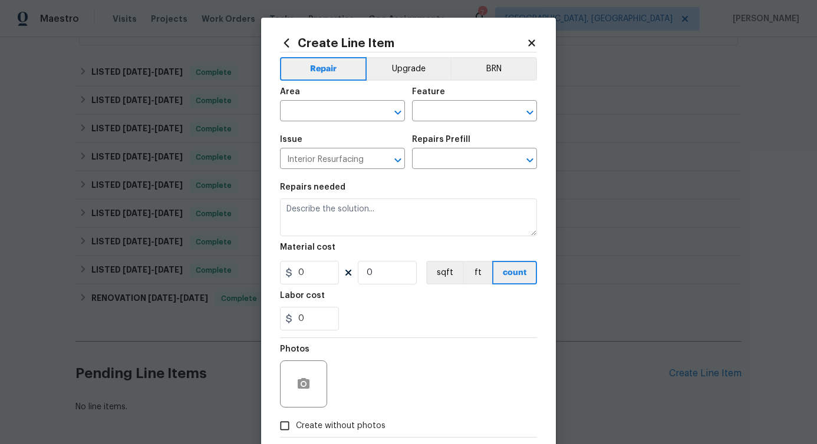
type textarea "Prep, mask and reglaze finish the countertop (white). Ensure that the finish is…"
type input "1"
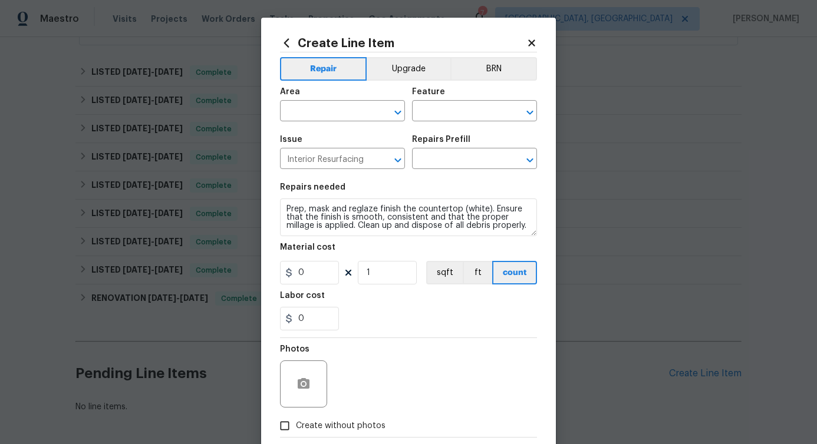
type input "Reglaze Countertop (white) $20.00"
type input "20"
click at [328, 106] on input "text" at bounding box center [326, 112] width 92 height 18
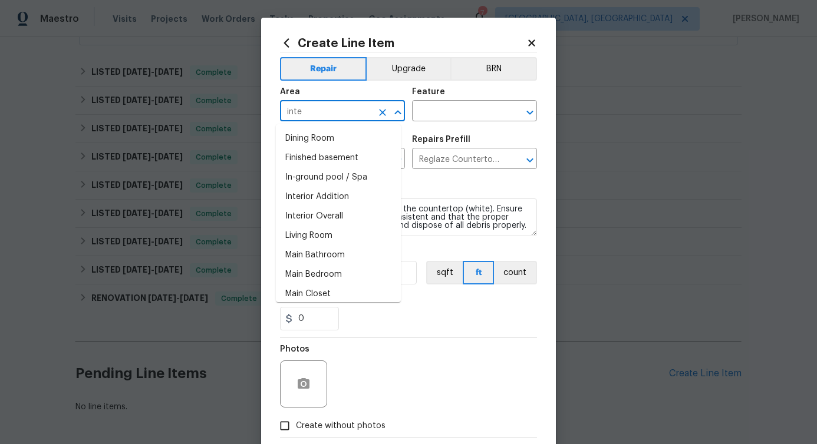
type input "inter"
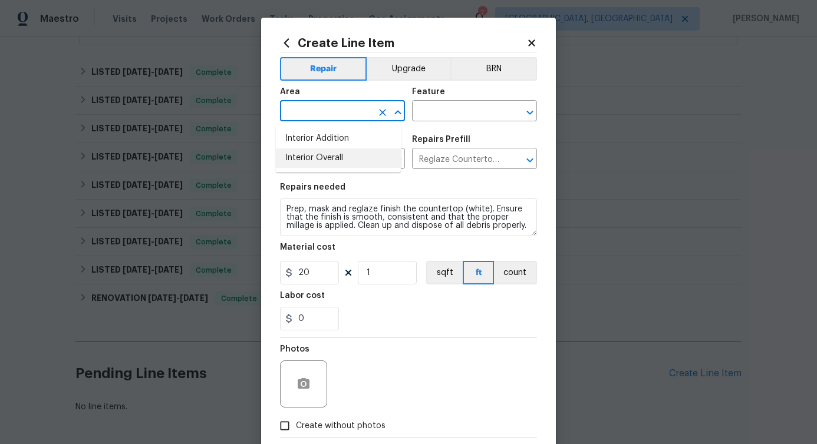
click at [328, 165] on li "Interior Overall" at bounding box center [338, 157] width 125 height 19
type input "Attic"
click at [379, 115] on icon "Clear" at bounding box center [382, 113] width 12 height 12
click at [346, 112] on input "text" at bounding box center [326, 112] width 92 height 18
type input "inter"
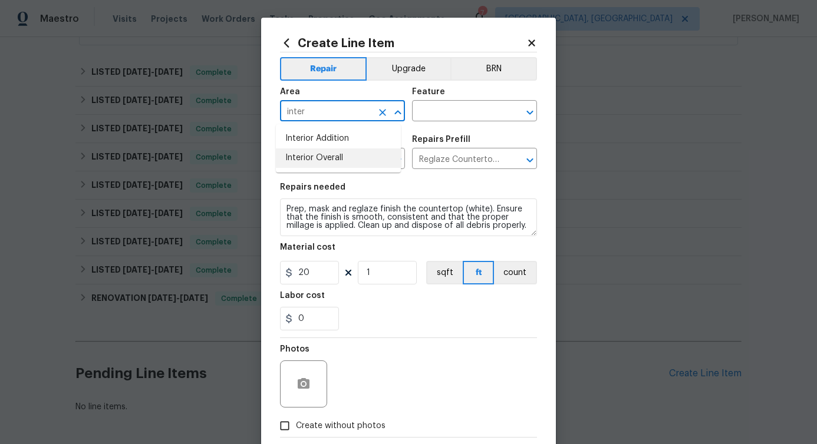
click at [339, 158] on li "Interior Overall" at bounding box center [338, 157] width 125 height 19
type input "Interior Overall"
click at [427, 118] on input "text" at bounding box center [458, 112] width 92 height 18
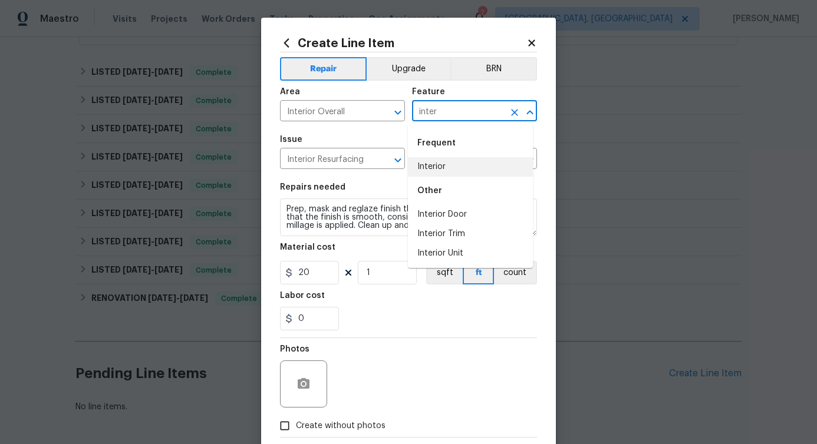
click at [436, 166] on li "Interior" at bounding box center [470, 166] width 125 height 19
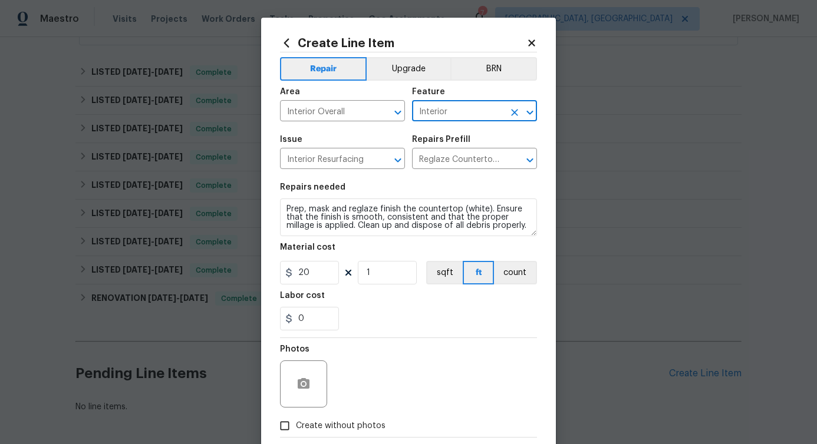
type input "Interior"
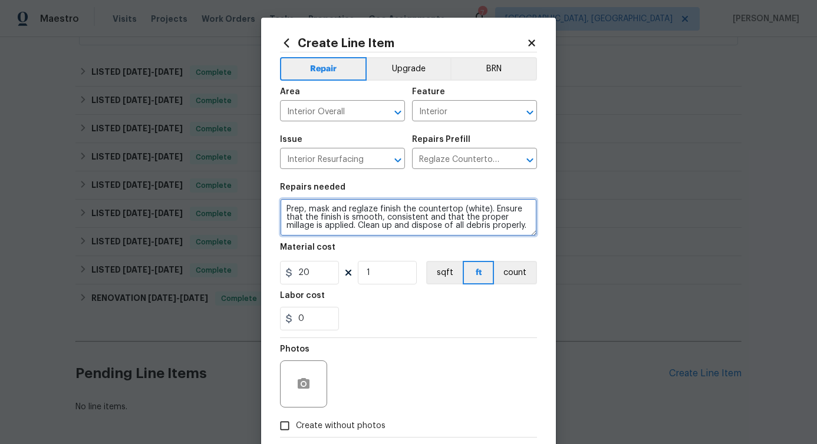
click at [373, 217] on textarea "Prep, mask and reglaze finish the countertop (white). Ensure that the finish is…" at bounding box center [408, 218] width 257 height 38
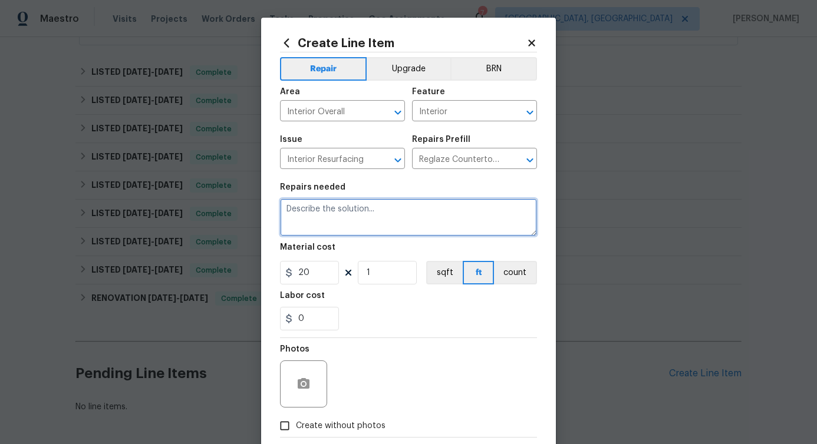
paste textarea "Please investigate the following claims, take photos of all line items below, p…"
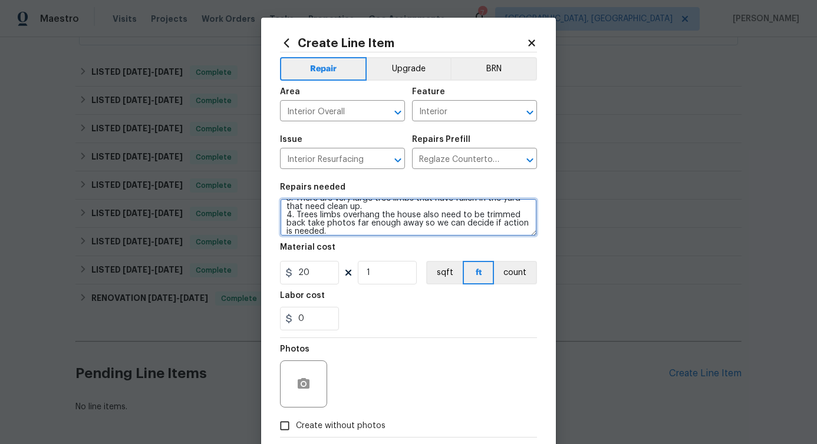
scroll to position [0, 0]
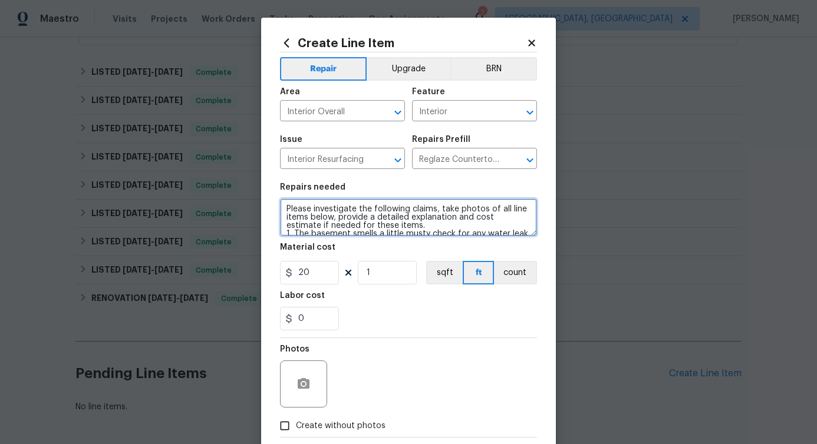
click at [280, 213] on textarea "Please investigate the following claims, take photos of all line items below, p…" at bounding box center [408, 218] width 257 height 38
type textarea "Second quote: Please investigate the following claims, take photos of all line …"
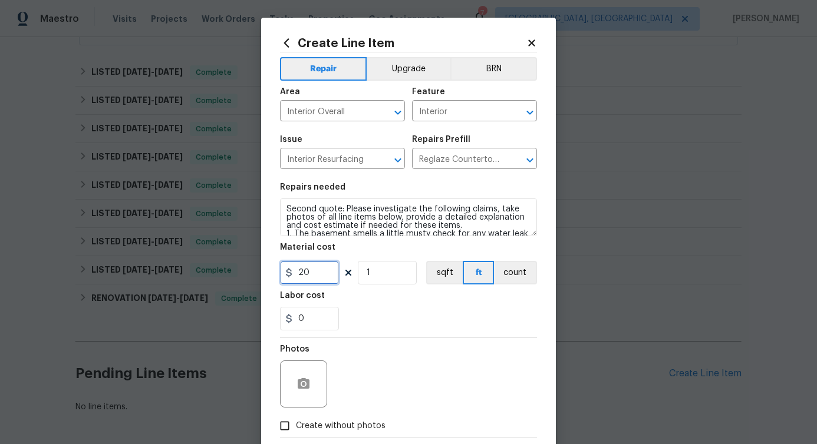
click at [298, 273] on input "20" at bounding box center [309, 273] width 59 height 24
type input "75"
click at [349, 391] on div "Photos" at bounding box center [408, 376] width 257 height 77
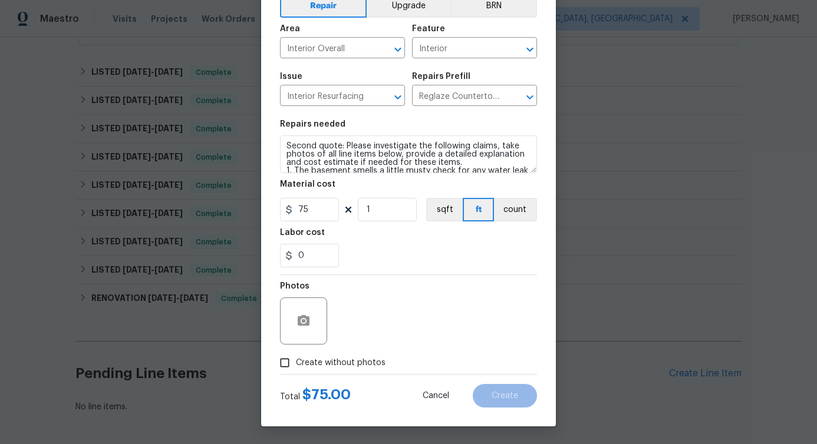
scroll to position [66, 0]
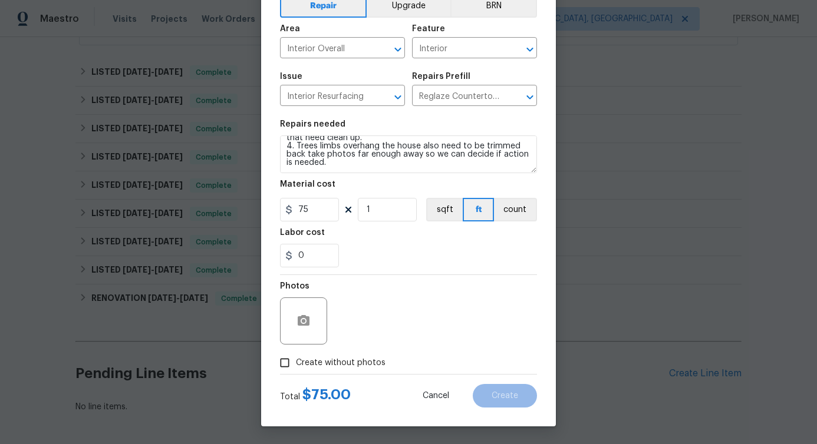
click at [345, 365] on span "Create without photos" at bounding box center [341, 363] width 90 height 12
click at [296, 365] on input "Create without photos" at bounding box center [284, 363] width 22 height 22
checkbox input "true"
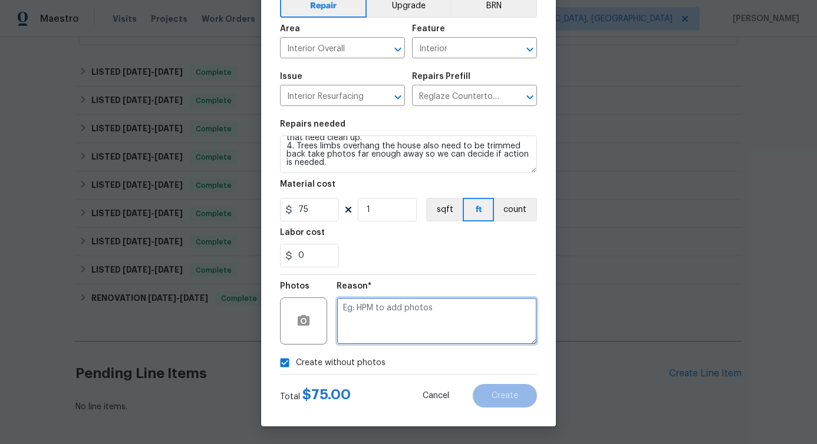
click at [414, 318] on textarea at bounding box center [436, 321] width 200 height 47
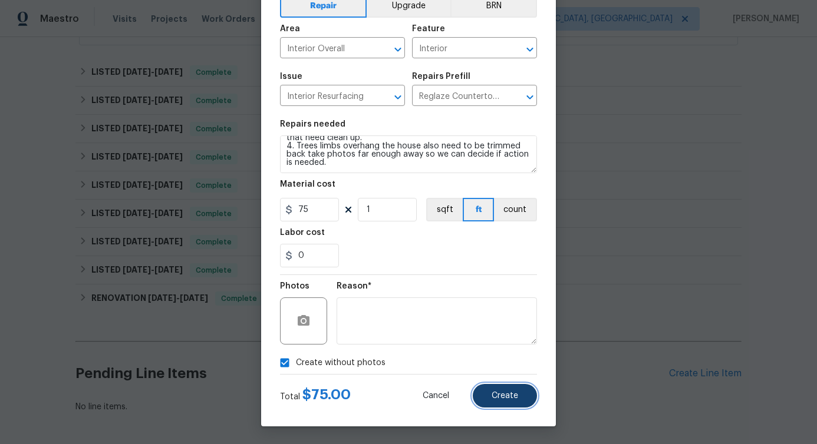
click at [494, 402] on button "Create" at bounding box center [505, 396] width 64 height 24
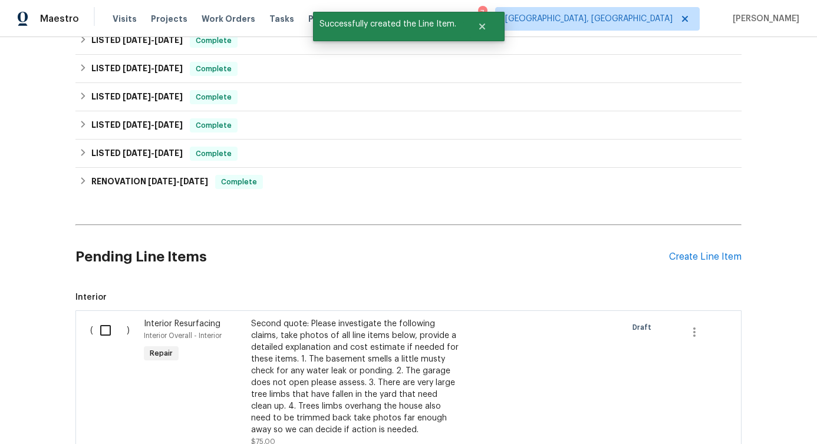
scroll to position [669, 0]
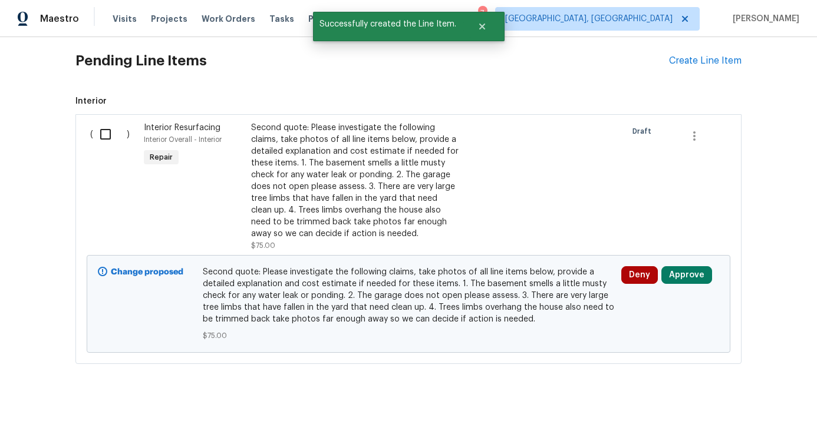
click at [98, 125] on input "checkbox" at bounding box center [110, 134] width 34 height 25
checkbox input "true"
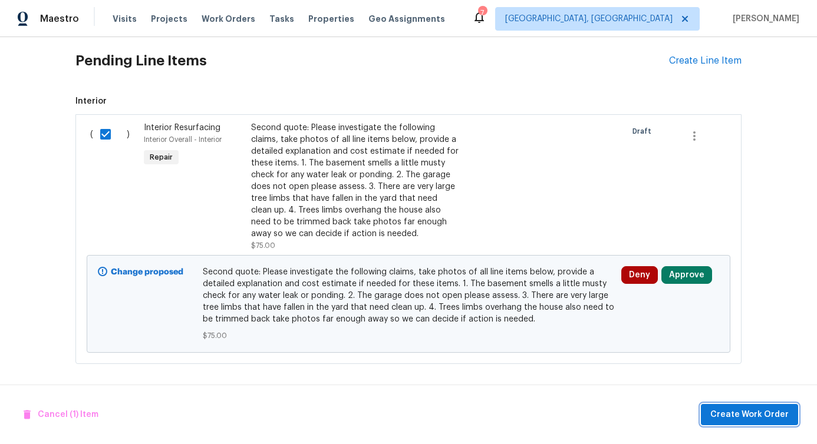
click at [745, 416] on span "Create Work Order" at bounding box center [749, 415] width 78 height 15
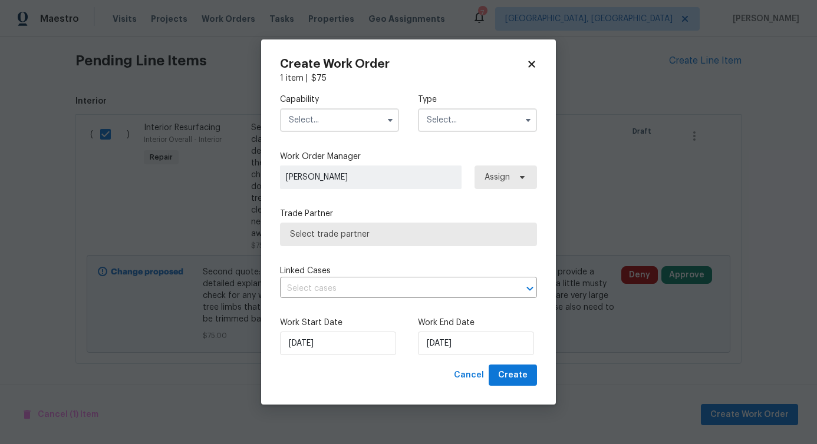
click at [316, 120] on input "text" at bounding box center [339, 120] width 119 height 24
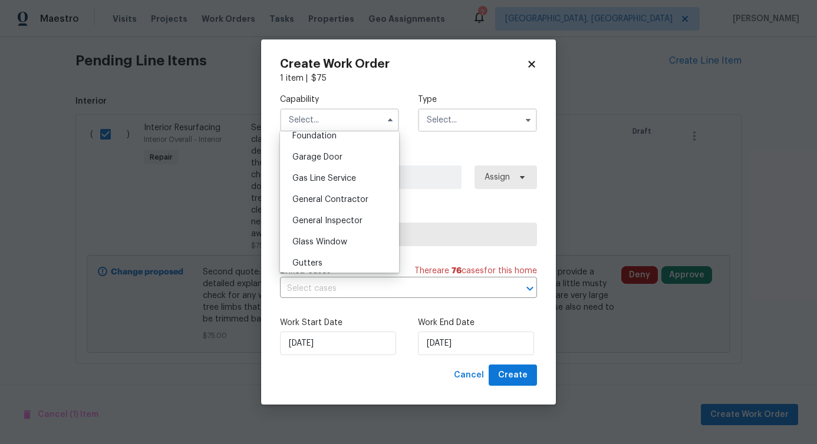
scroll to position [510, 0]
click at [316, 202] on span "General Contractor" at bounding box center [330, 198] width 76 height 8
type input "General Contractor"
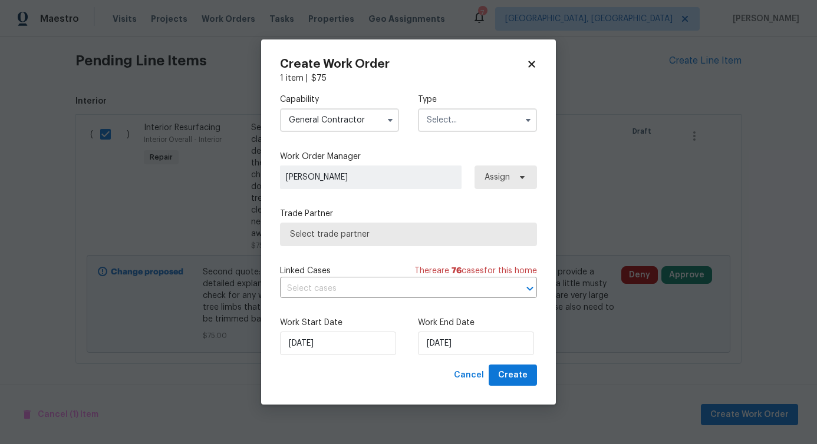
click at [444, 115] on input "text" at bounding box center [477, 120] width 119 height 24
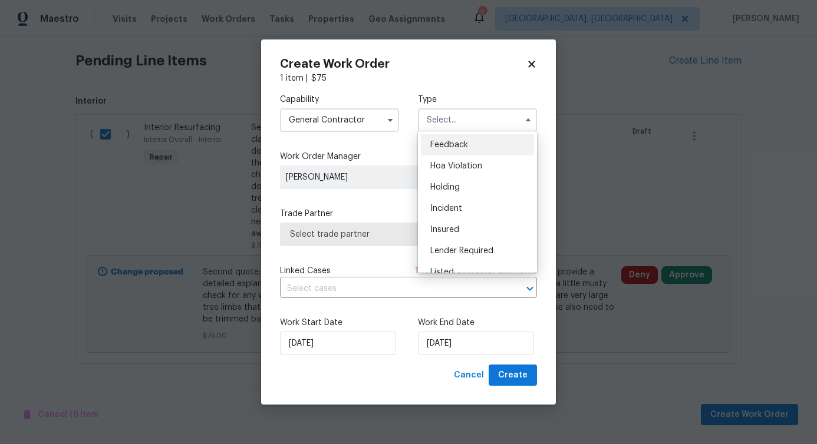
click at [432, 139] on div "Feedback" at bounding box center [477, 144] width 113 height 21
type input "Feedback"
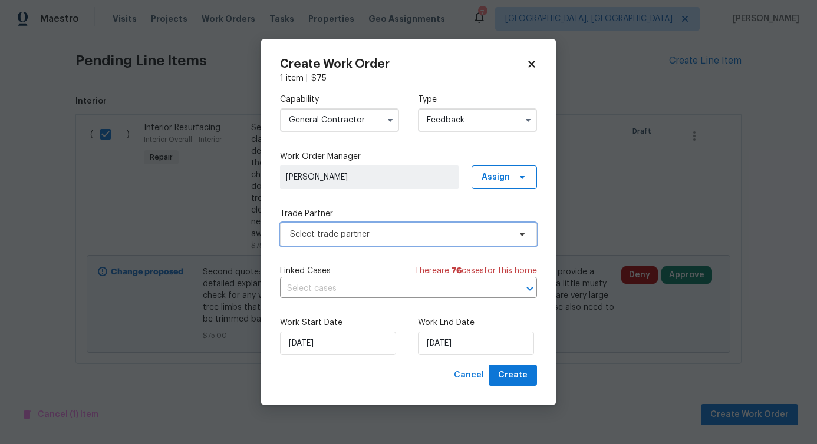
click at [382, 239] on span "Select trade partner" at bounding box center [400, 235] width 220 height 12
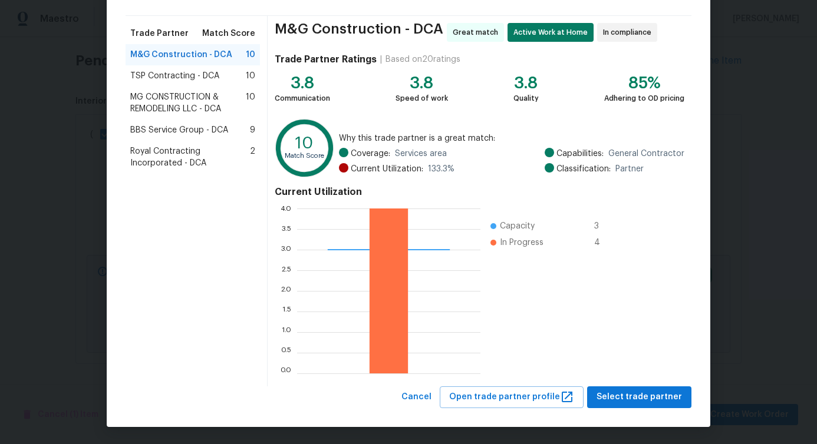
scroll to position [0, 0]
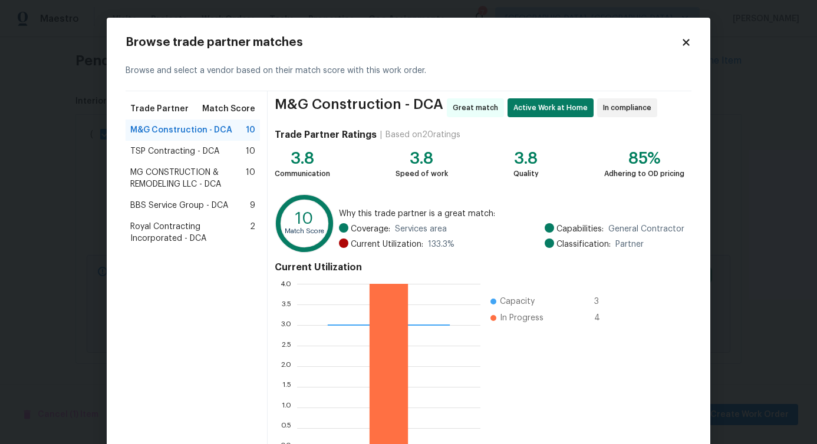
click at [153, 156] on span "TSP Contracting - DCA" at bounding box center [174, 152] width 89 height 12
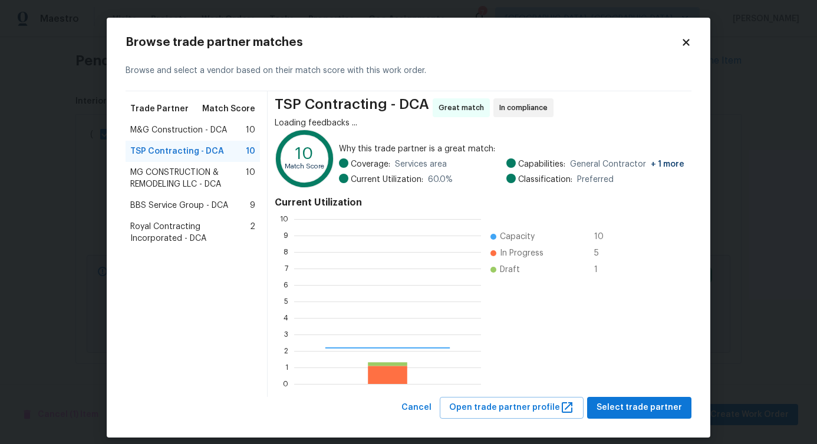
scroll to position [156, 178]
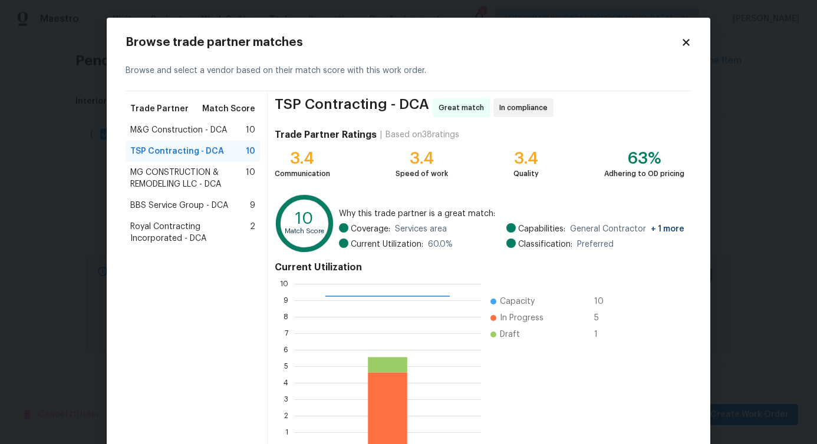
click at [158, 184] on span "MG CONSTRUCTION & REMODELING LLC - DCA" at bounding box center [187, 179] width 115 height 24
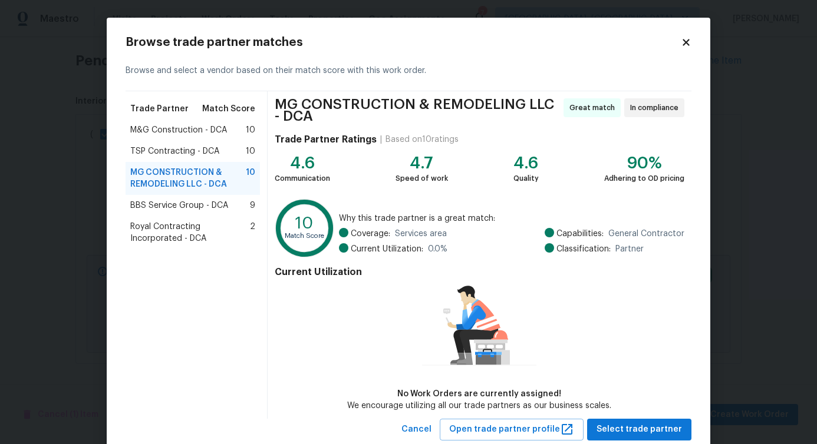
scroll to position [32, 0]
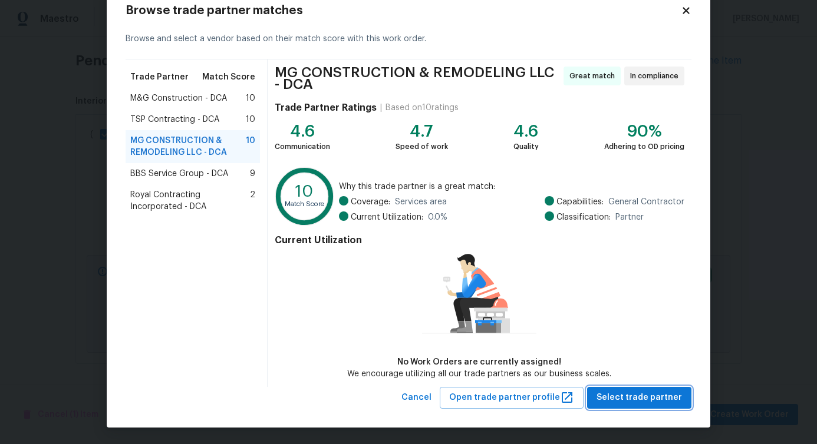
click at [612, 397] on span "Select trade partner" at bounding box center [638, 398] width 85 height 15
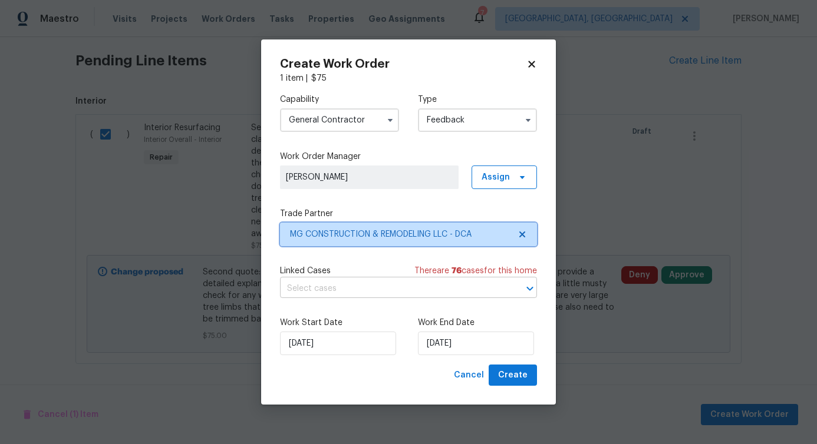
scroll to position [0, 0]
click at [337, 296] on input "text" at bounding box center [392, 289] width 224 height 18
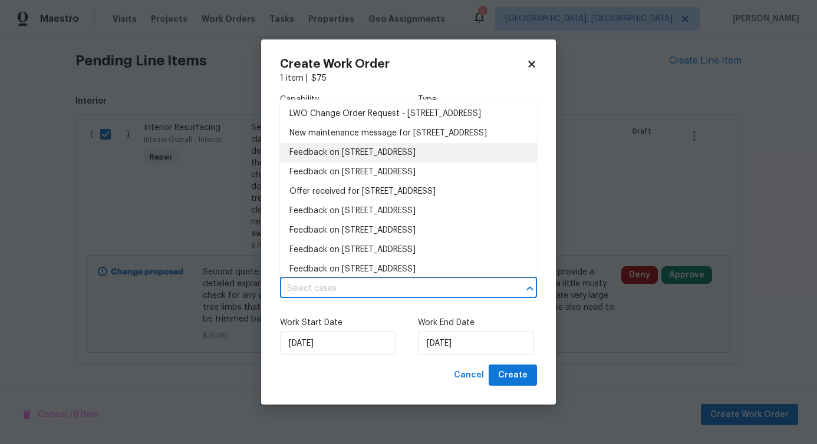
click at [336, 163] on li "Feedback on [STREET_ADDRESS]" at bounding box center [408, 152] width 257 height 19
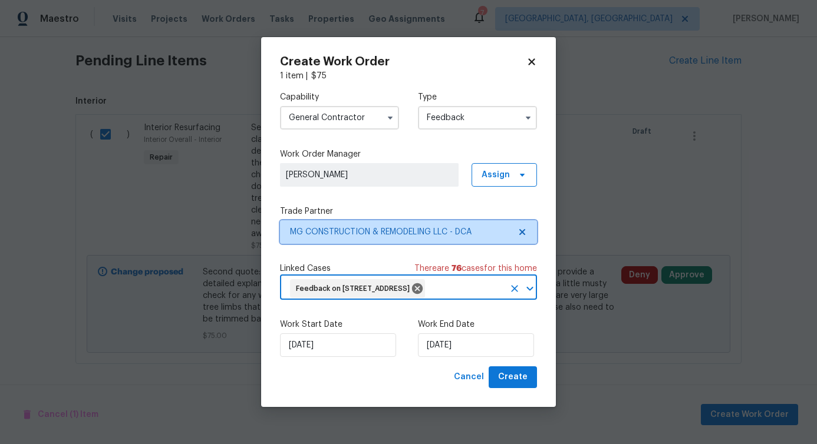
click at [372, 220] on span "MG CONSTRUCTION & REMODELING LLC - DCA" at bounding box center [408, 232] width 257 height 24
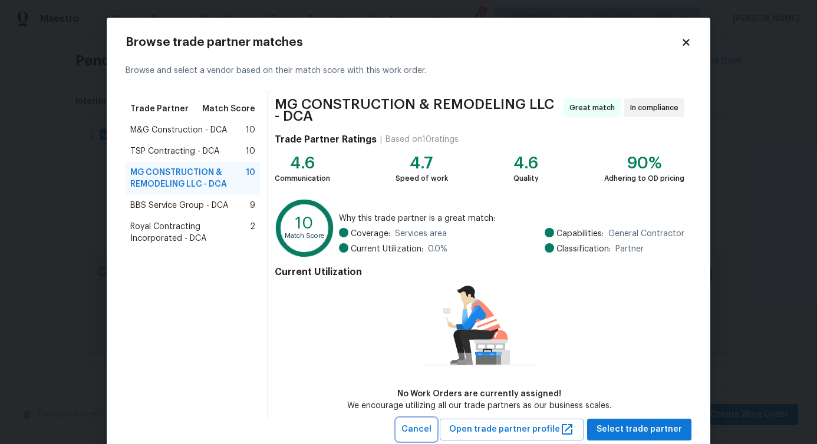
click at [423, 424] on span "Cancel" at bounding box center [416, 429] width 30 height 15
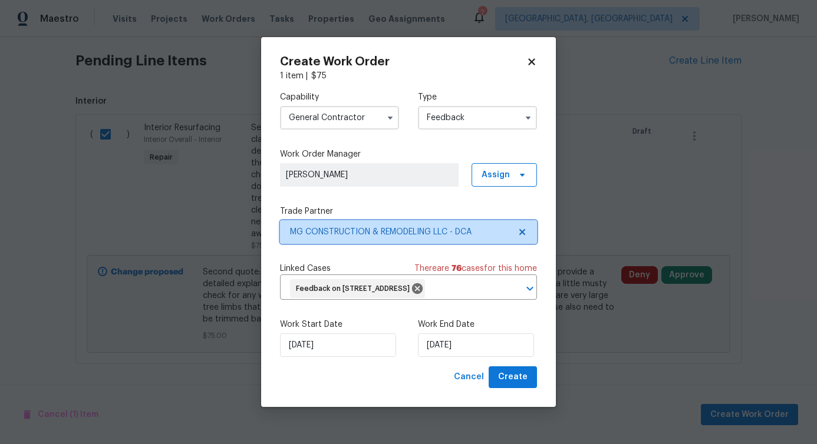
click at [345, 226] on span "MG CONSTRUCTION & REMODELING LLC - DCA" at bounding box center [400, 232] width 220 height 12
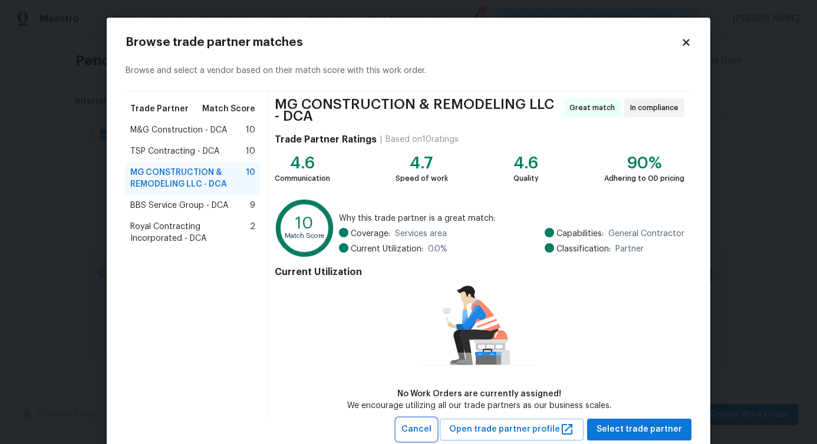
click at [429, 434] on span "Cancel" at bounding box center [416, 429] width 30 height 15
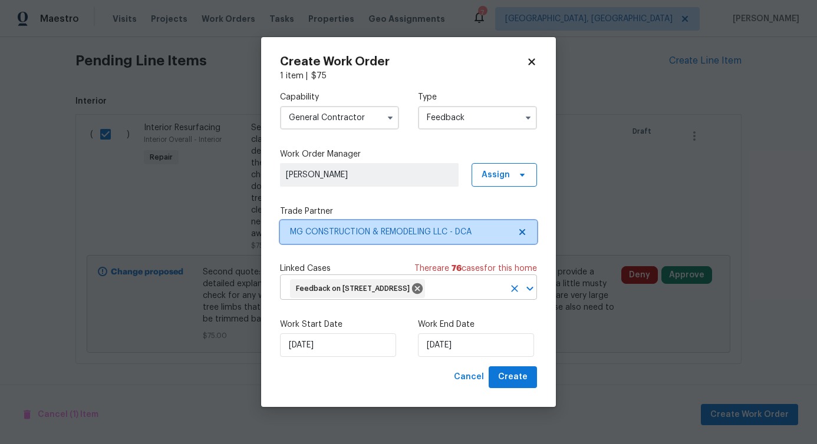
click at [361, 288] on div "Feedback on [STREET_ADDRESS]" at bounding box center [357, 288] width 135 height 19
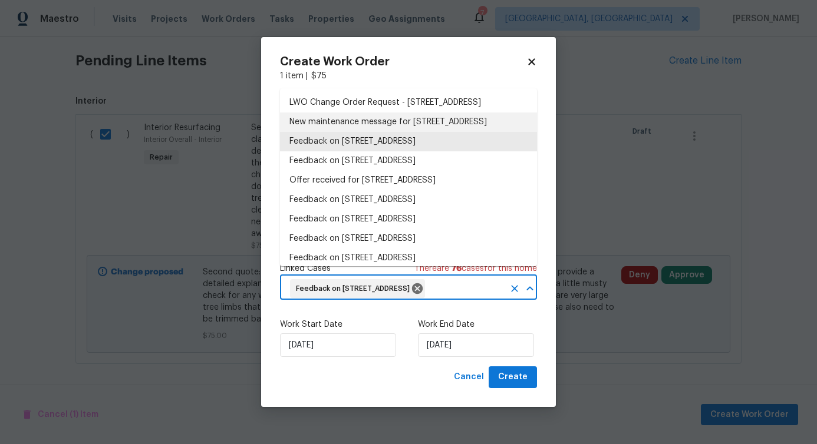
click at [344, 132] on li "New maintenance message for [STREET_ADDRESS]" at bounding box center [408, 122] width 257 height 19
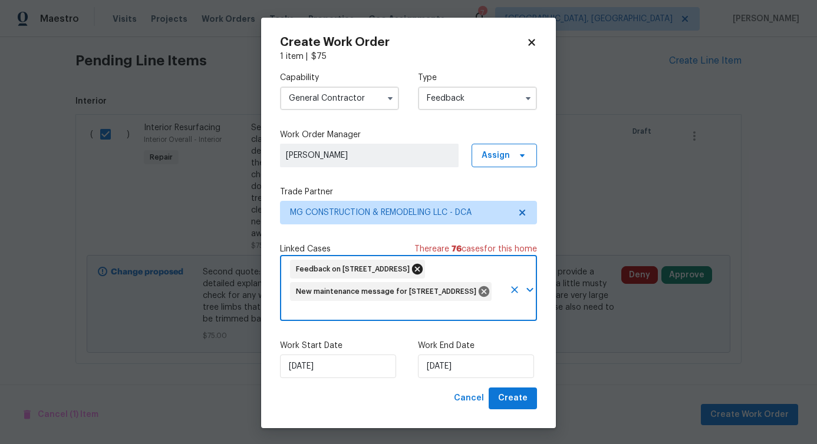
click at [422, 269] on icon at bounding box center [417, 269] width 11 height 11
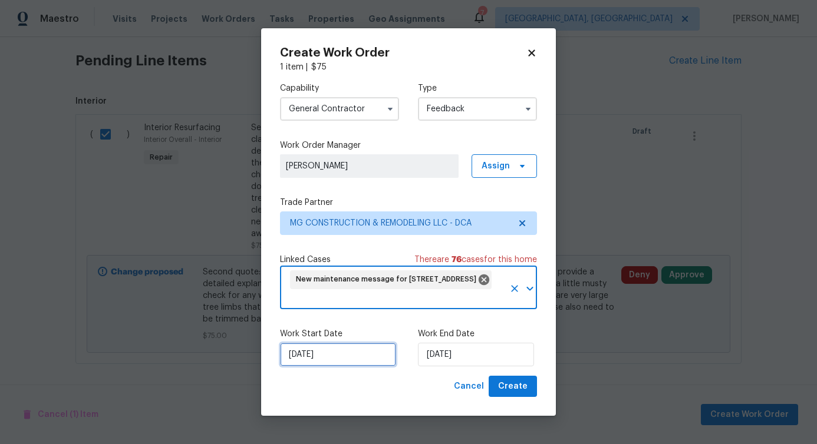
click at [349, 356] on input "[DATE]" at bounding box center [338, 355] width 116 height 24
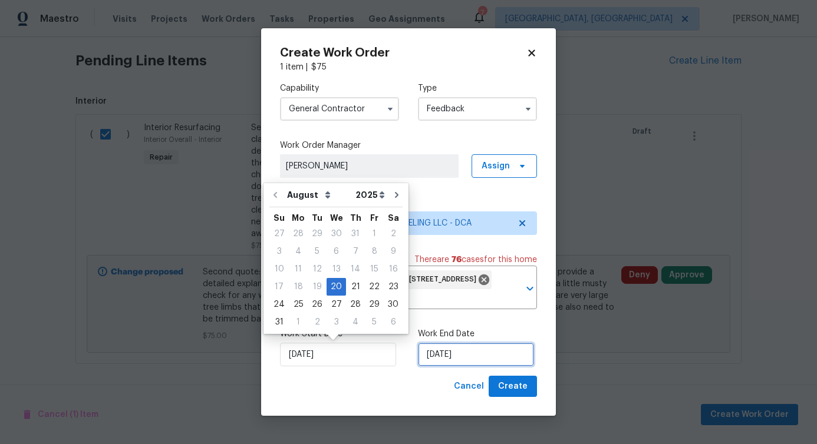
click at [443, 355] on input "[DATE]" at bounding box center [476, 355] width 116 height 24
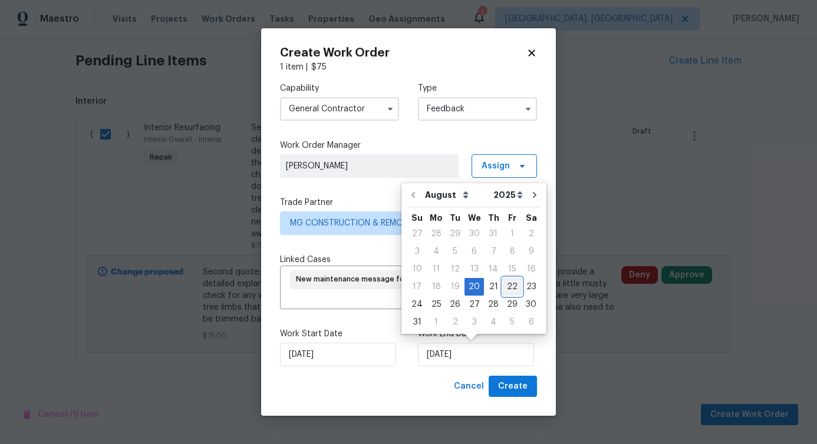
click at [503, 288] on div "22" at bounding box center [512, 287] width 19 height 16
type input "[DATE]"
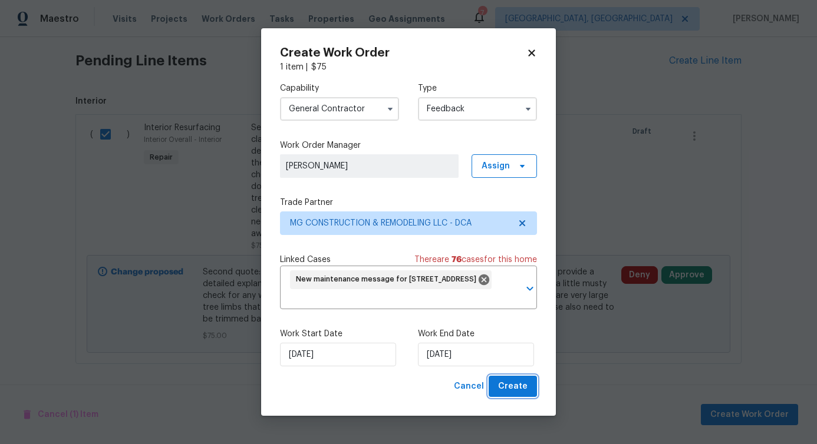
click at [517, 381] on span "Create" at bounding box center [512, 386] width 29 height 15
checkbox input "false"
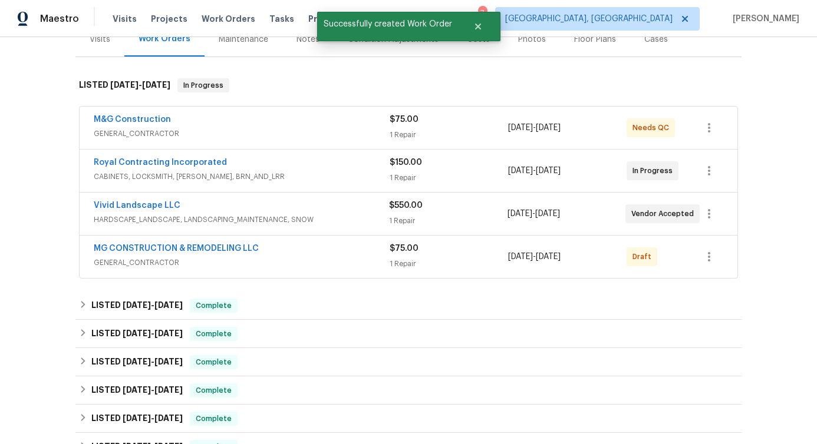
scroll to position [155, 0]
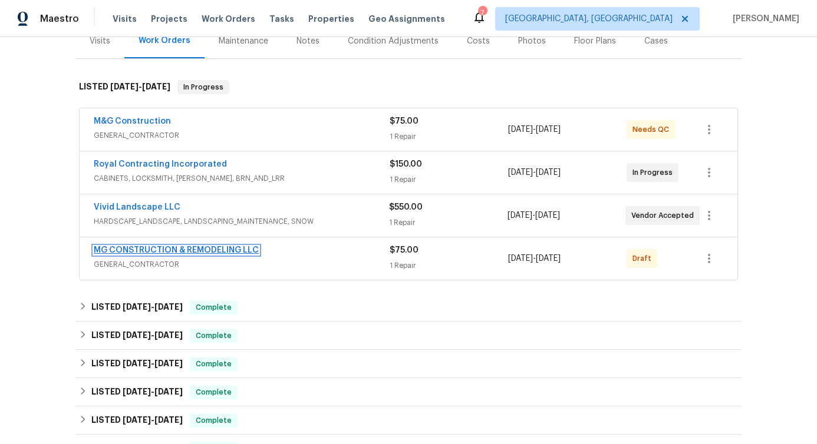
click at [132, 252] on link "MG CONSTRUCTION & REMODELING LLC" at bounding box center [176, 250] width 165 height 8
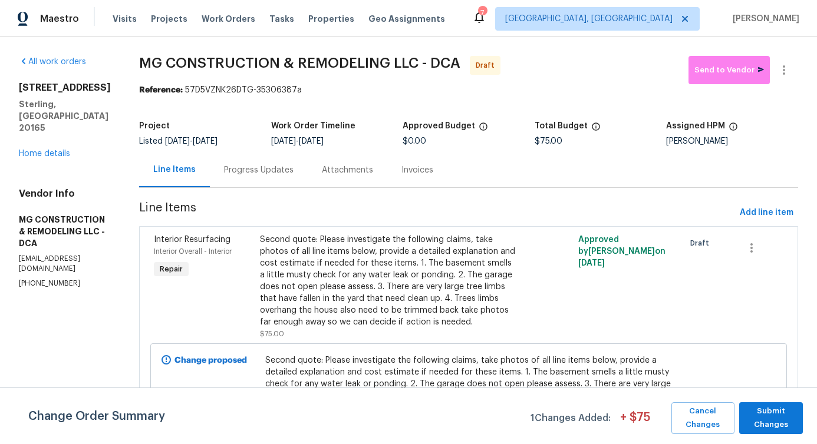
scroll to position [74, 0]
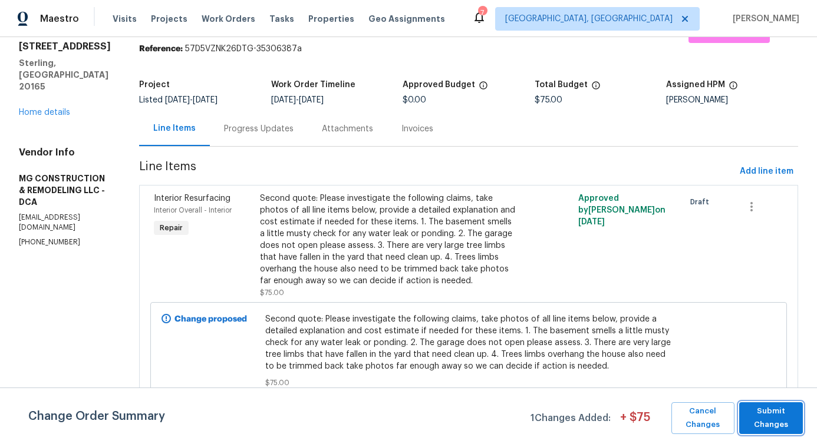
click at [756, 424] on span "Submit Changes" at bounding box center [771, 418] width 52 height 27
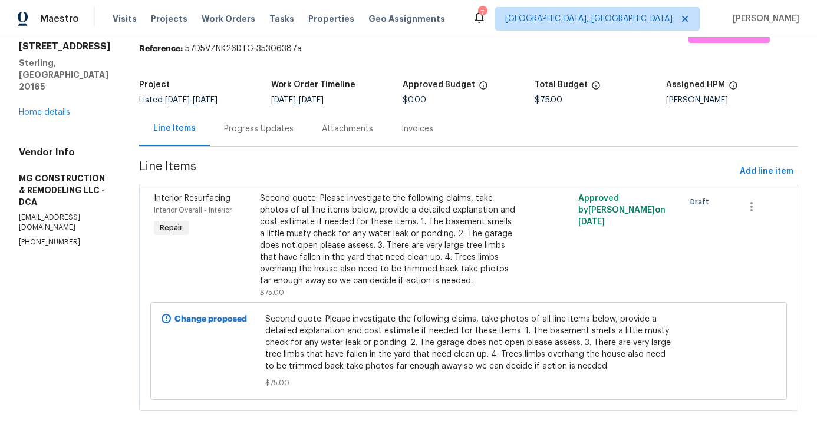
scroll to position [0, 0]
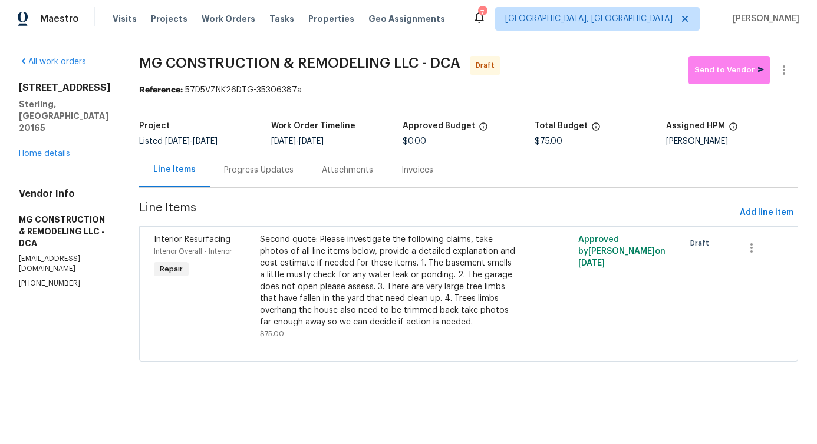
click at [293, 169] on div "Progress Updates" at bounding box center [259, 170] width 70 height 12
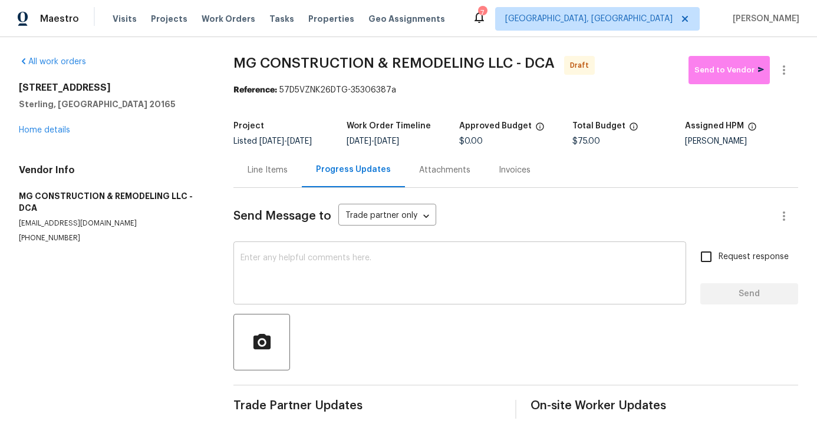
click at [347, 270] on textarea at bounding box center [459, 274] width 438 height 41
paste textarea "Hi, this is [PERSON_NAME] with Opendoor. I’m confirming you received the WO for…"
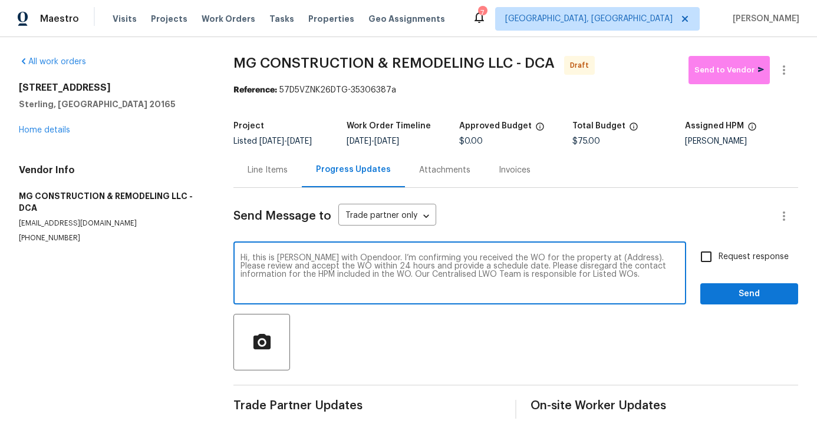
click at [592, 266] on textarea "Hi, this is [PERSON_NAME] with Opendoor. I’m confirming you received the WO for…" at bounding box center [459, 274] width 438 height 41
paste textarea "[STREET_ADDRESS]"
type textarea "Hi, this is [PERSON_NAME] with Opendoor. I’m confirming you received the WO for…"
click at [732, 263] on span "Request response" at bounding box center [753, 257] width 70 height 12
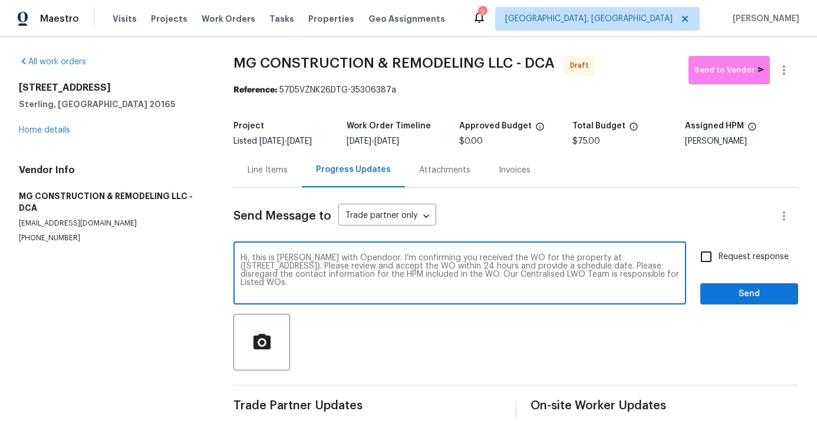
click at [718, 264] on input "Request response" at bounding box center [705, 257] width 25 height 25
checkbox input "true"
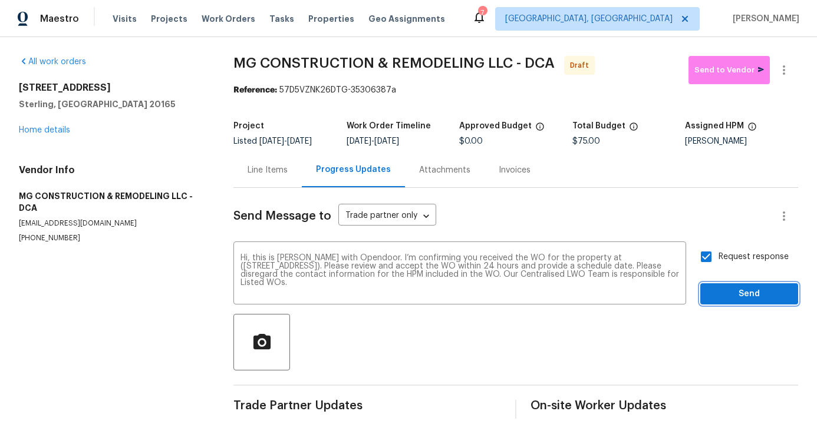
click at [734, 299] on span "Send" at bounding box center [748, 294] width 79 height 15
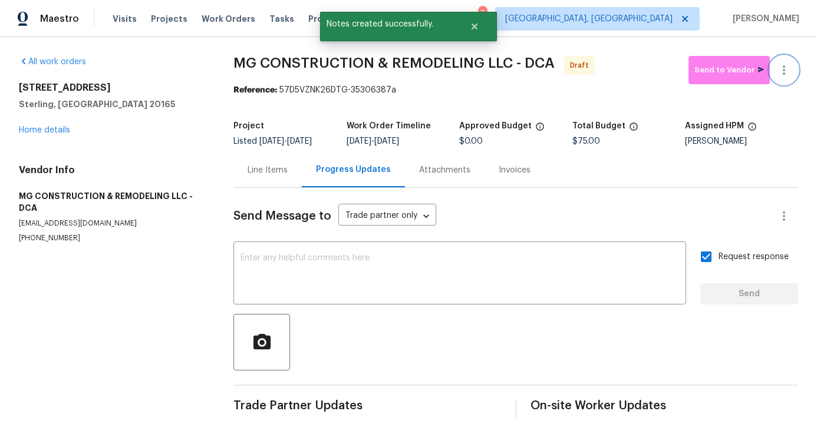
click at [777, 77] on icon "button" at bounding box center [784, 70] width 14 height 14
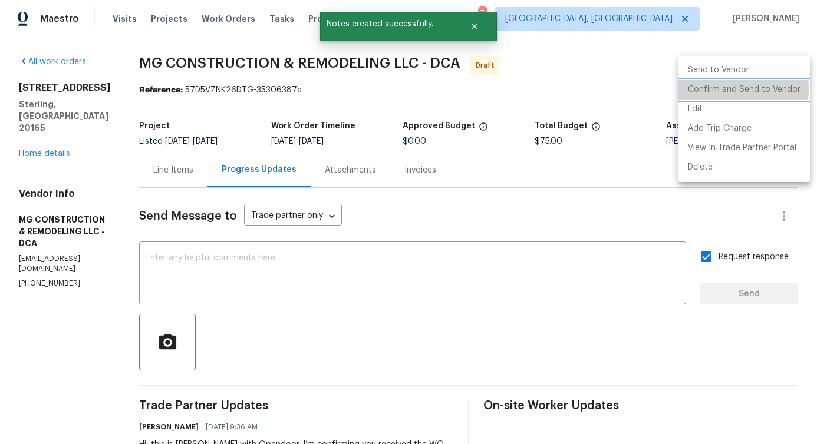
click at [718, 89] on li "Confirm and Send to Vendor" at bounding box center [743, 89] width 131 height 19
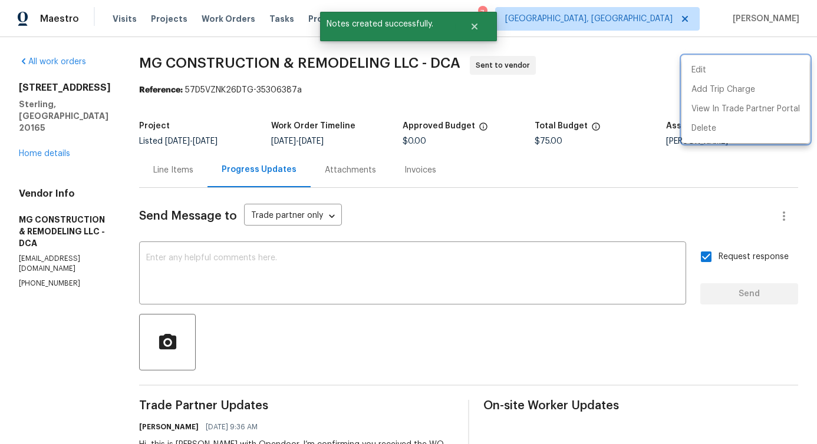
click at [439, 290] on div at bounding box center [408, 222] width 817 height 444
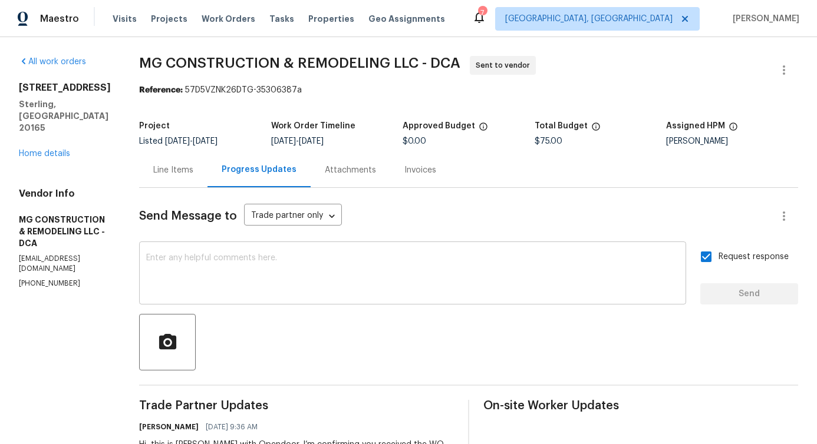
click at [364, 263] on textarea at bounding box center [412, 274] width 533 height 41
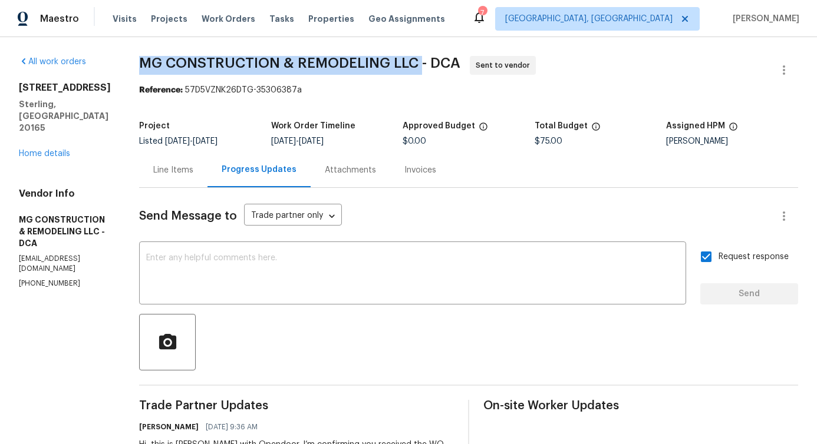
drag, startPoint x: 187, startPoint y: 60, endPoint x: 469, endPoint y: 69, distance: 282.4
click at [469, 69] on div "All work orders [STREET_ADDRESS] Home details Vendor Info MG CONSTRUCTION & REM…" at bounding box center [408, 284] width 817 height 494
copy span "MG CONSTRUCTION & REMODELING LLC"
click at [49, 150] on link "Home details" at bounding box center [44, 154] width 51 height 8
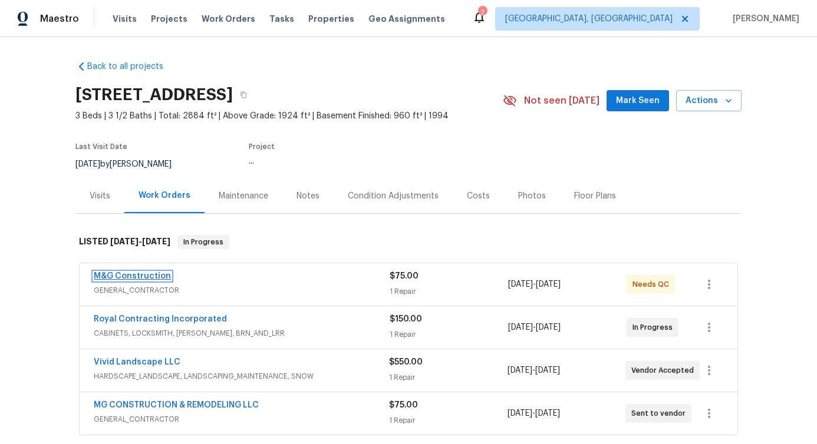
click at [149, 275] on link "M&G Construction" at bounding box center [132, 276] width 77 height 8
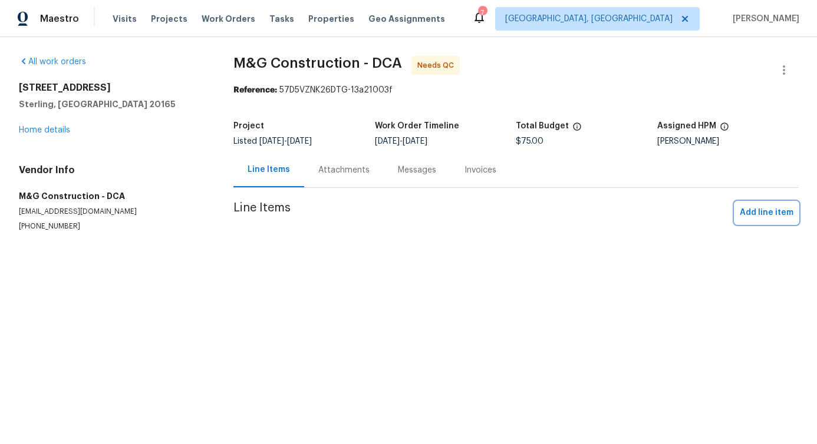
click at [748, 210] on span "Add line item" at bounding box center [766, 213] width 54 height 15
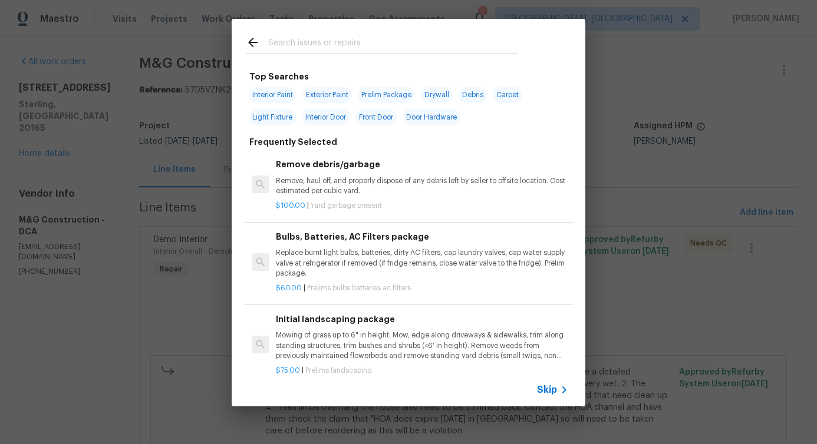
click at [395, 40] on input "text" at bounding box center [393, 44] width 250 height 18
type input "inter"
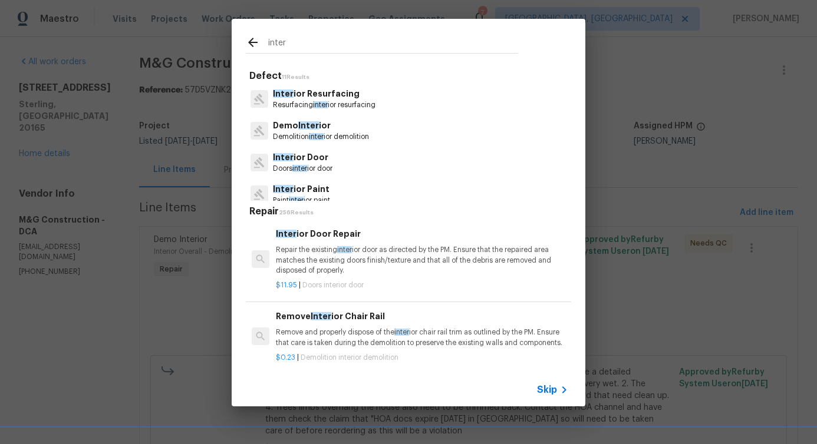
click at [300, 100] on p "Resurfacing inter ior resurfacing" at bounding box center [324, 105] width 103 height 10
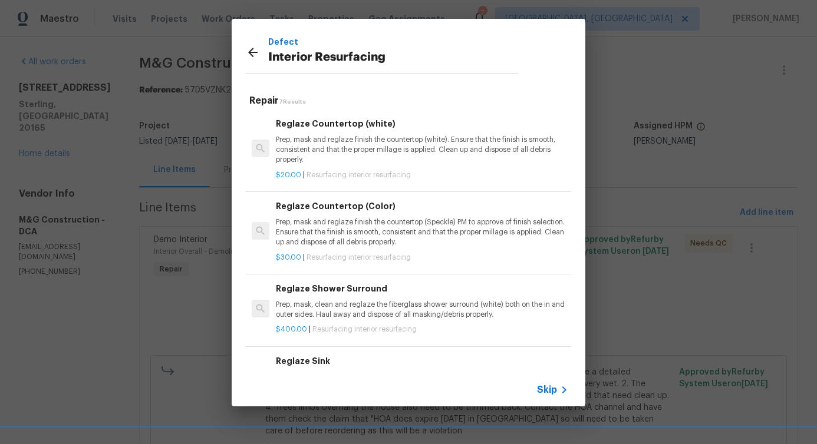
click at [302, 127] on h6 "Reglaze Countertop (white)" at bounding box center [422, 123] width 292 height 13
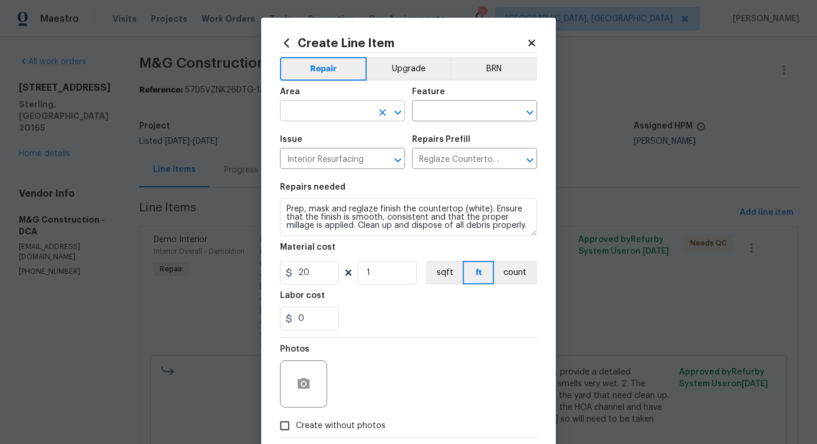
click at [303, 111] on input "text" at bounding box center [326, 112] width 92 height 18
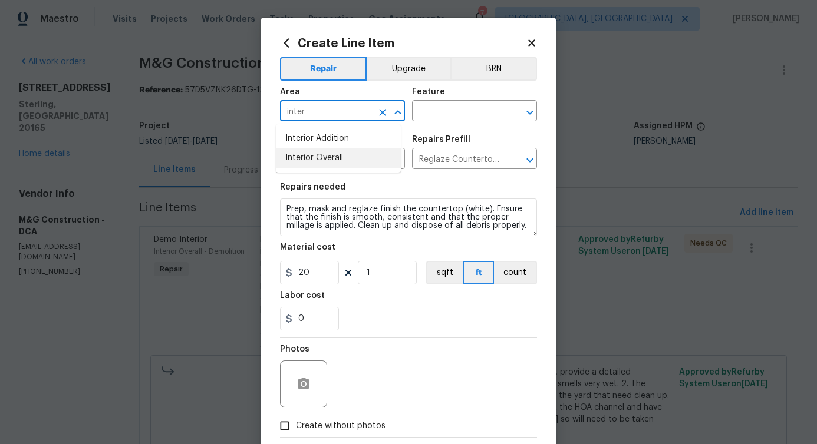
click at [299, 158] on li "Interior Overall" at bounding box center [338, 157] width 125 height 19
type input "Interior Overall"
click at [416, 107] on input "text" at bounding box center [458, 112] width 92 height 18
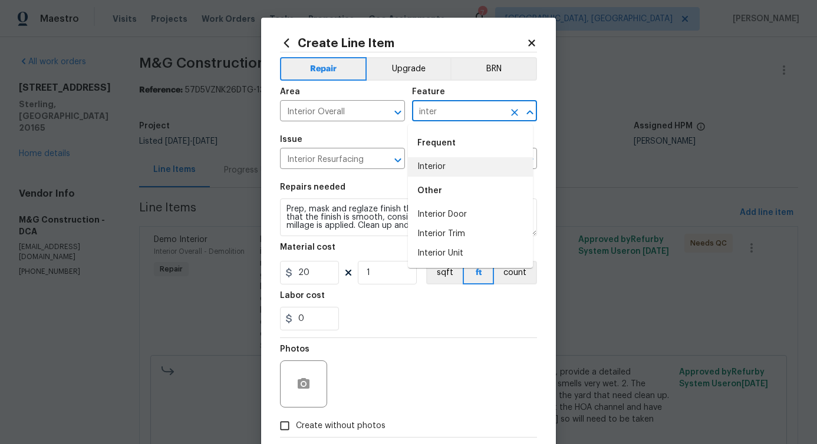
click at [428, 168] on li "Interior" at bounding box center [470, 166] width 125 height 19
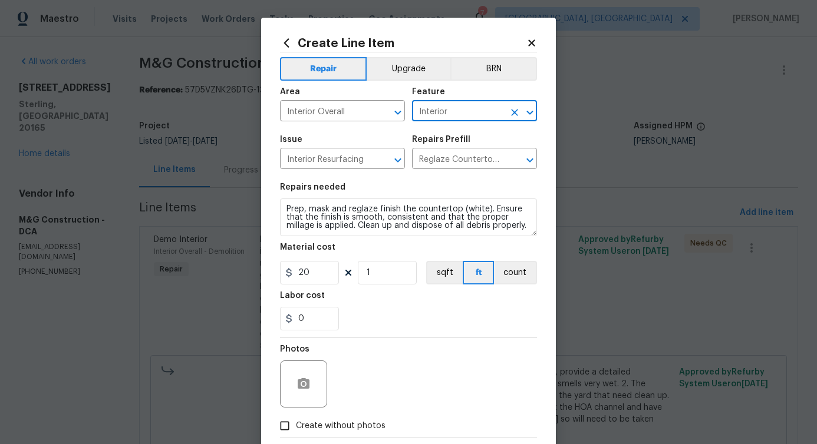
type input "Interior"
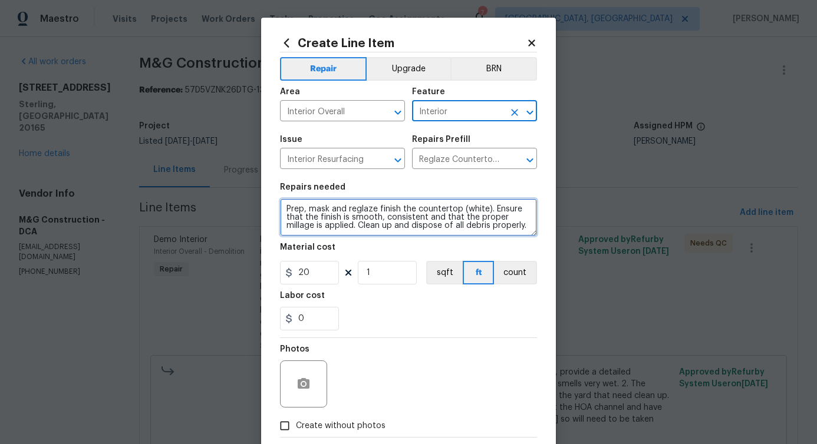
click at [321, 219] on textarea "Prep, mask and reglaze finish the countertop (white). Ensure that the finish is…" at bounding box center [408, 218] width 257 height 38
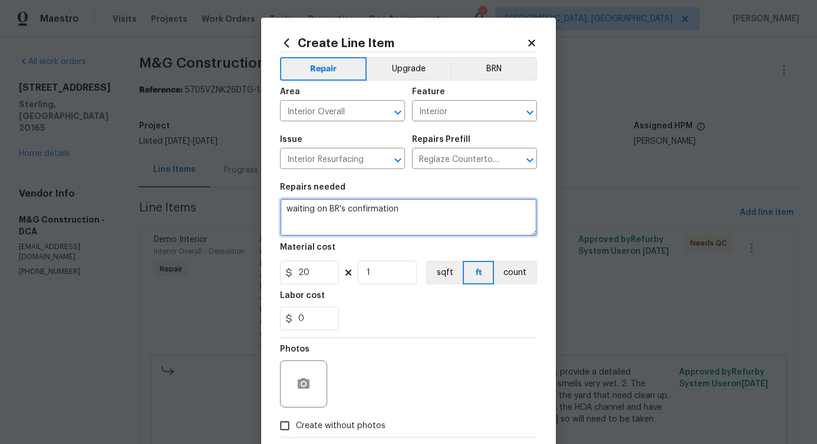
scroll to position [64, 0]
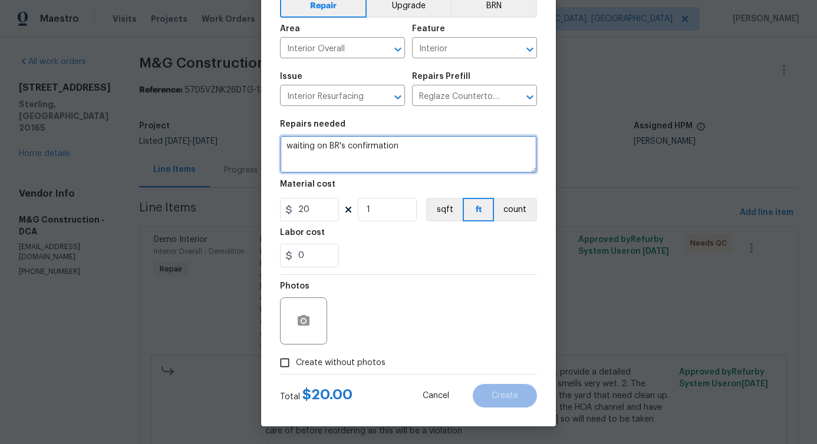
type textarea "waiting on BR's confirmation"
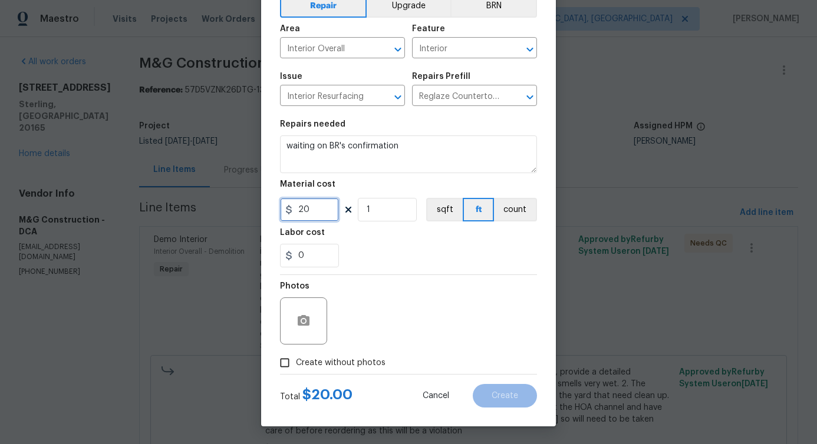
click at [295, 209] on input "20" at bounding box center [309, 210] width 59 height 24
type input "1"
click at [402, 340] on div "Photos" at bounding box center [408, 313] width 257 height 77
click at [351, 347] on div "Photos" at bounding box center [408, 313] width 257 height 77
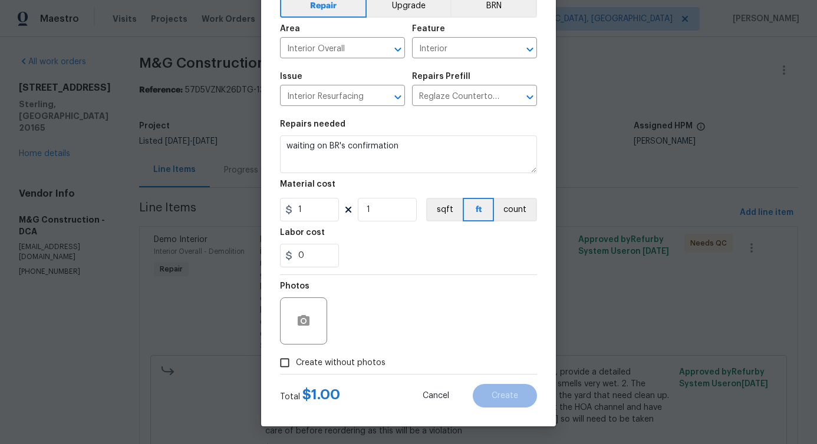
click at [359, 364] on span "Create without photos" at bounding box center [341, 363] width 90 height 12
click at [296, 364] on input "Create without photos" at bounding box center [284, 363] width 22 height 22
checkbox input "true"
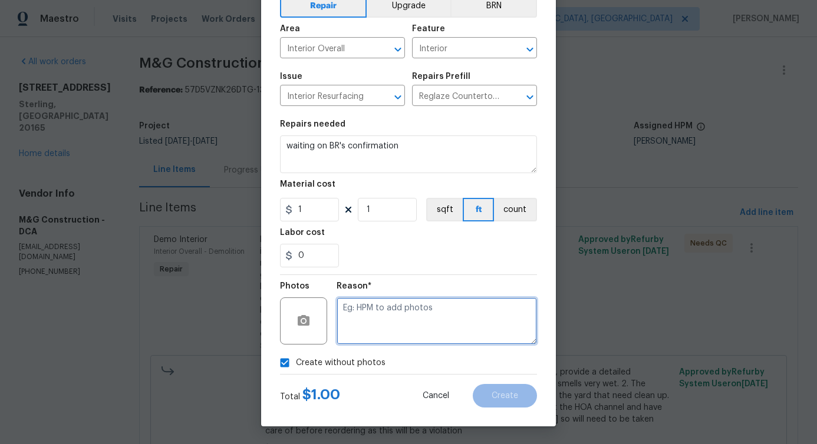
click at [404, 327] on textarea at bounding box center [436, 321] width 200 height 47
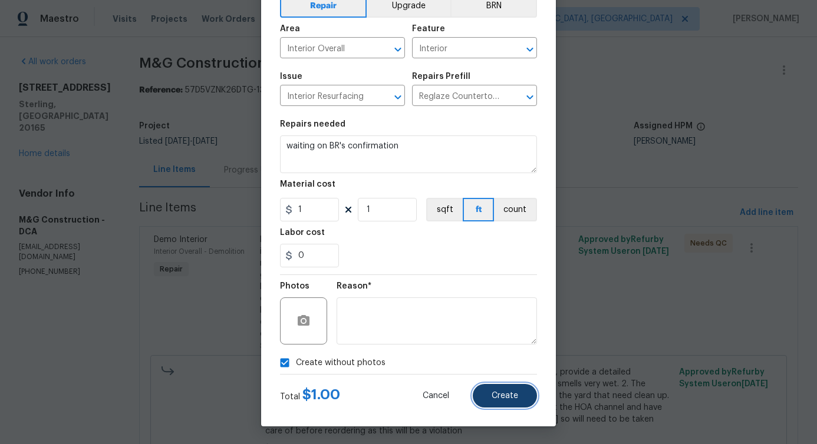
click at [491, 393] on span "Create" at bounding box center [504, 396] width 27 height 9
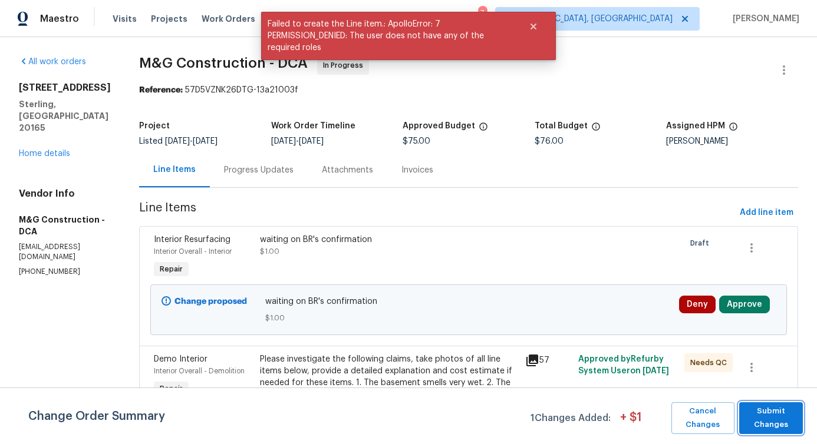
click at [763, 421] on span "Submit Changes" at bounding box center [771, 418] width 52 height 27
